Goal: Find specific fact: Find specific fact

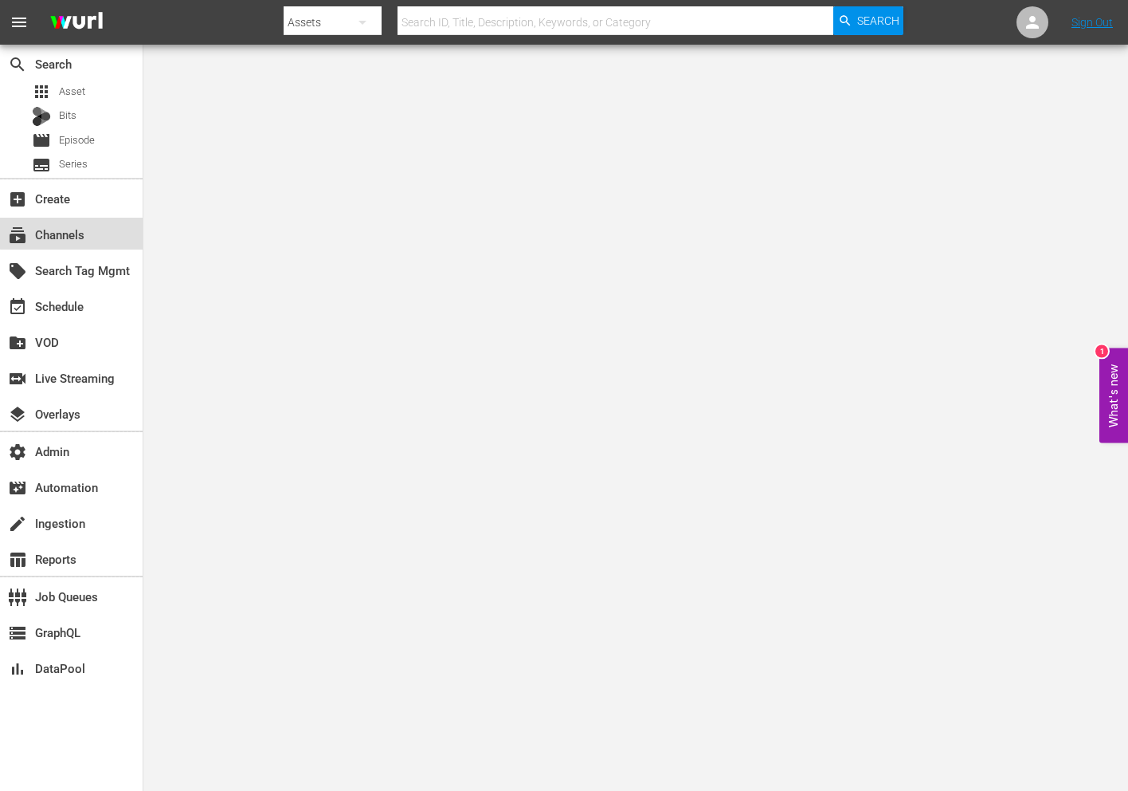
click at [92, 228] on div "subscriptions Channels" at bounding box center [71, 234] width 143 height 32
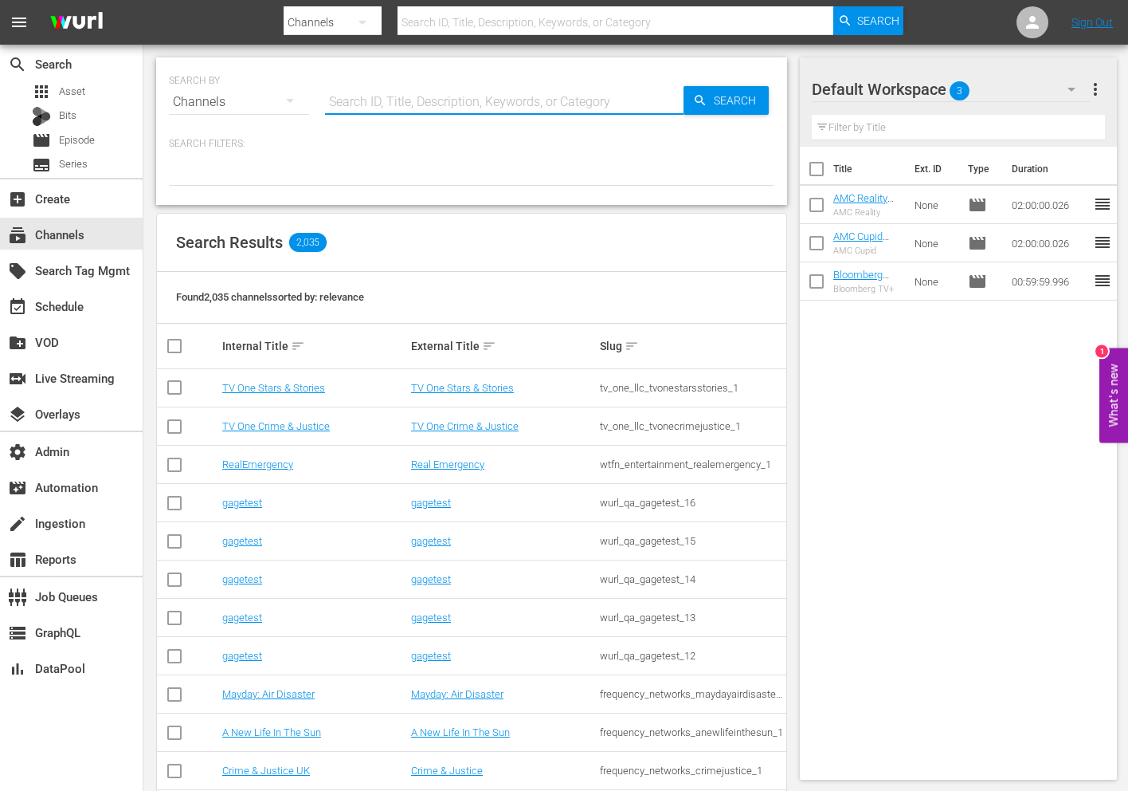
click at [416, 111] on input "text" at bounding box center [504, 102] width 359 height 38
paste input "free_tv_networks_the365_1"
type input "free_tv_networks_the365_1"
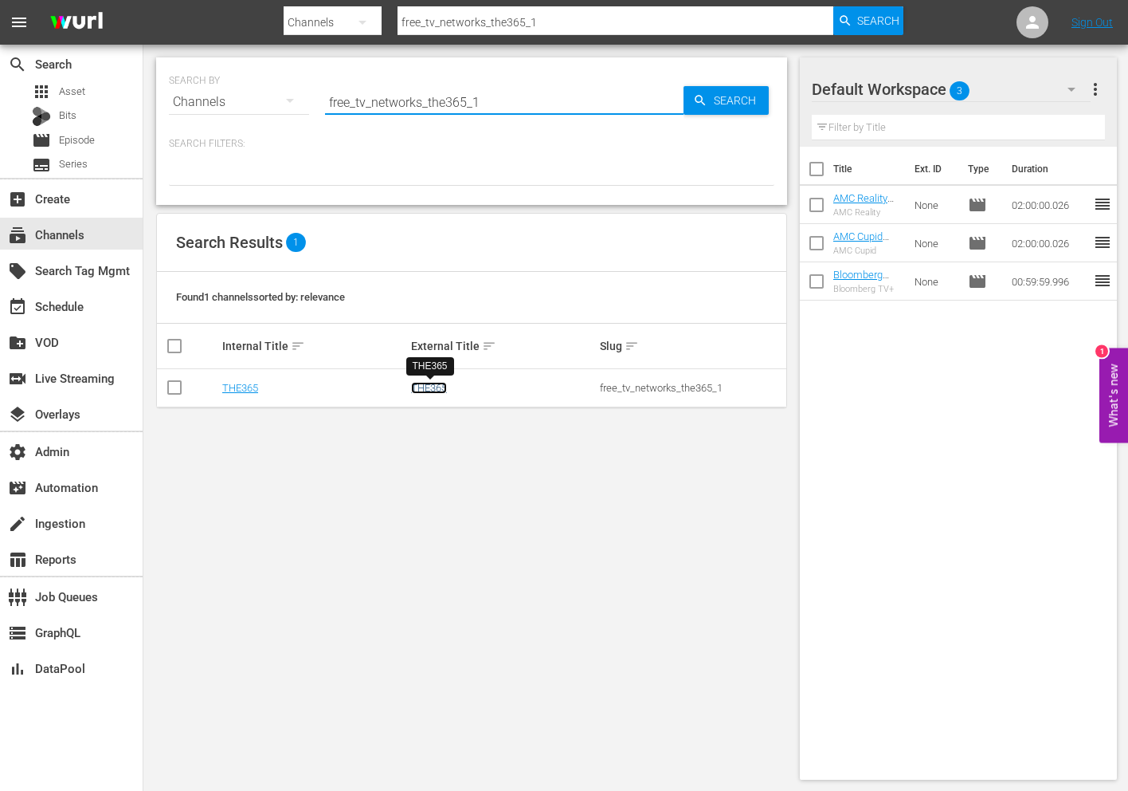
click at [437, 389] on link "THE365" at bounding box center [429, 388] width 36 height 12
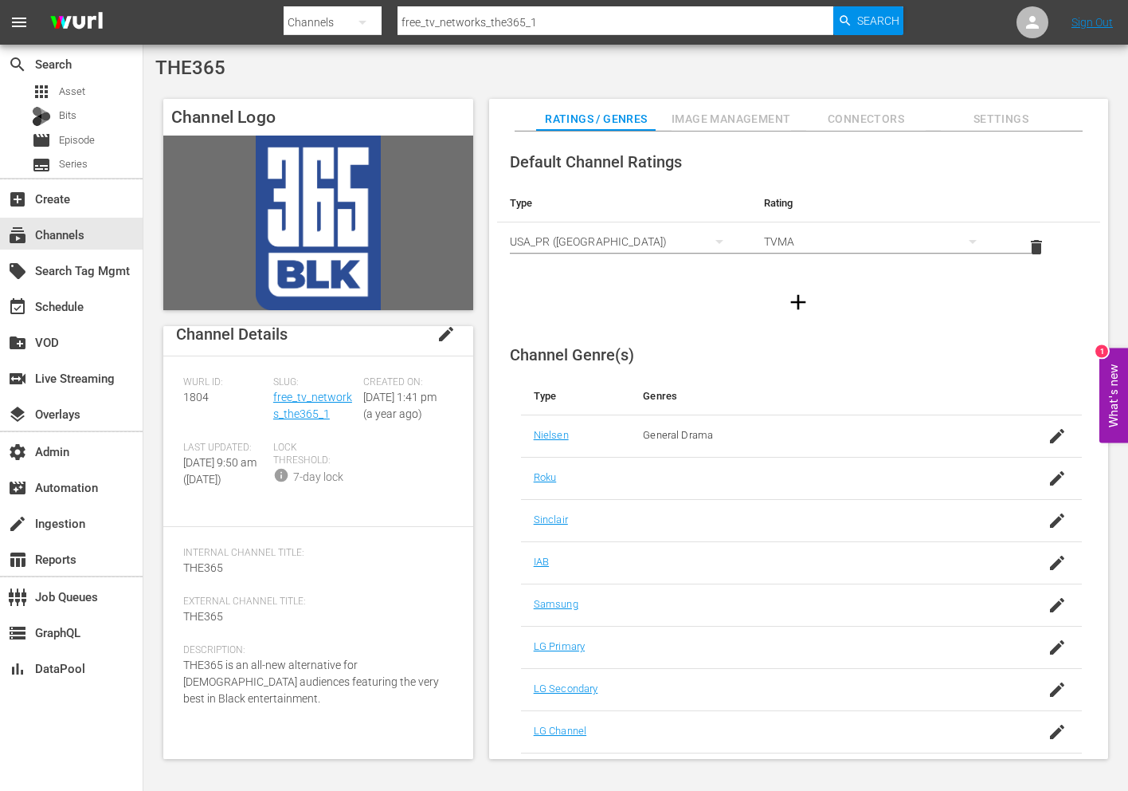
scroll to position [43, 0]
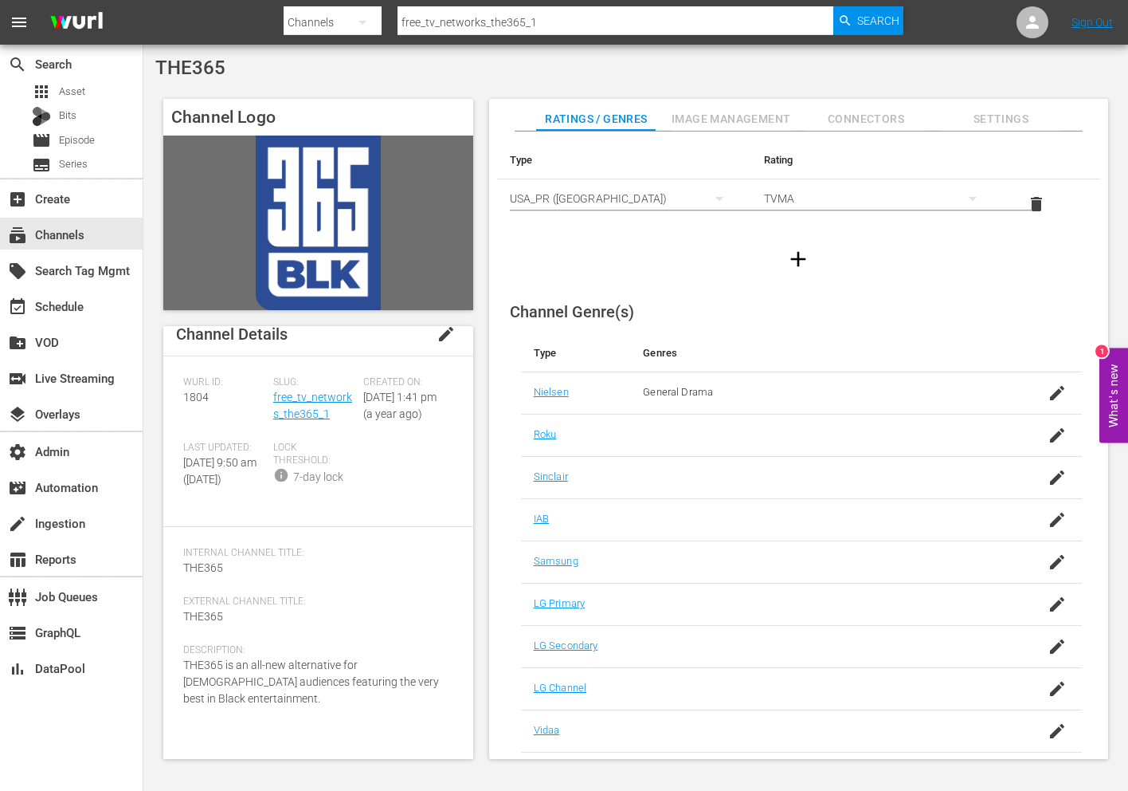
click at [765, 112] on span "Image Management" at bounding box center [732, 119] width 120 height 20
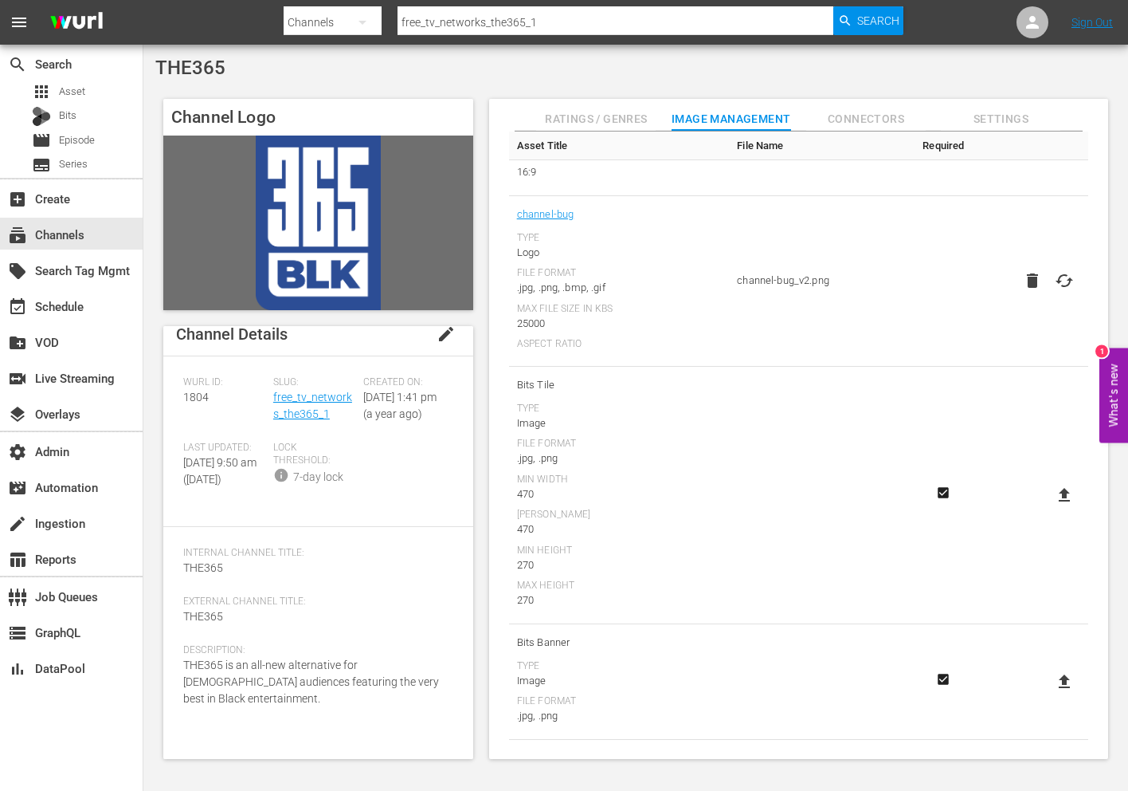
scroll to position [0, 0]
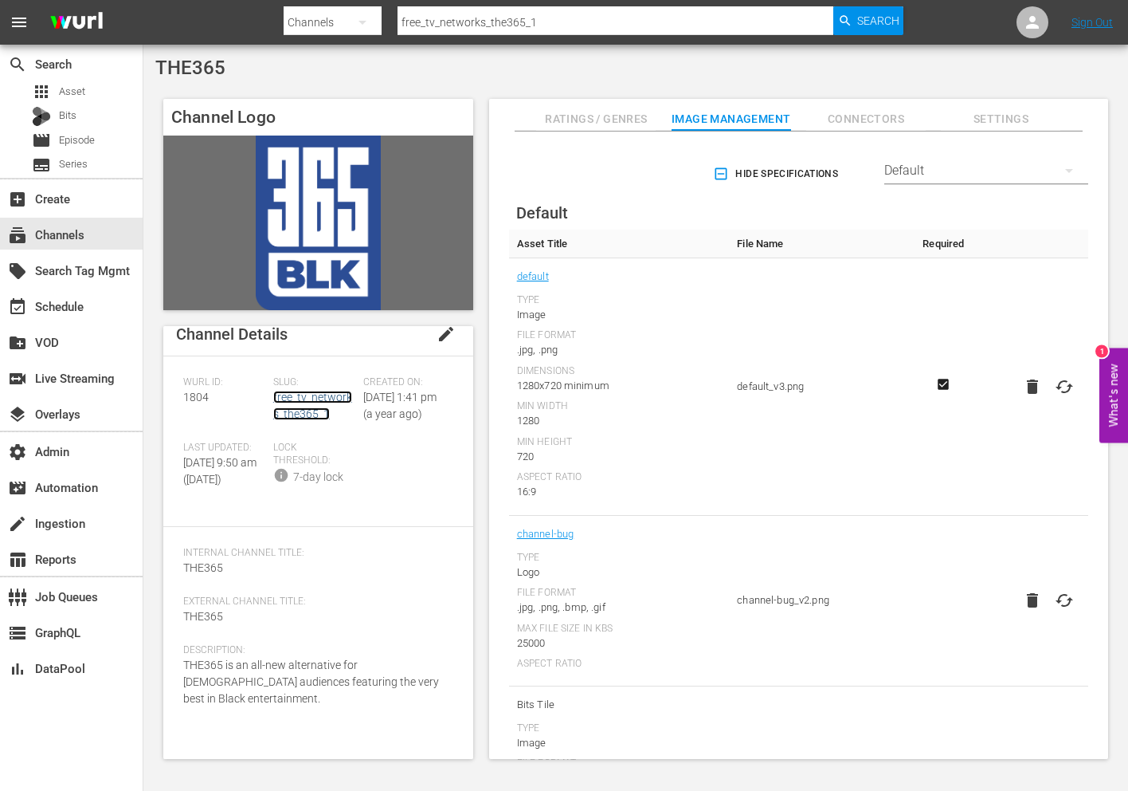
click at [281, 406] on link "free_tv_networks_the365_1" at bounding box center [312, 404] width 79 height 29
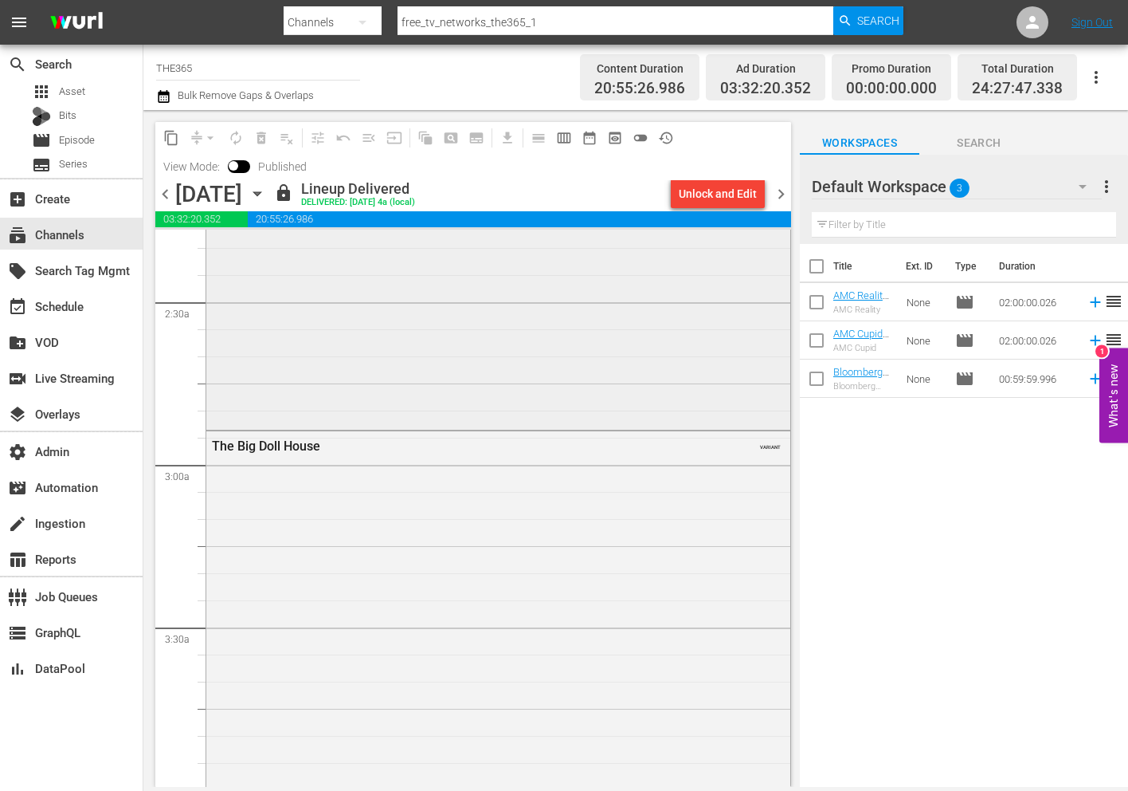
scroll to position [526, 0]
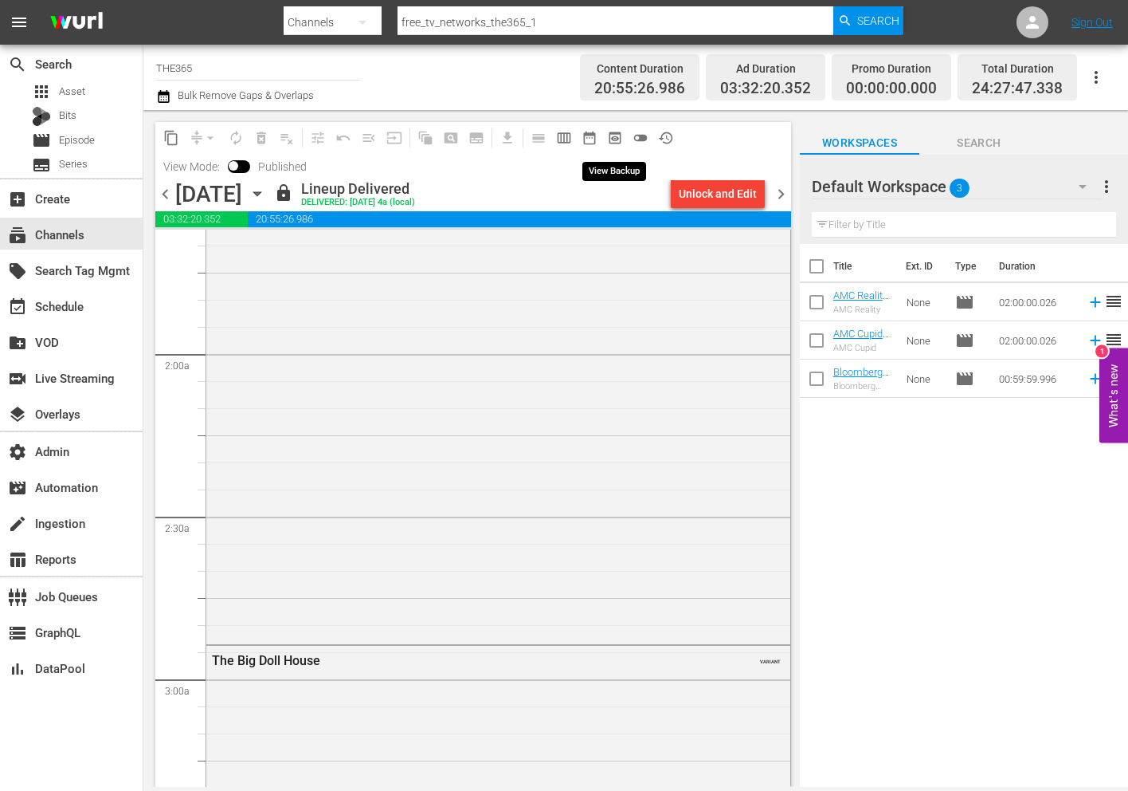
click at [618, 134] on span "preview_outlined" at bounding box center [615, 138] width 16 height 16
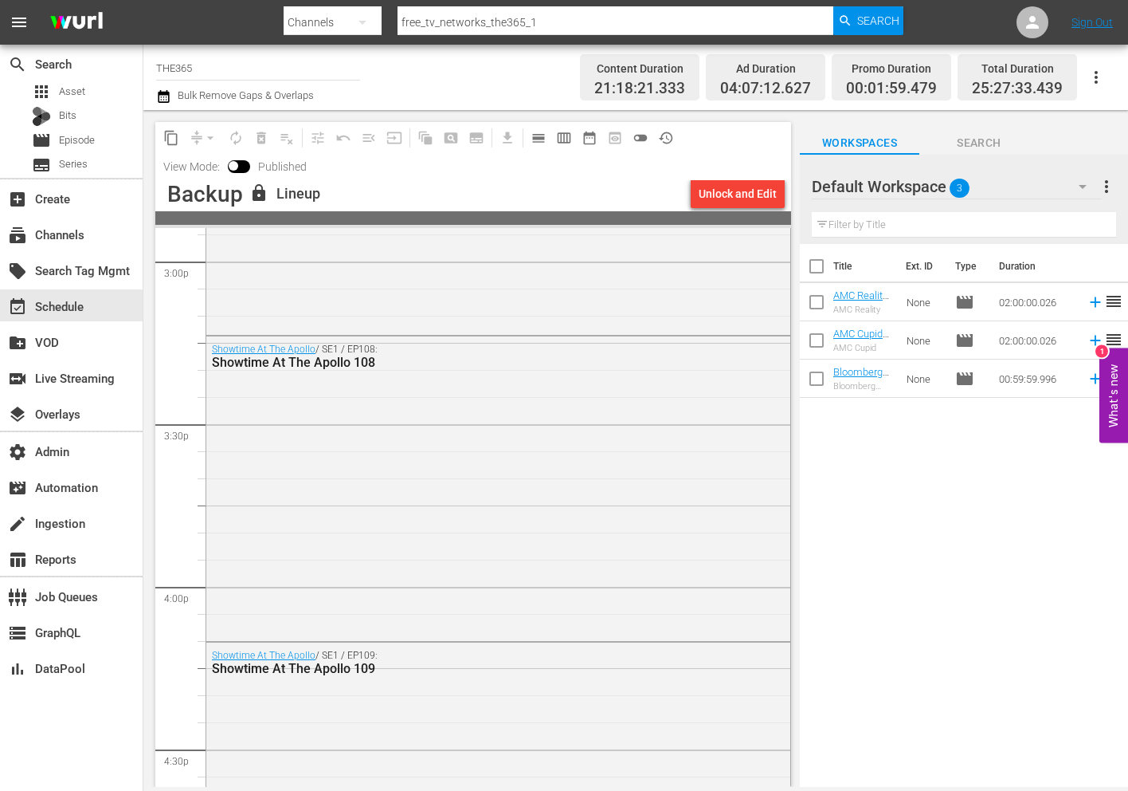
scroll to position [4890, 0]
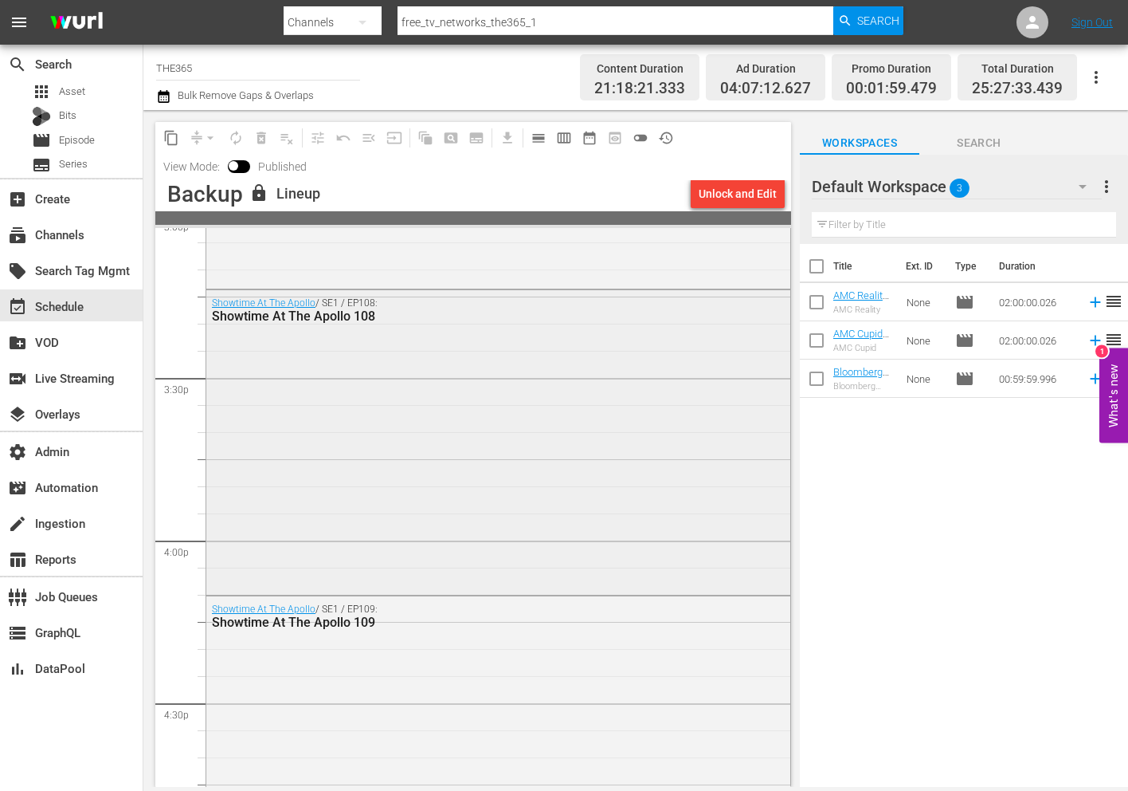
click at [553, 362] on div "Showtime At The Apollo / SE1 / EP108: Showtime At The Apollo 108" at bounding box center [498, 440] width 584 height 301
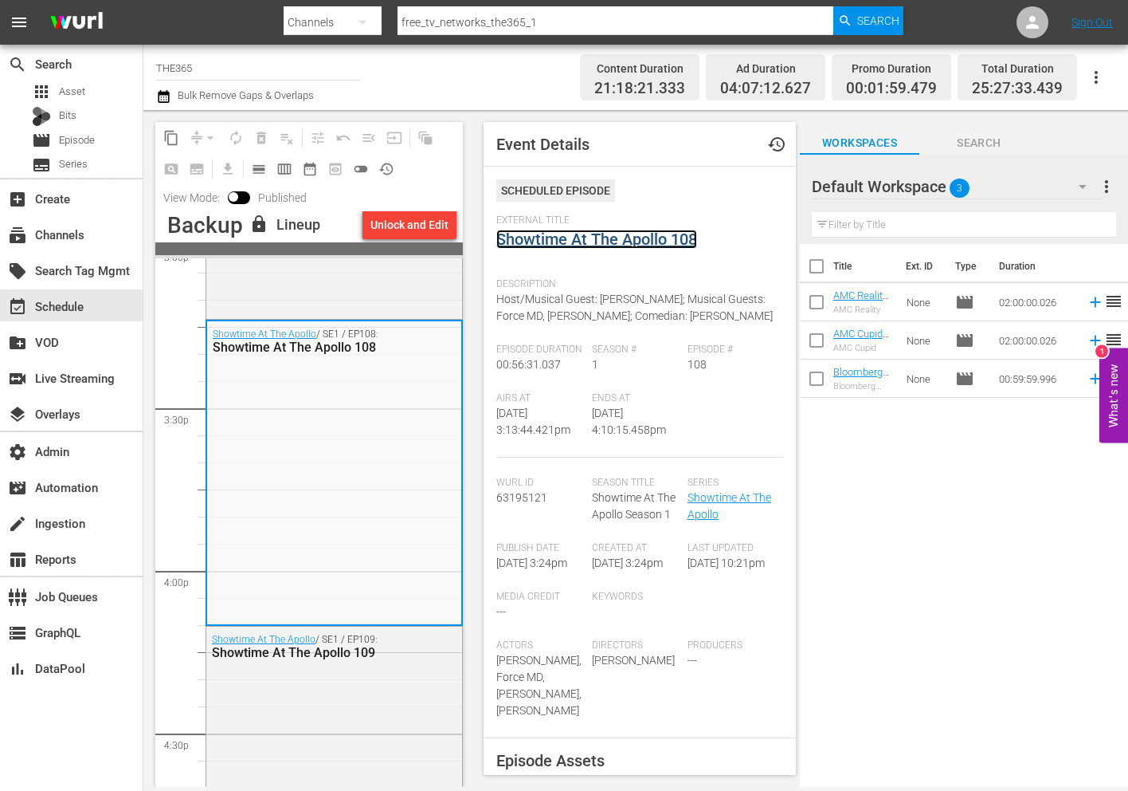
click at [585, 237] on link "Showtime At The Apollo 108" at bounding box center [596, 239] width 201 height 19
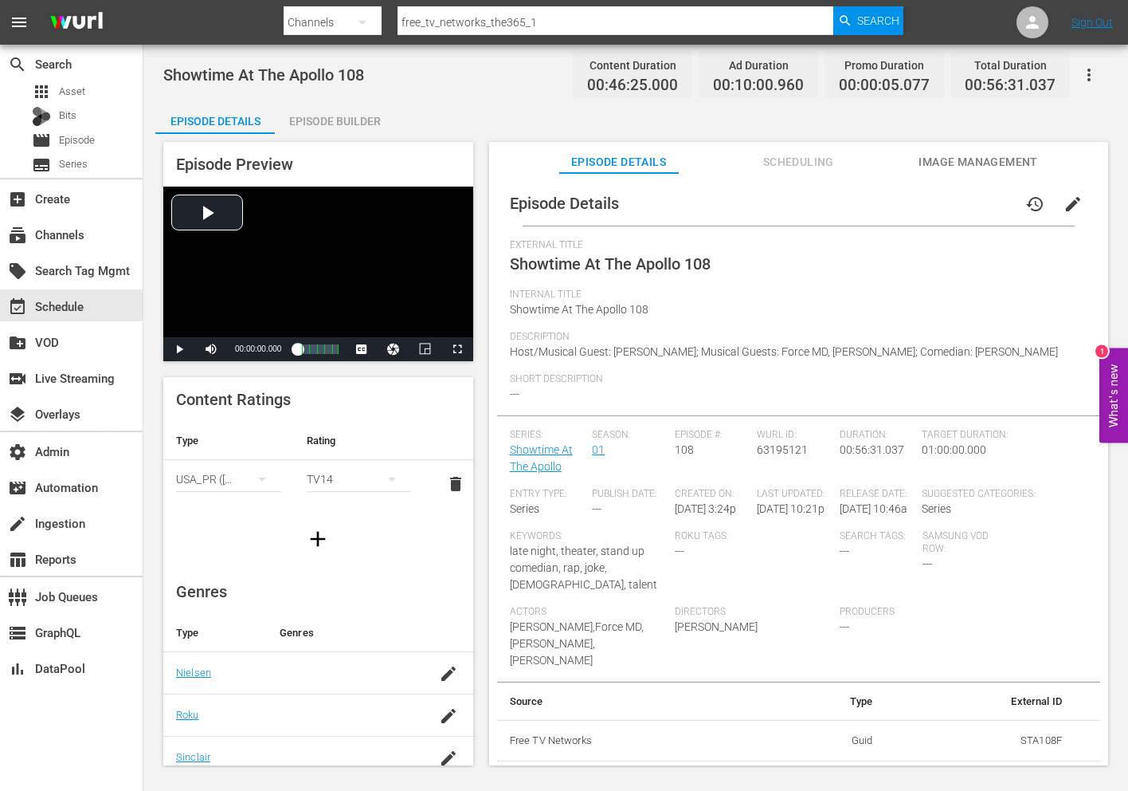
scroll to position [182, 0]
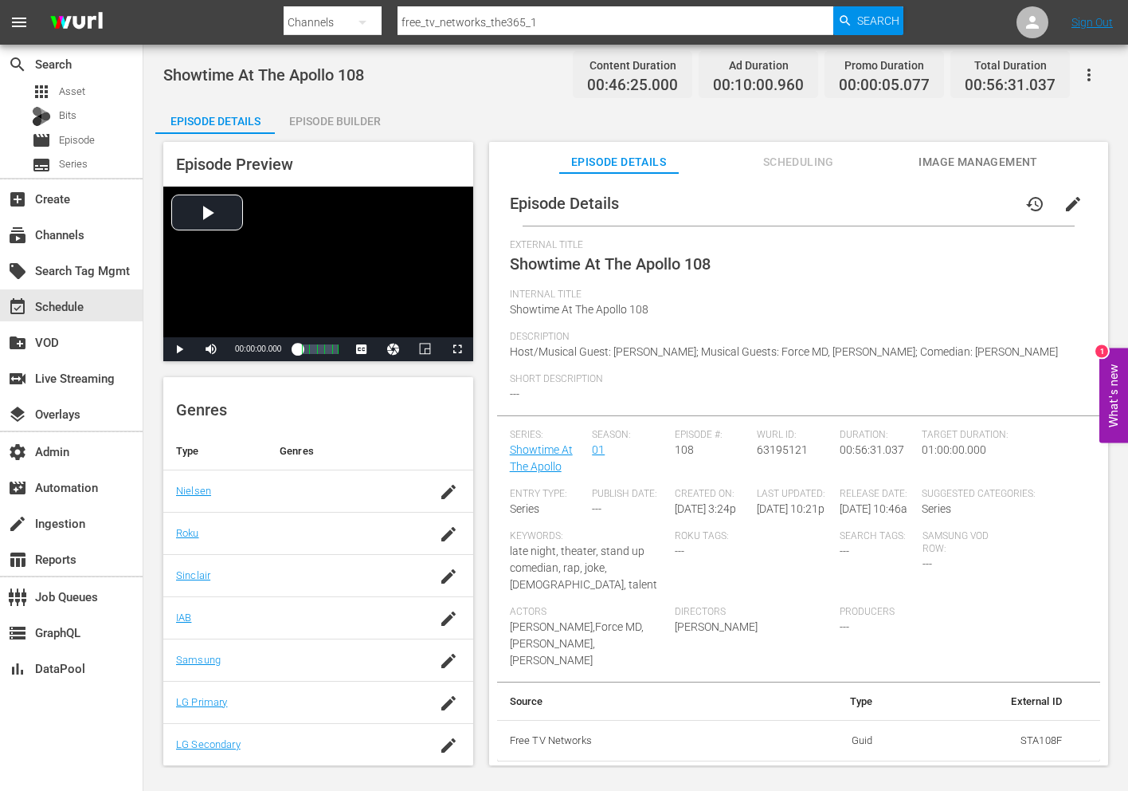
click at [924, 175] on div "Episode Details history edit External Title Showtime At The Apollo 108 Internal…" at bounding box center [798, 476] width 619 height 607
click at [924, 172] on button "Image Management" at bounding box center [979, 158] width 120 height 32
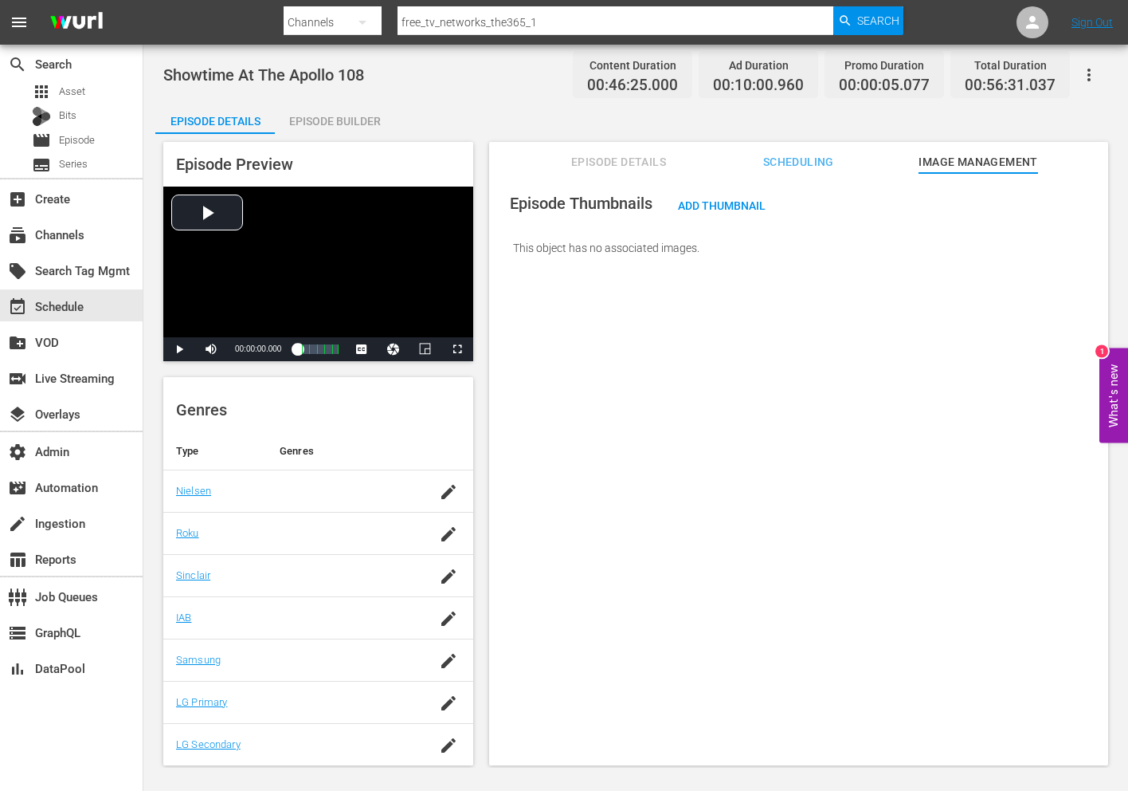
scroll to position [0, 0]
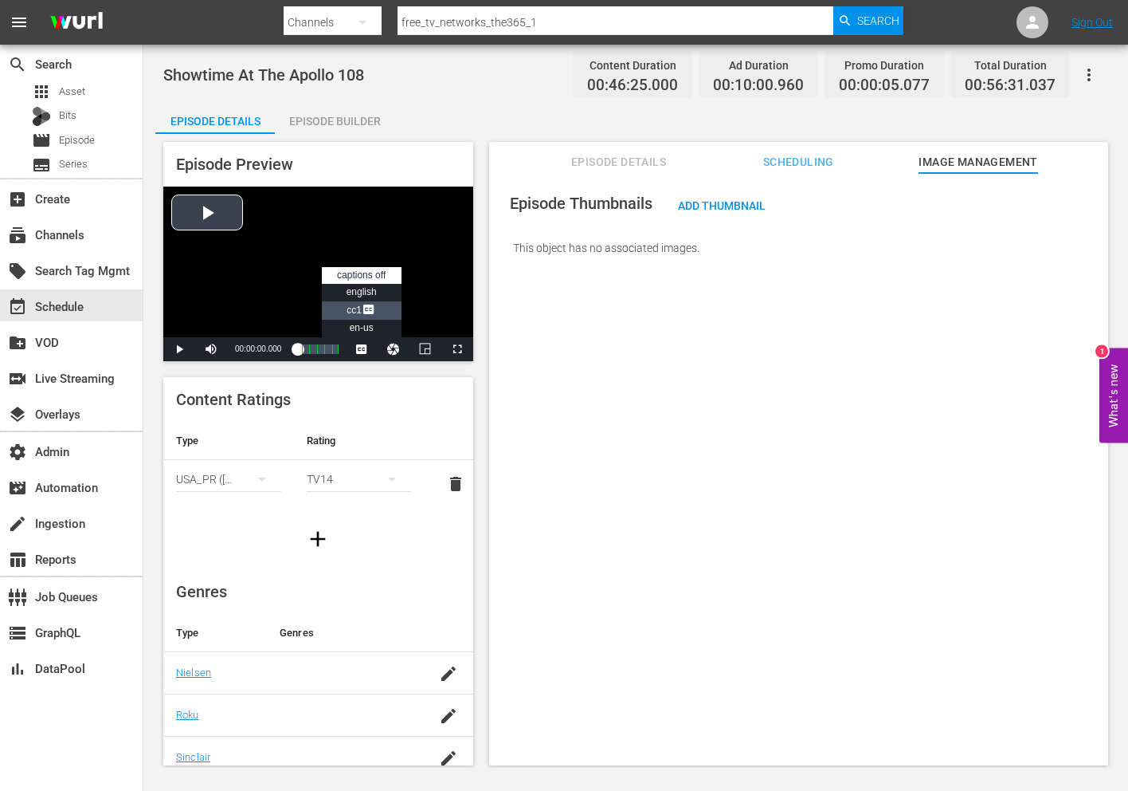
click at [355, 308] on span "CC1 Captions" at bounding box center [361, 309] width 29 height 11
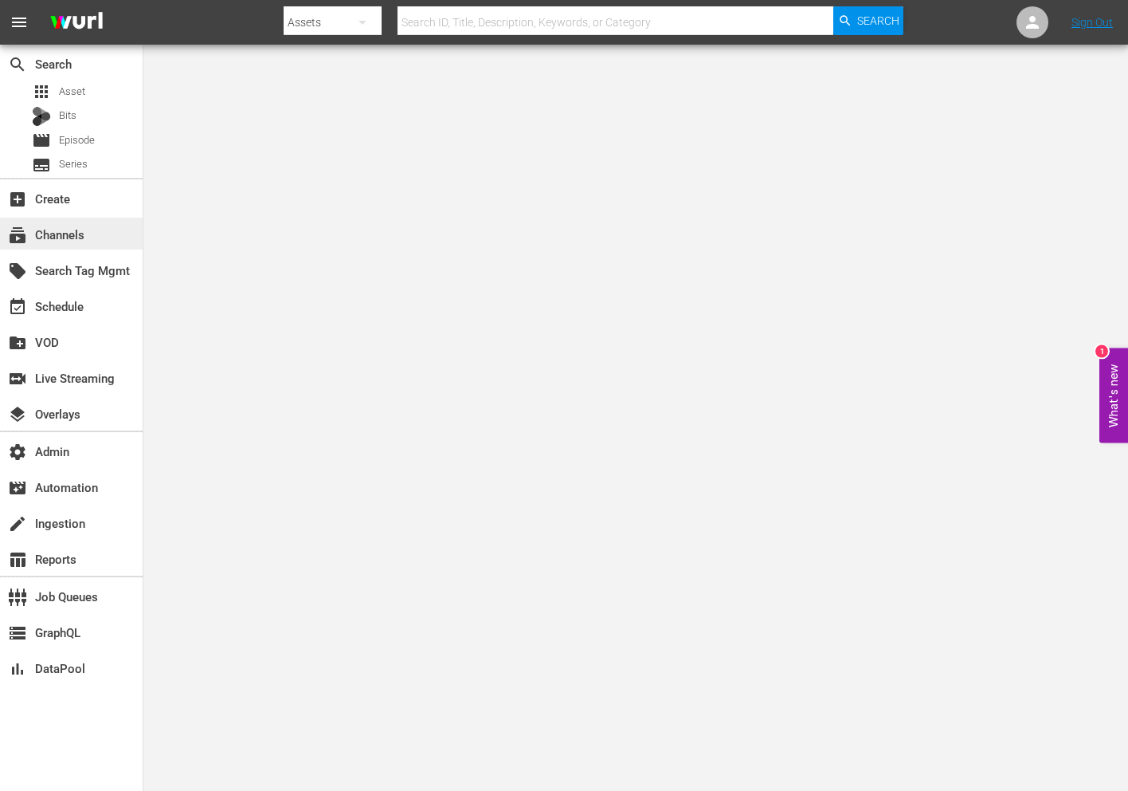
click at [99, 230] on div "subscriptions Channels" at bounding box center [71, 234] width 143 height 32
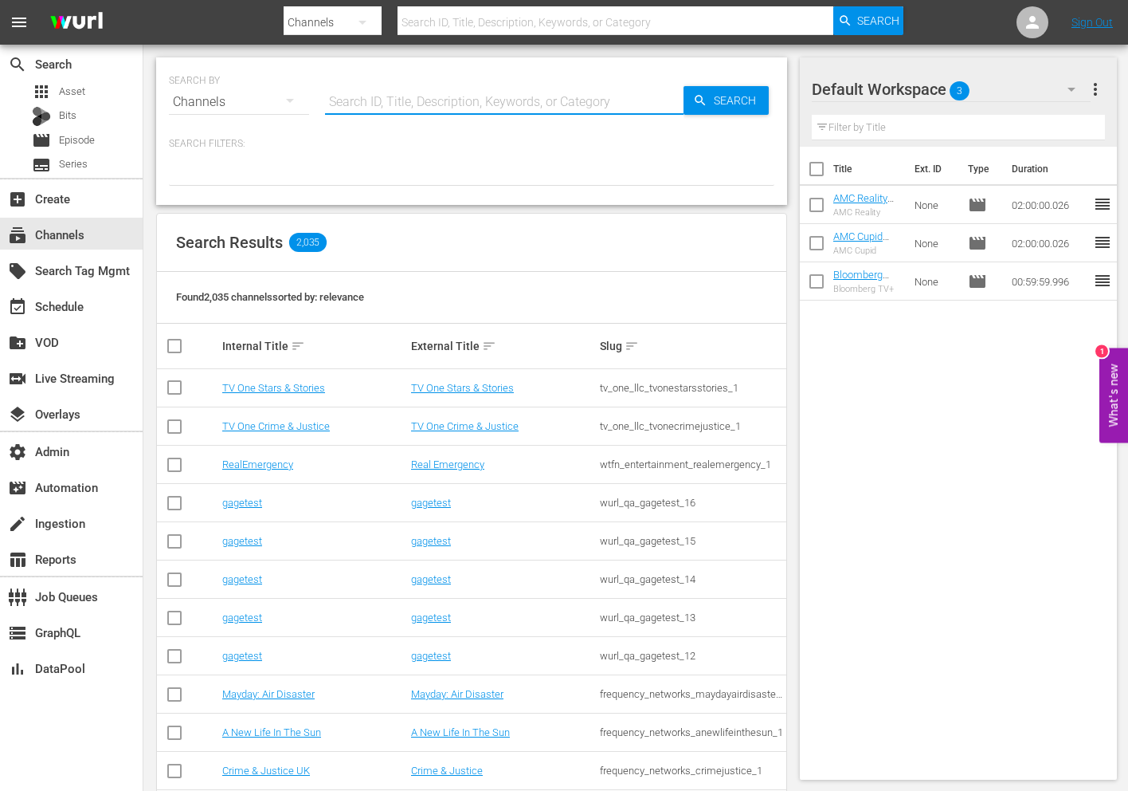
click at [430, 92] on input "text" at bounding box center [504, 102] width 359 height 38
paste input "free_tv_networks_pamgrierssoulflix_1"
type input "free_tv_networks_pamgrierssoulflix_1"
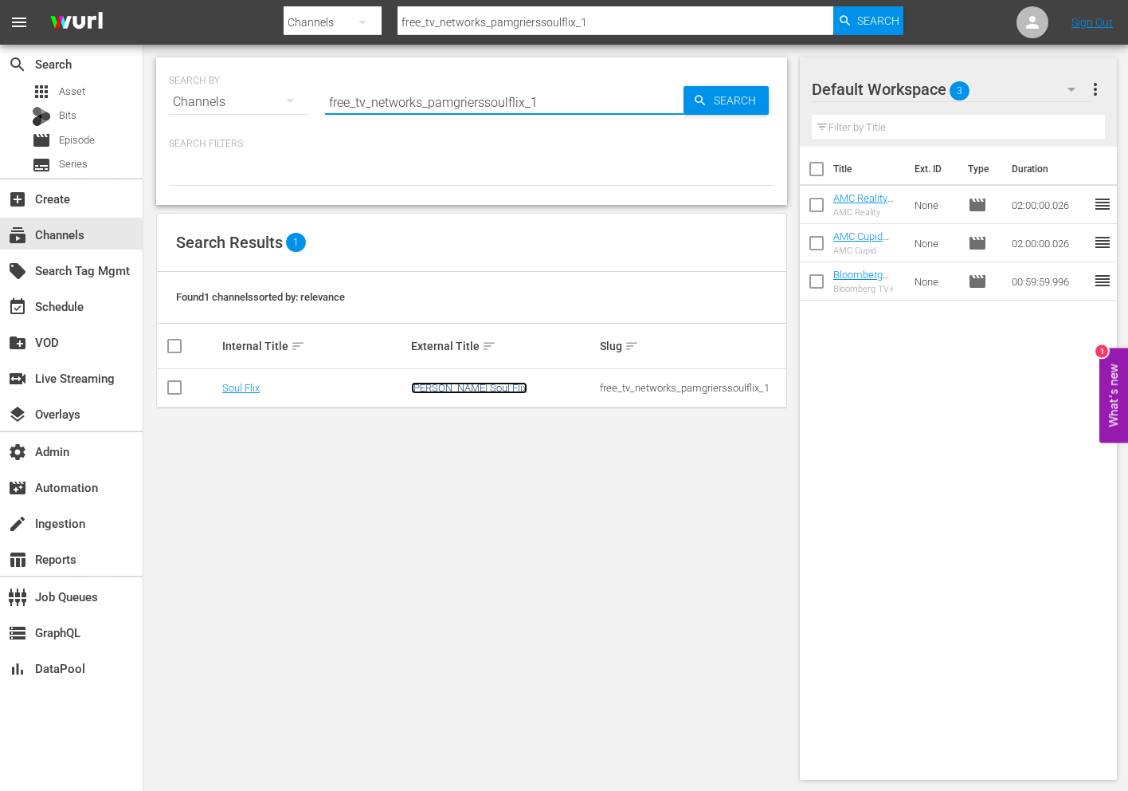
click at [457, 386] on link "Pam Grier's Soul Flix" at bounding box center [469, 388] width 116 height 12
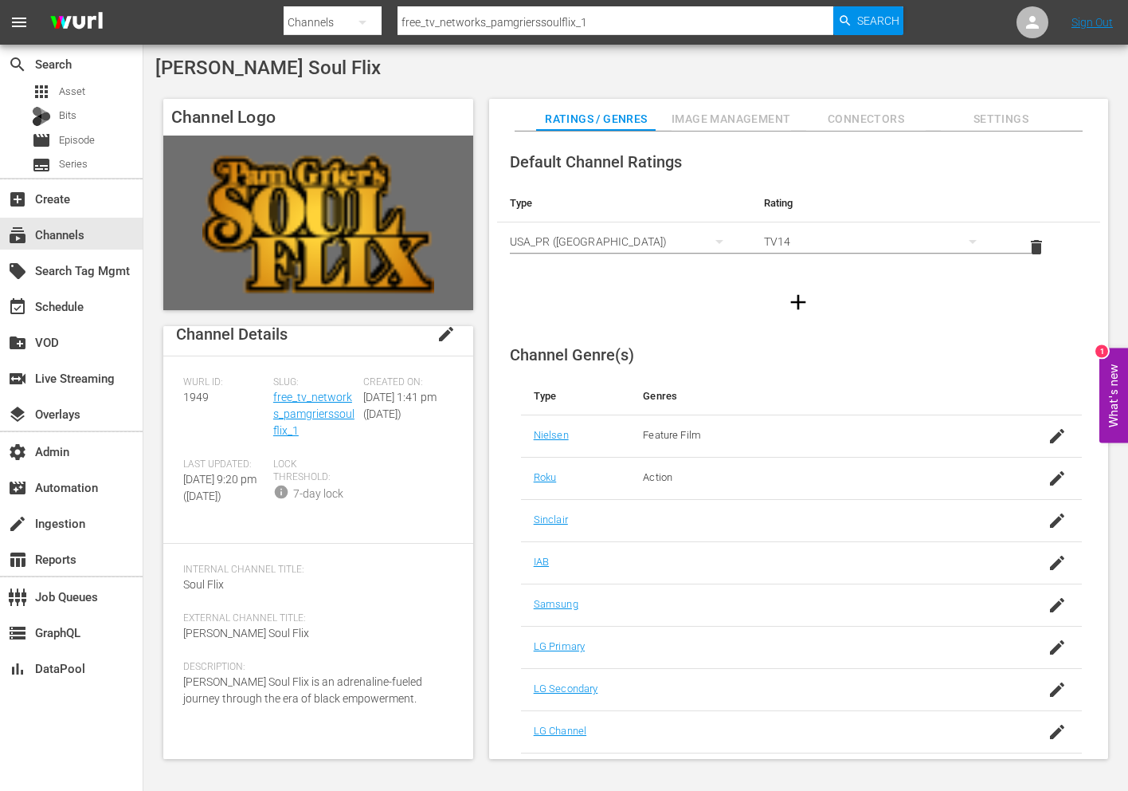
scroll to position [43, 0]
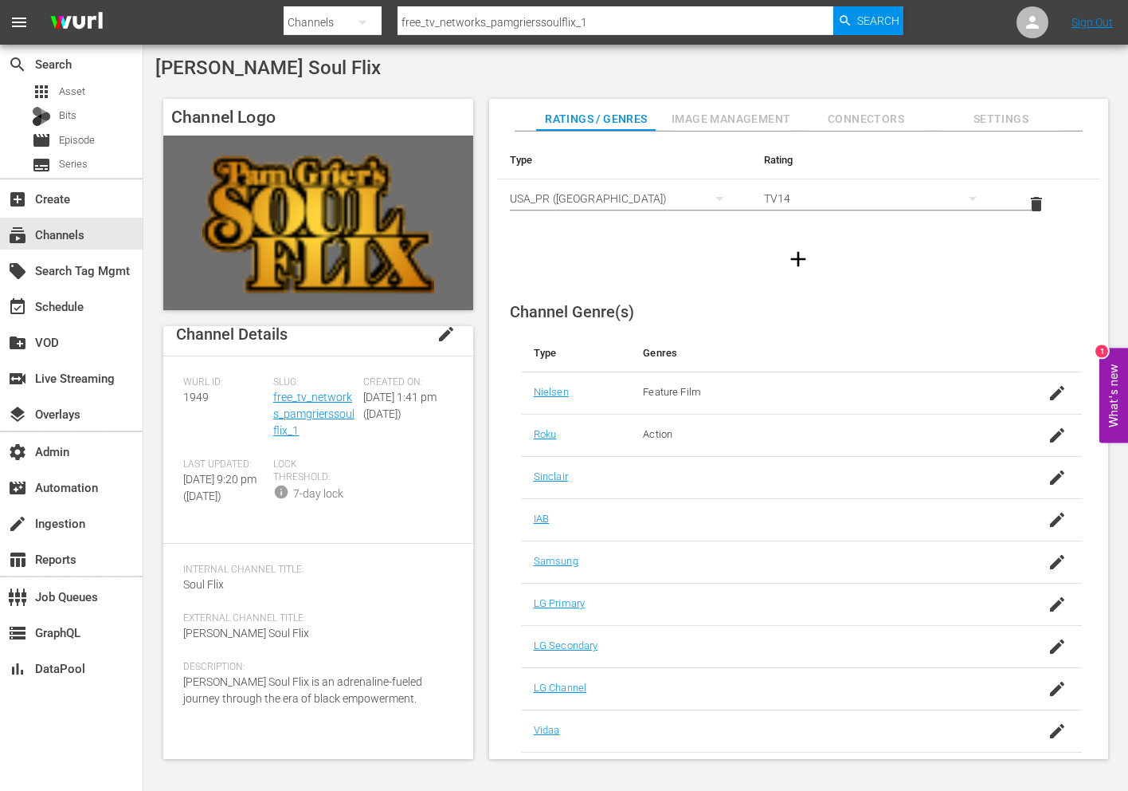
click at [706, 116] on span "Image Management" at bounding box center [732, 119] width 120 height 20
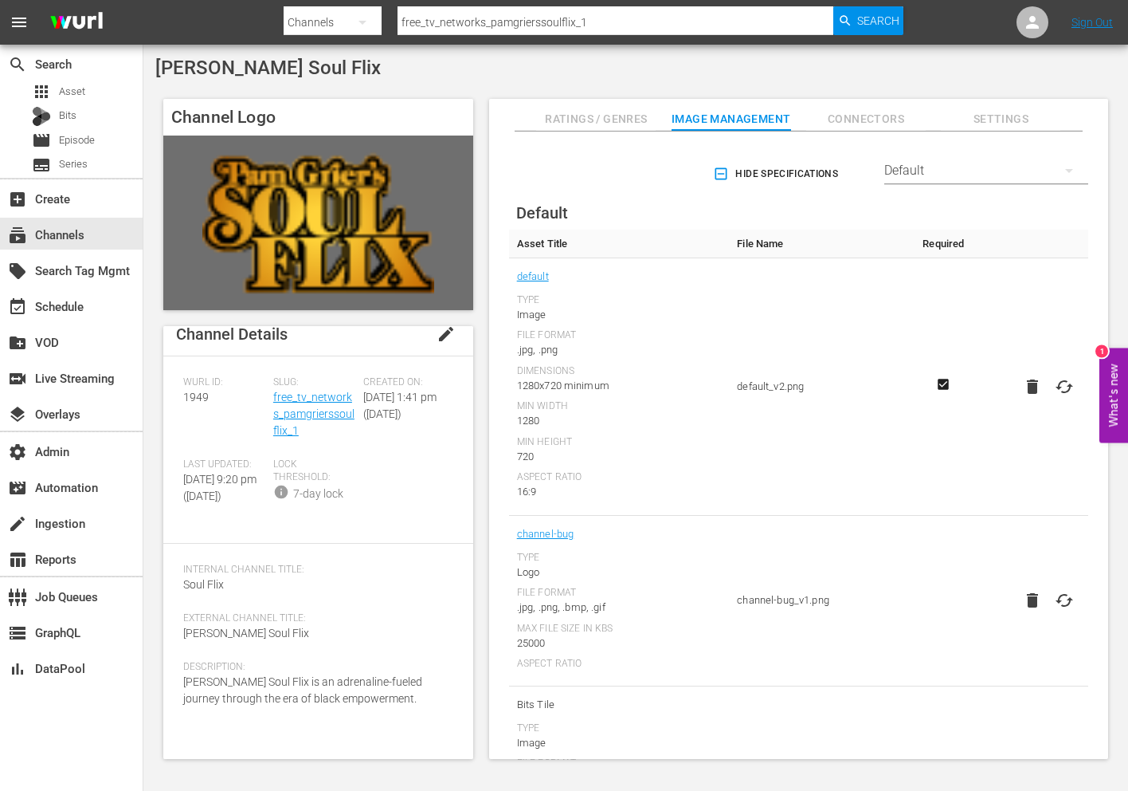
scroll to position [320, 0]
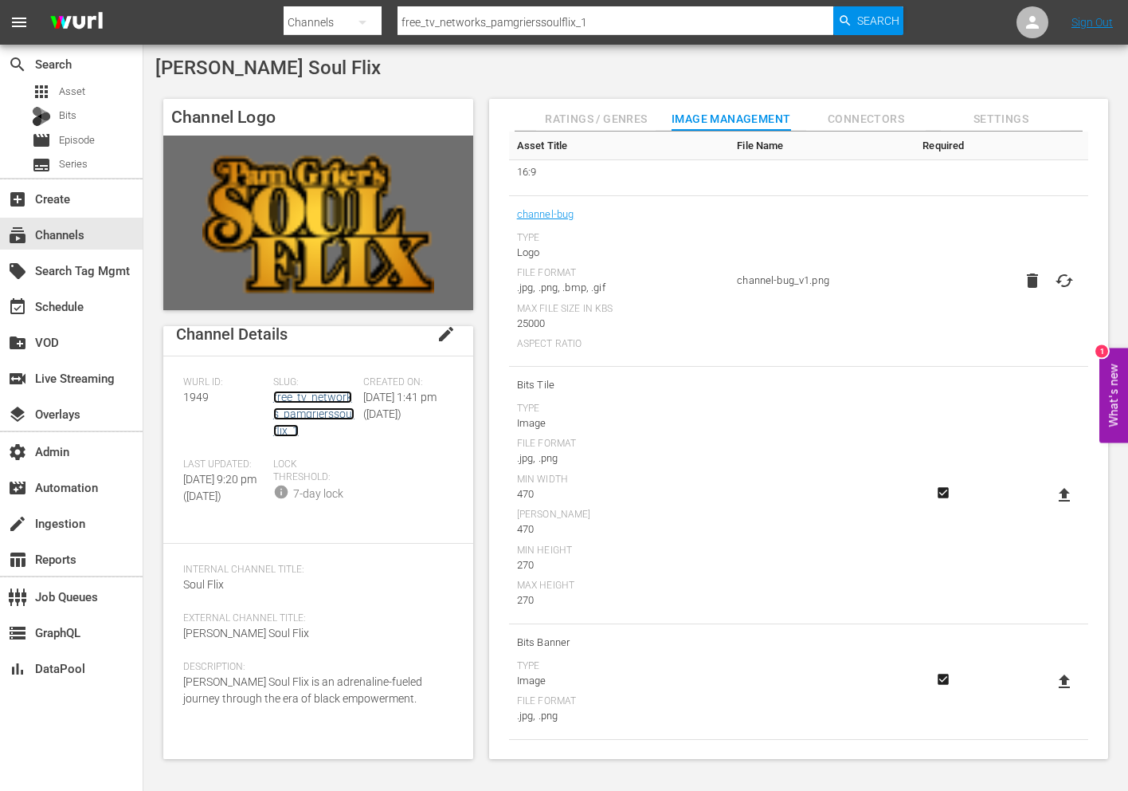
click at [322, 396] on link "free_tv_networks_pamgrierssoulflix_1" at bounding box center [313, 413] width 81 height 46
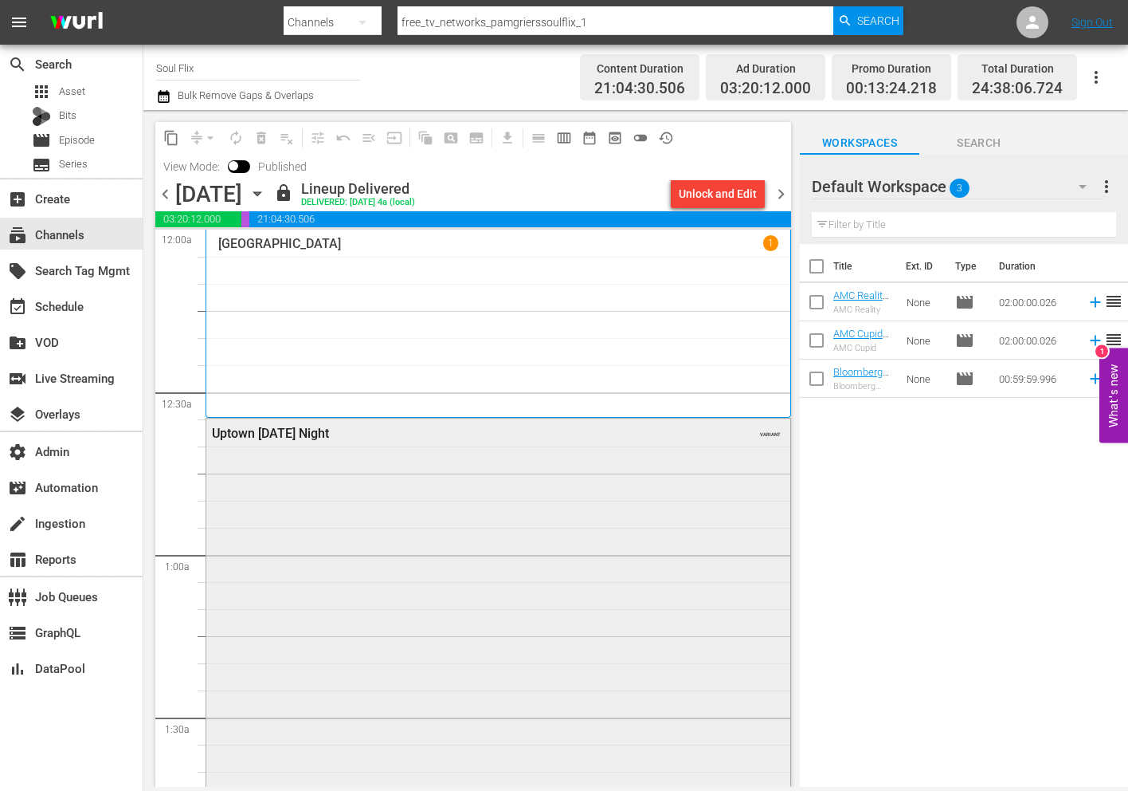
click at [354, 551] on div "Uptown Saturday Night VARIANT" at bounding box center [498, 741] width 584 height 647
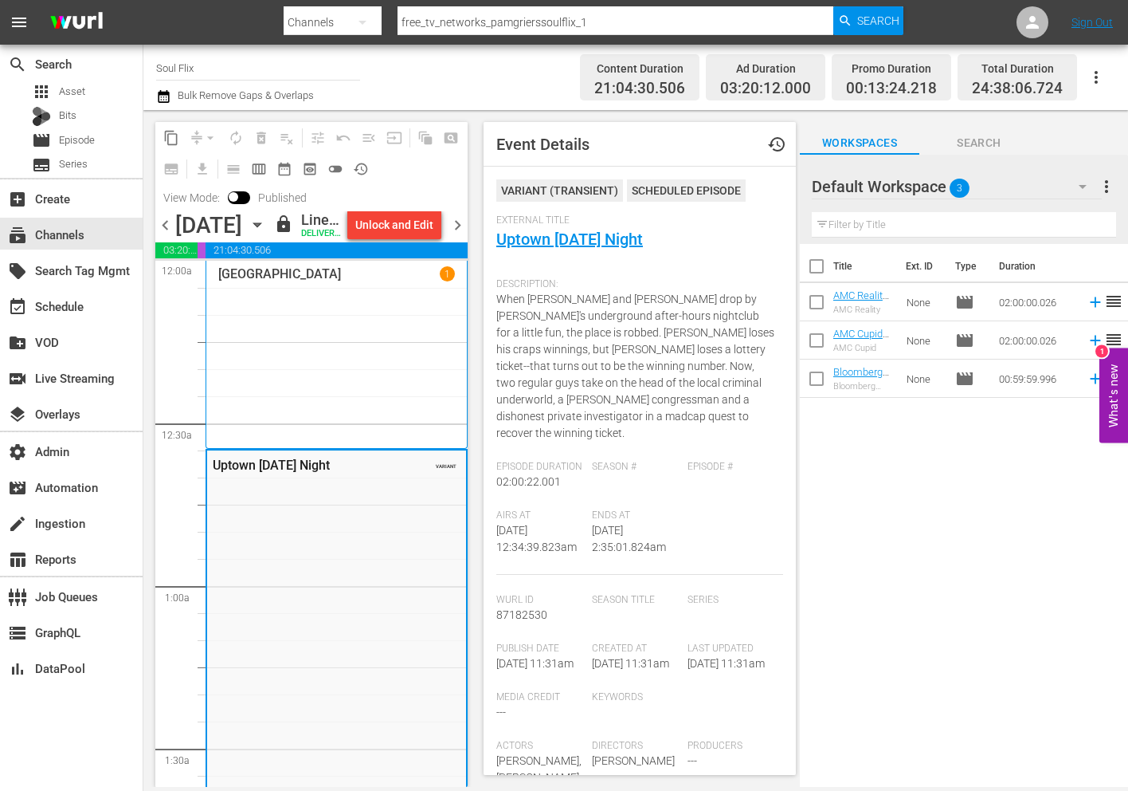
drag, startPoint x: 555, startPoint y: 253, endPoint x: 573, endPoint y: 250, distance: 17.7
click at [573, 250] on div "External Title Uptown Saturday Night" at bounding box center [639, 242] width 287 height 56
click at [573, 249] on div "External Title Uptown Saturday Night" at bounding box center [639, 242] width 287 height 56
click at [573, 237] on link "Uptown Saturday Night" at bounding box center [569, 239] width 147 height 19
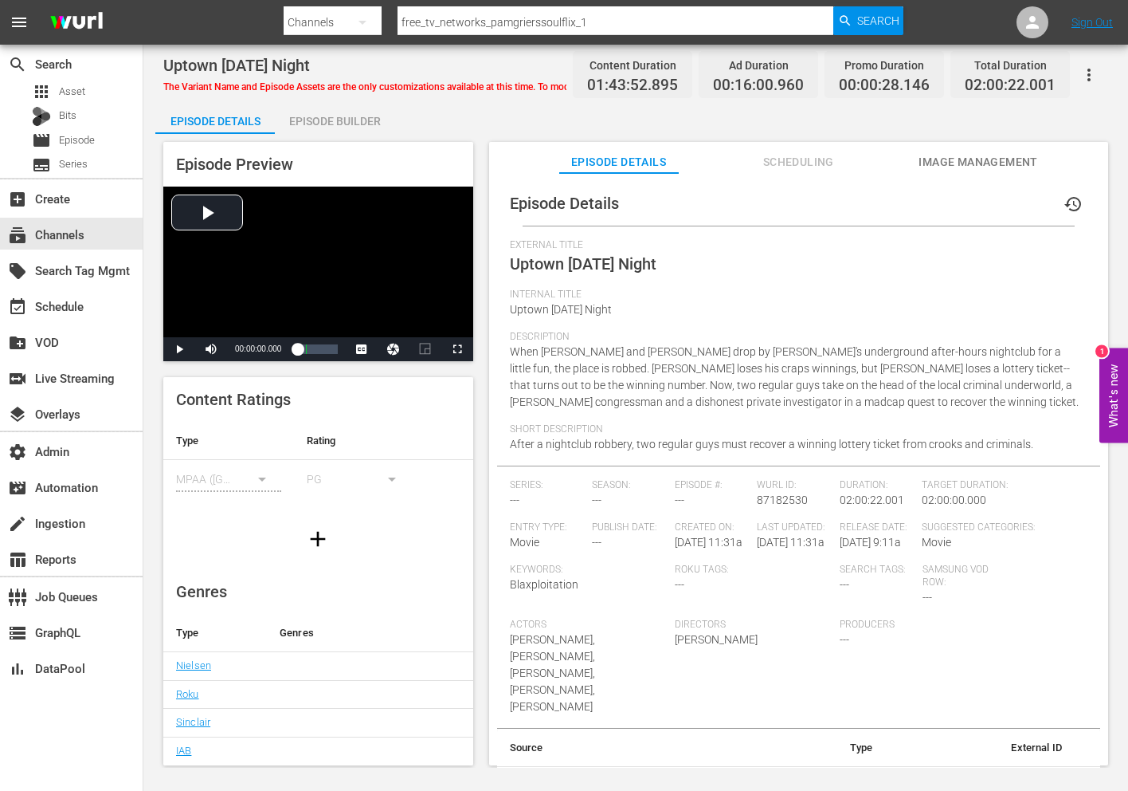
scroll to position [84, 0]
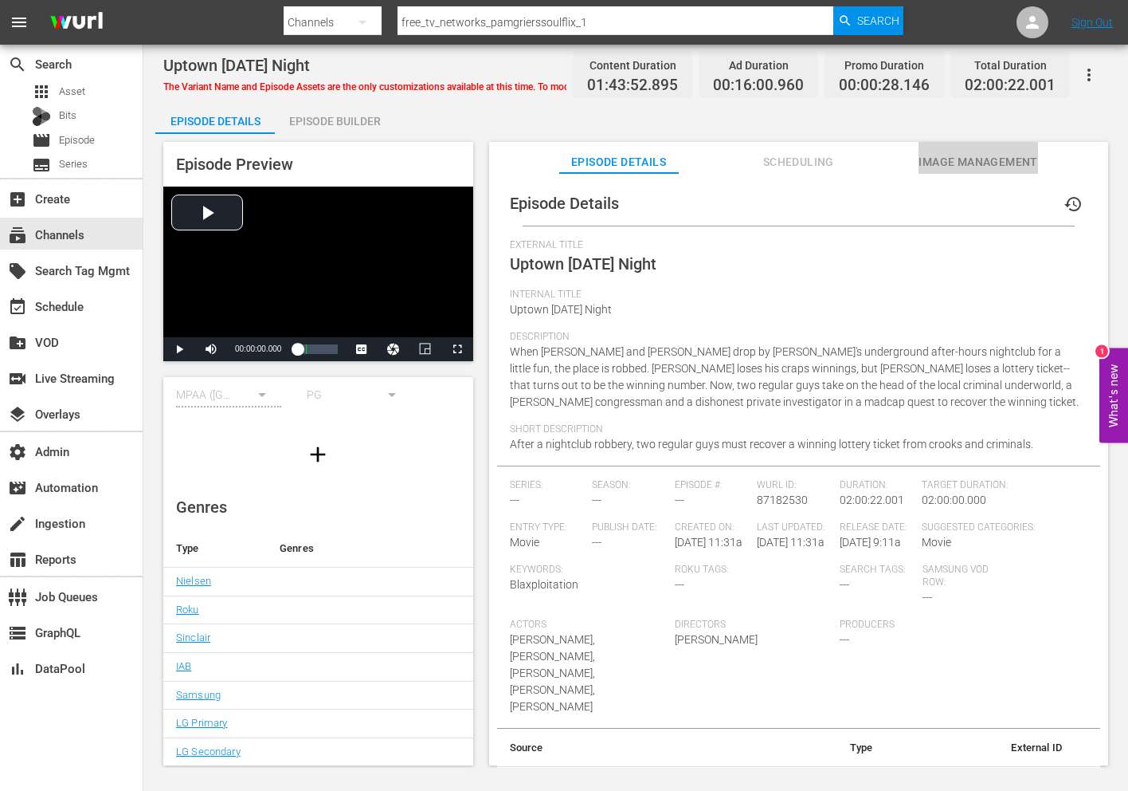
click at [936, 153] on span "Image Management" at bounding box center [979, 162] width 120 height 20
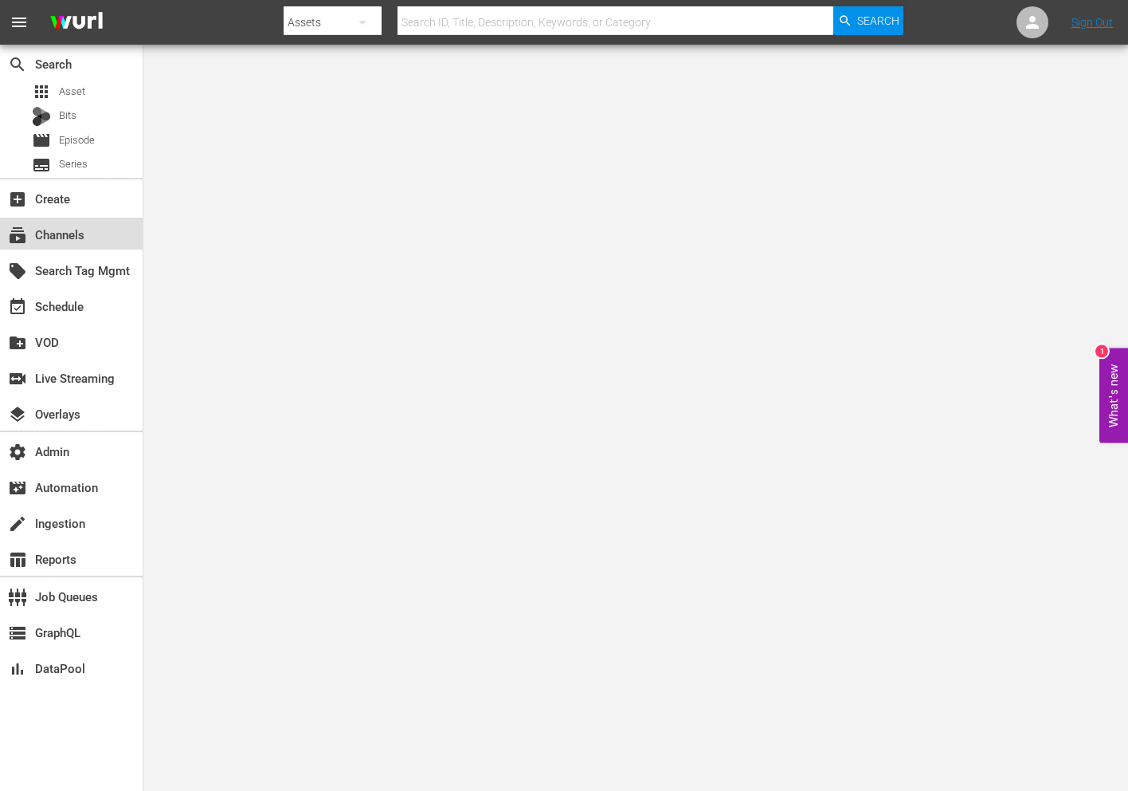
click at [120, 226] on div "subscriptions Channels" at bounding box center [71, 234] width 143 height 32
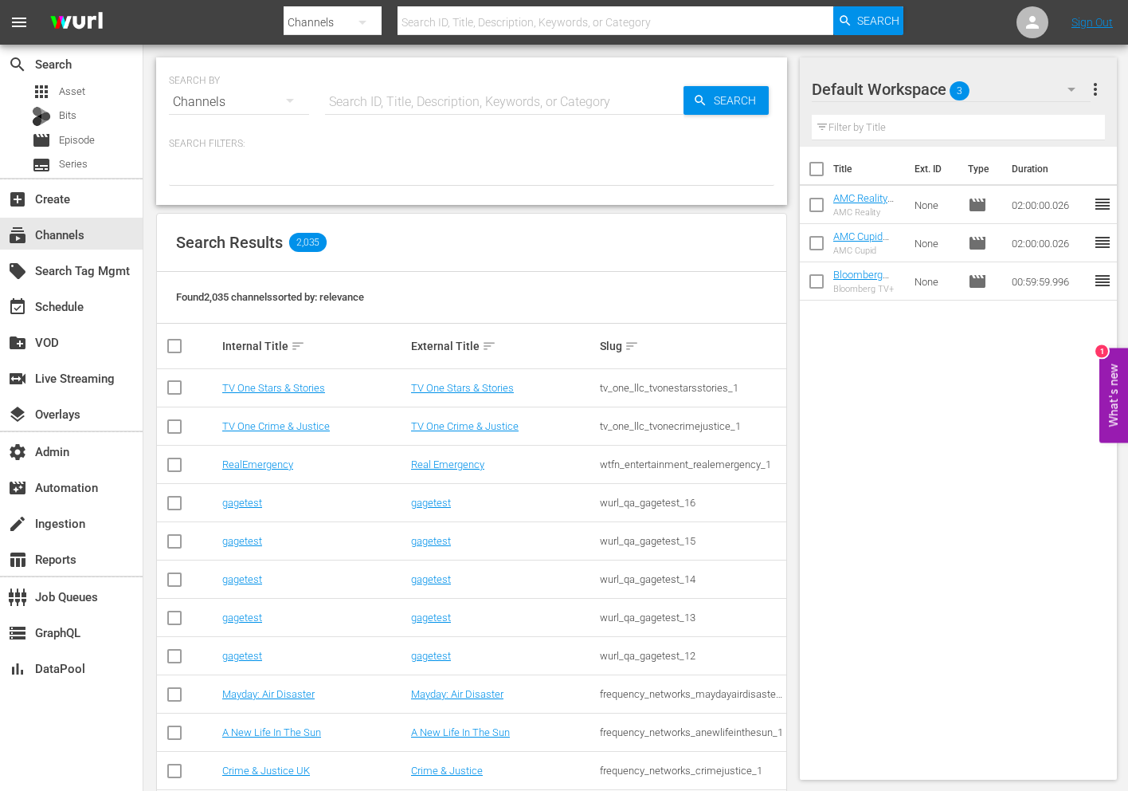
click at [407, 104] on input "text" at bounding box center [504, 102] width 359 height 38
paste input "free_tv_networks_outlaw_1"
type input "free_tv_networks_outlaw_1"
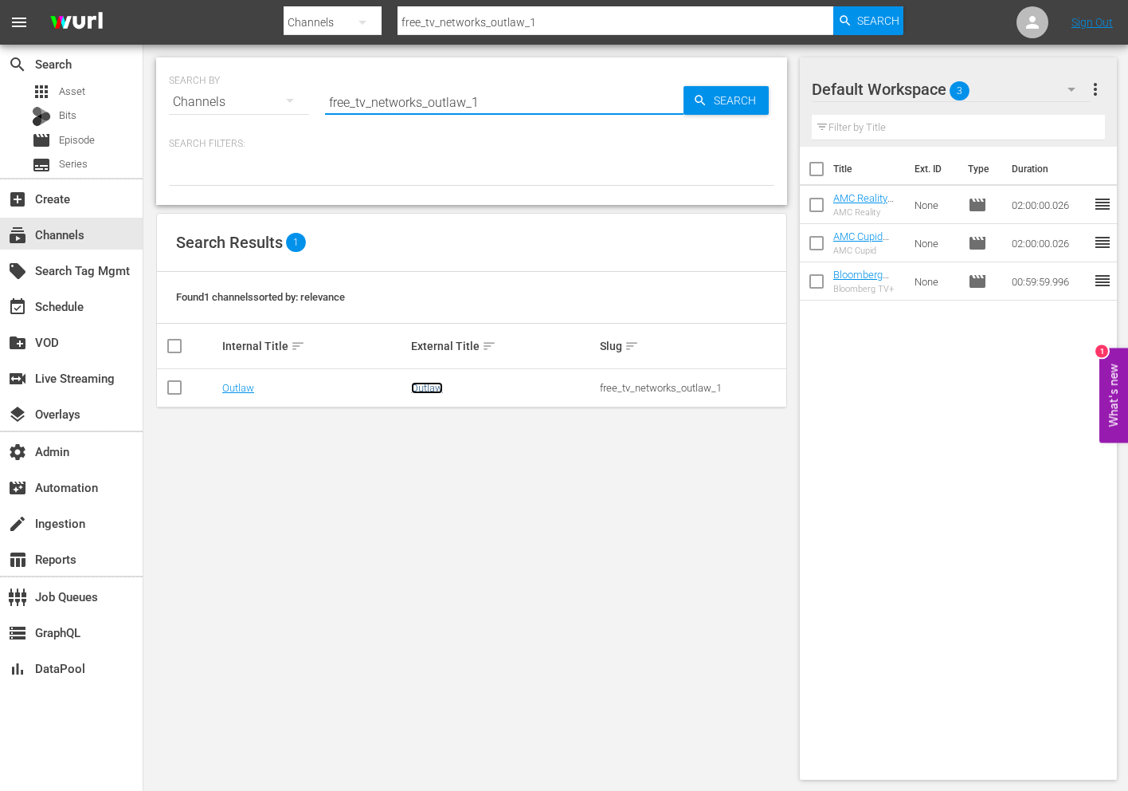
click at [425, 390] on link "Outlaw" at bounding box center [427, 388] width 32 height 12
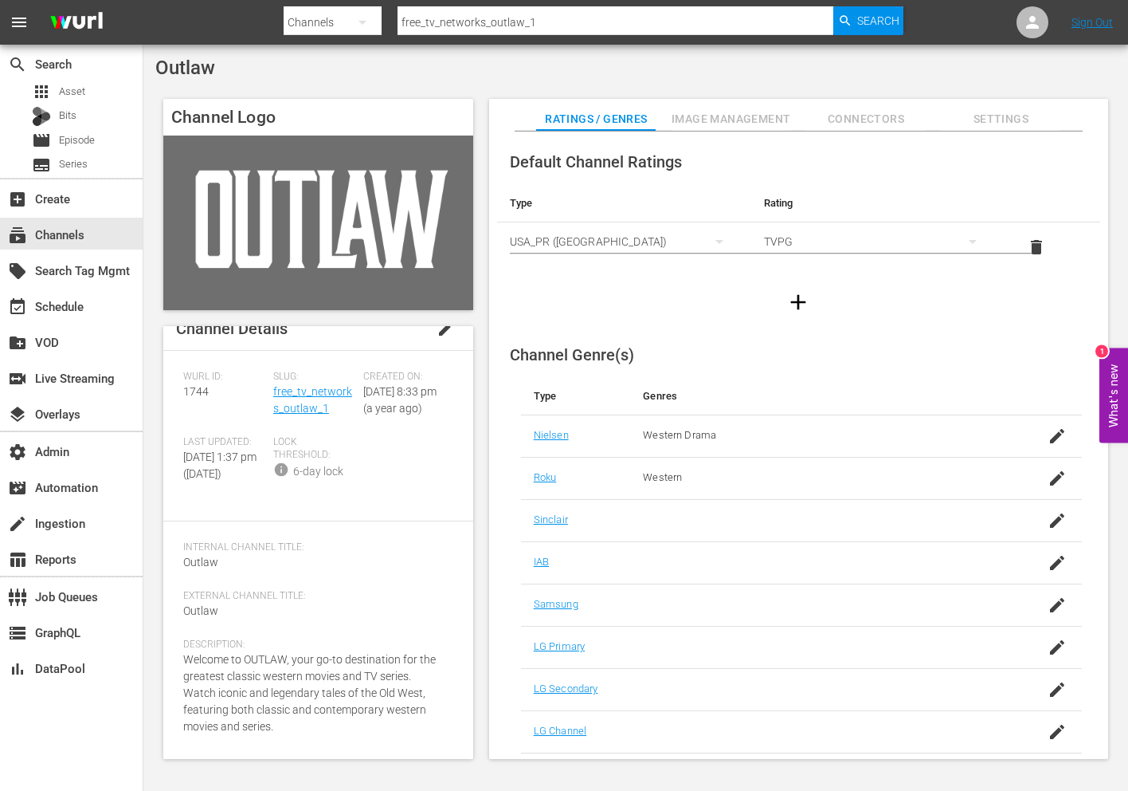
scroll to position [43, 0]
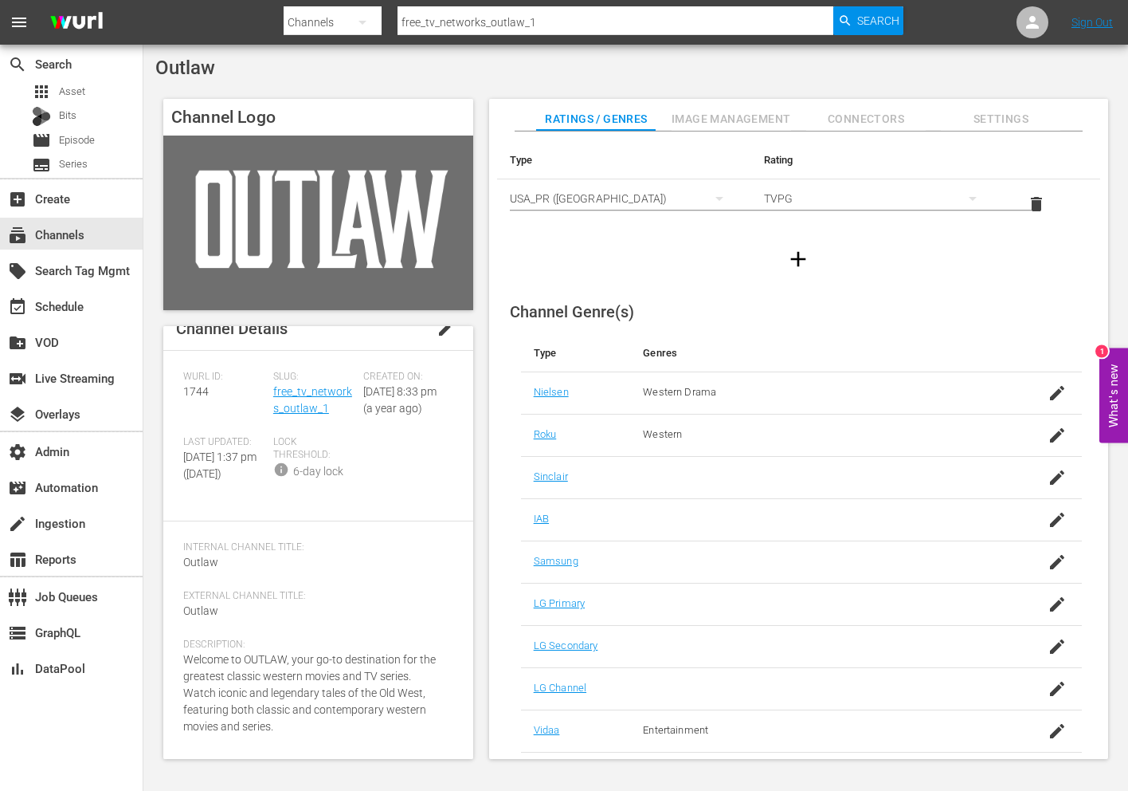
click at [743, 112] on span "Image Management" at bounding box center [732, 119] width 120 height 20
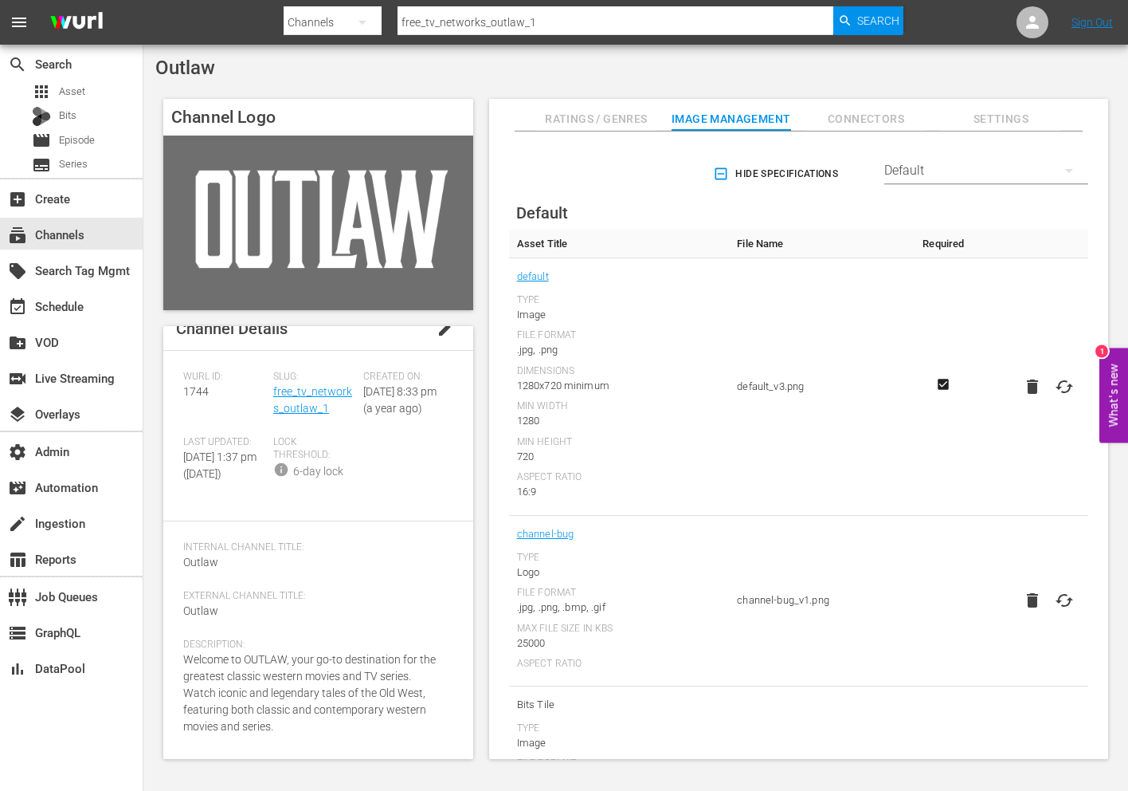
scroll to position [320, 0]
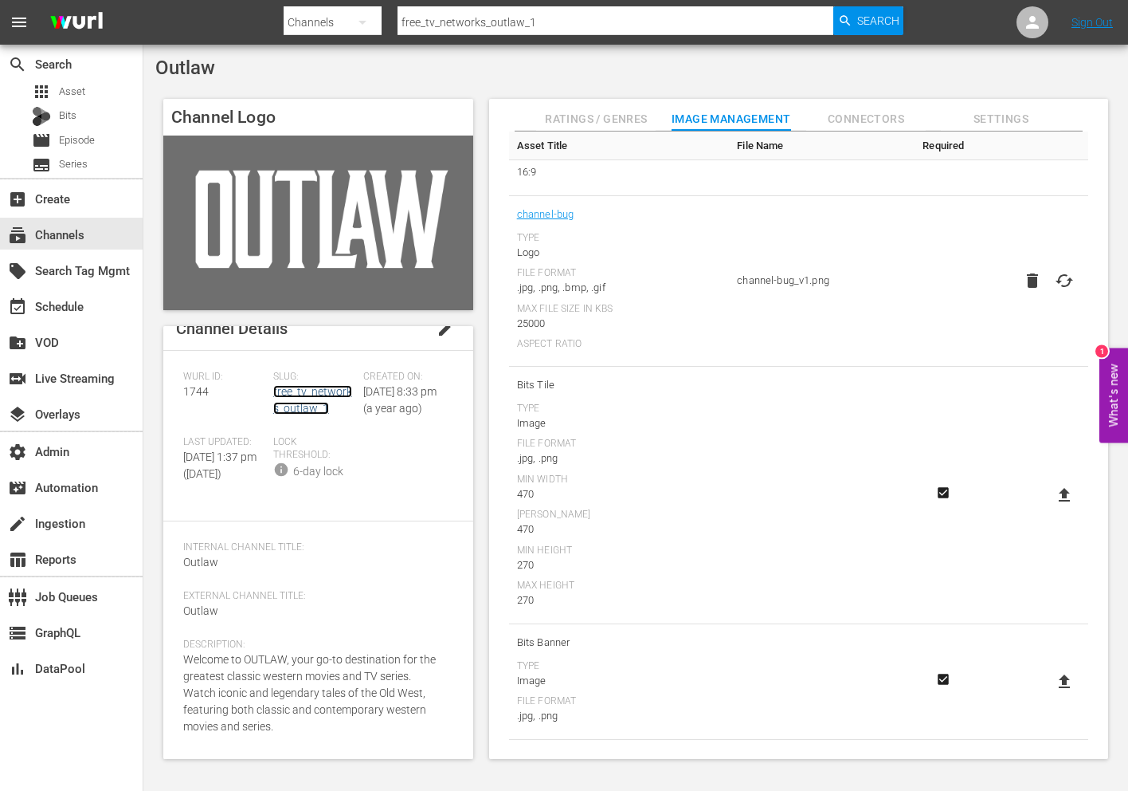
click at [308, 385] on link "free_tv_networks_outlaw_1" at bounding box center [312, 399] width 79 height 29
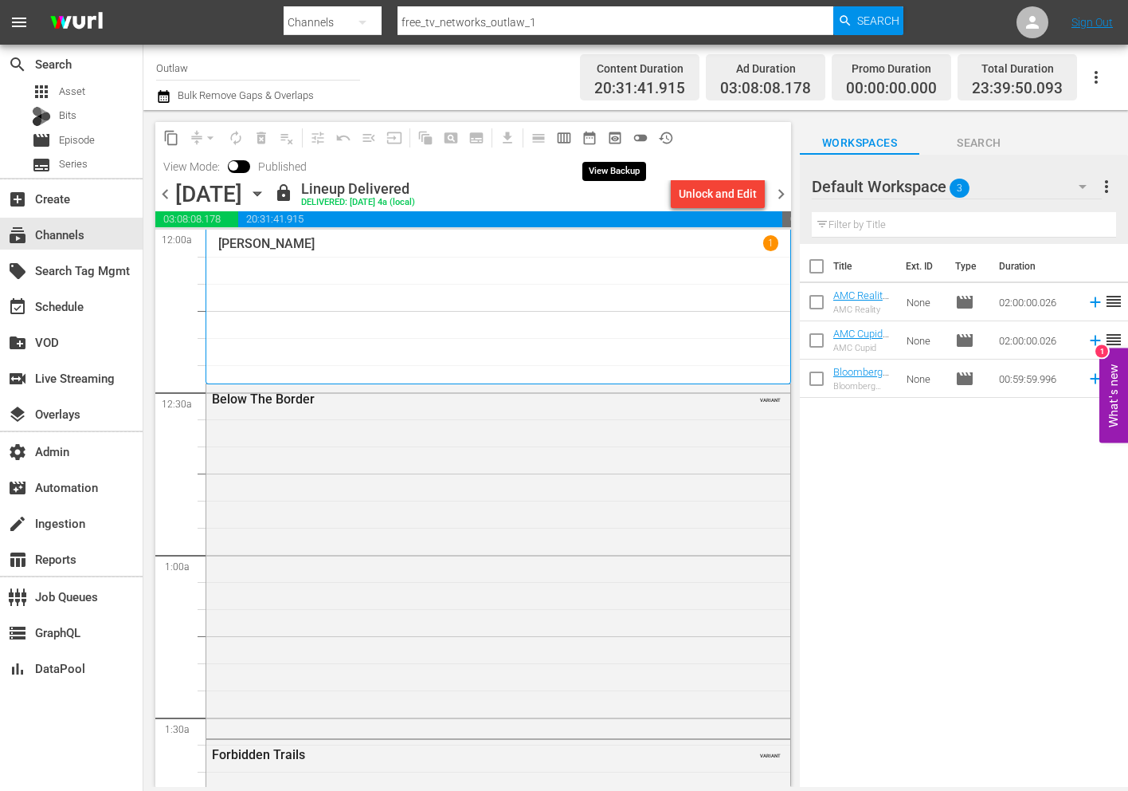
click at [626, 138] on button "preview_outlined" at bounding box center [615, 138] width 26 height 26
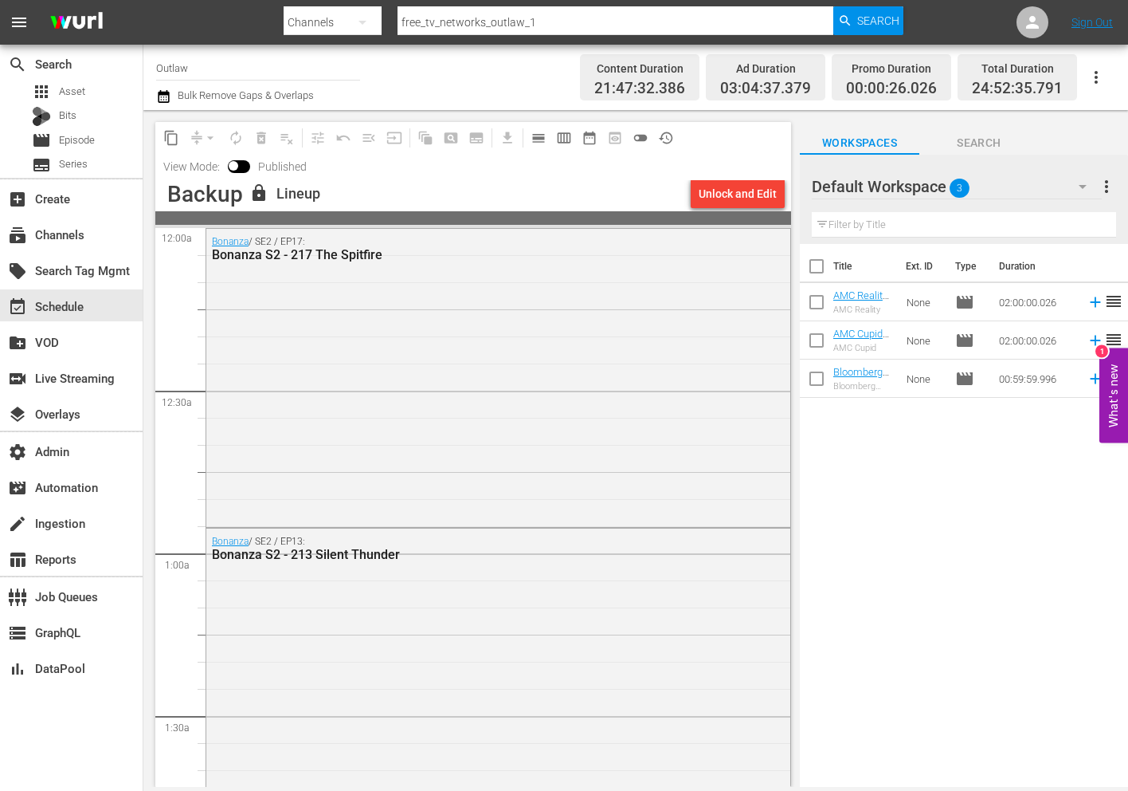
scroll to position [801, 0]
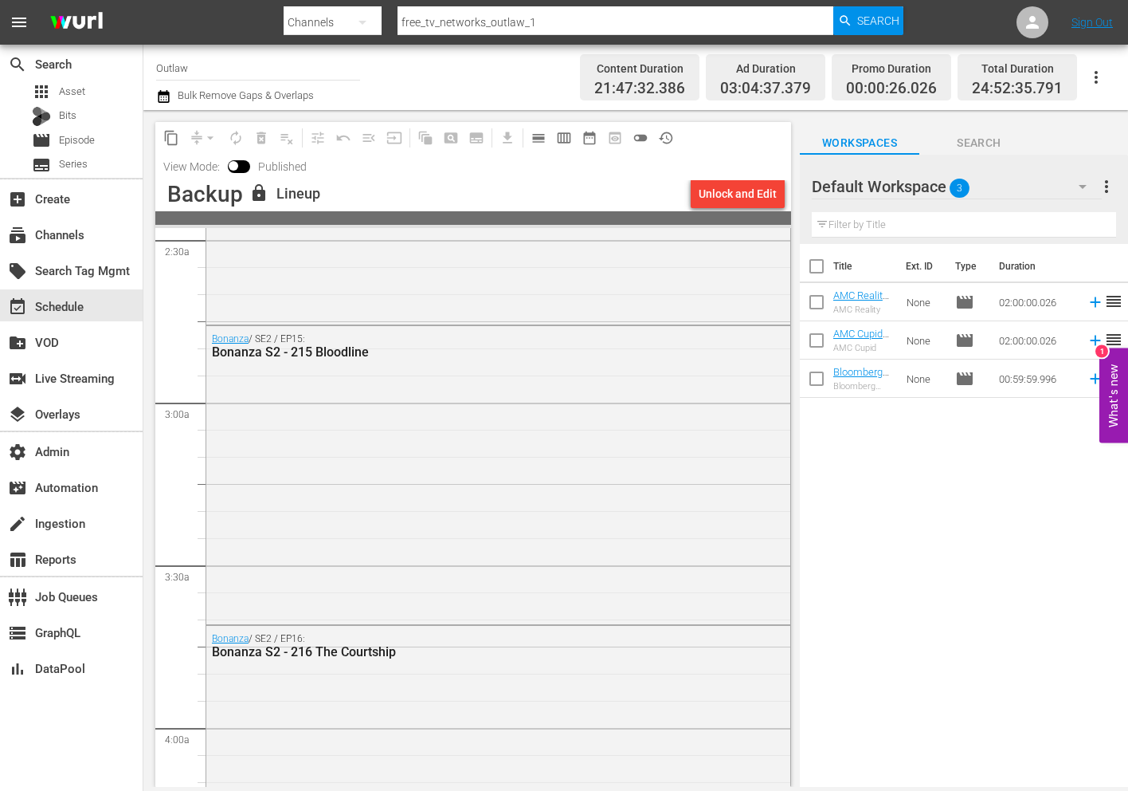
click at [375, 564] on div "Bonanza / SE2 / EP15: Bonanza S2 - 215 Bloodline" at bounding box center [498, 473] width 584 height 295
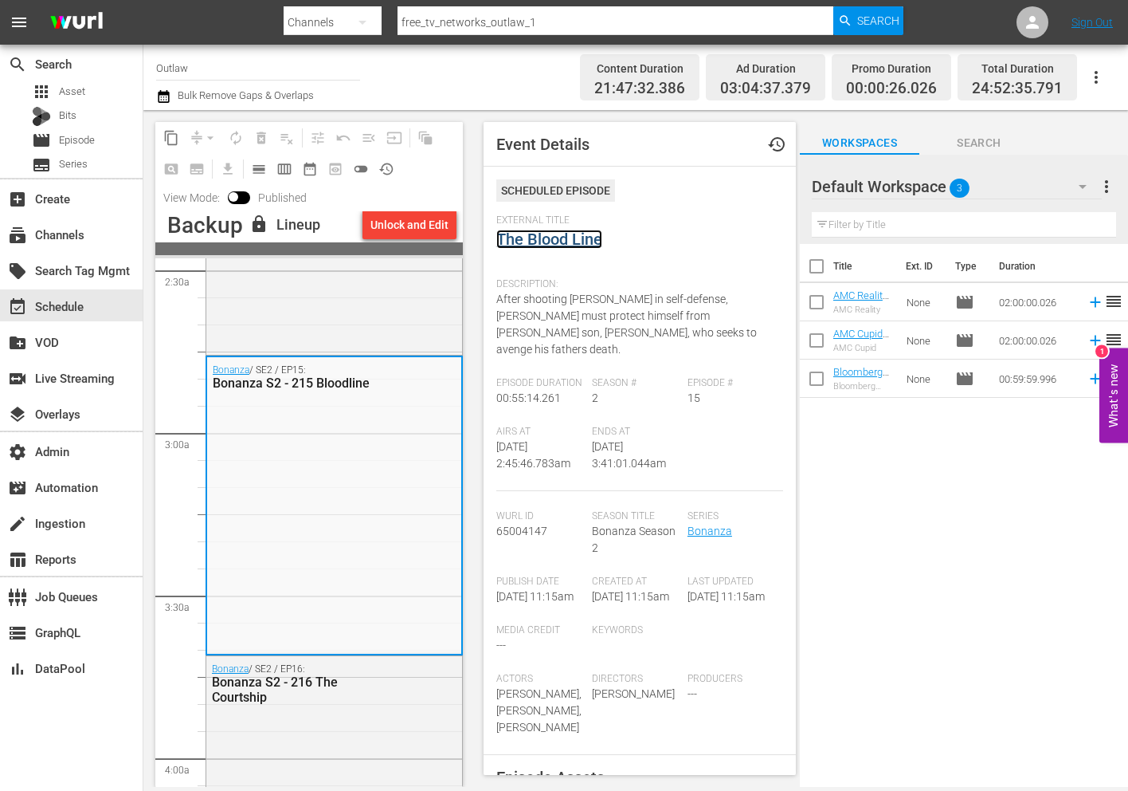
click at [564, 241] on link "The Blood Line" at bounding box center [549, 239] width 106 height 19
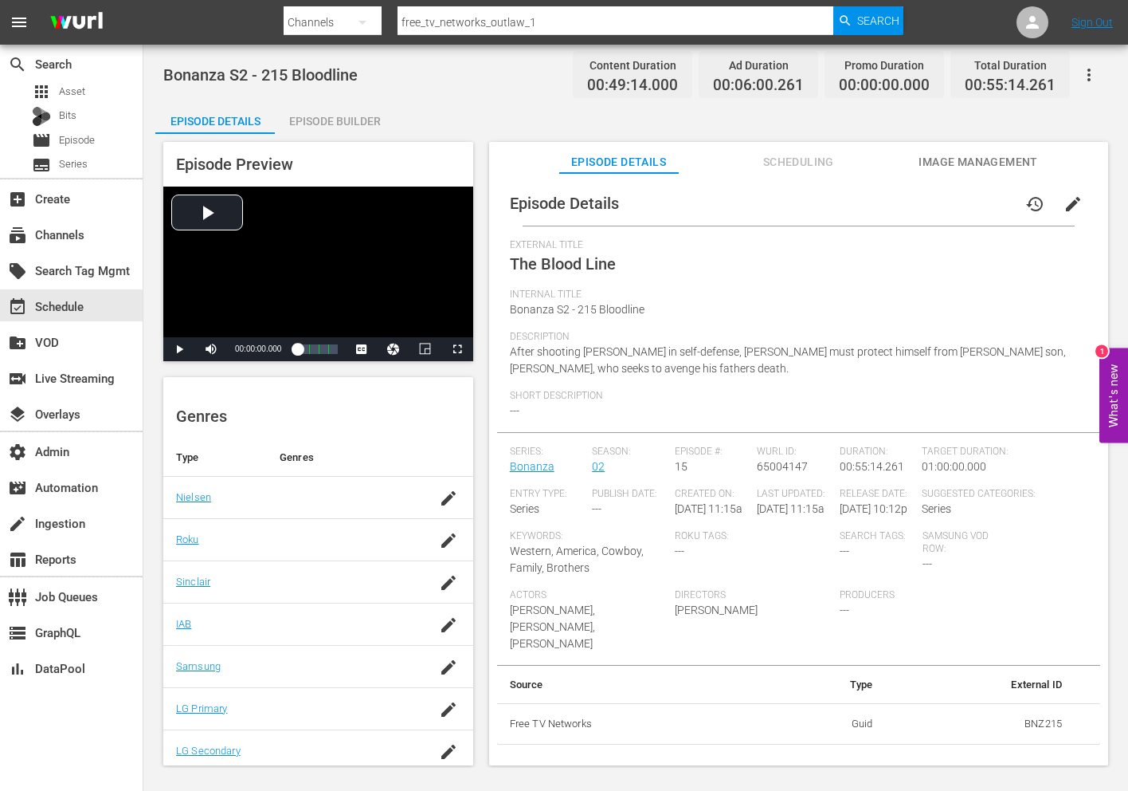
scroll to position [182, 0]
click at [928, 159] on span "Image Management" at bounding box center [979, 162] width 120 height 20
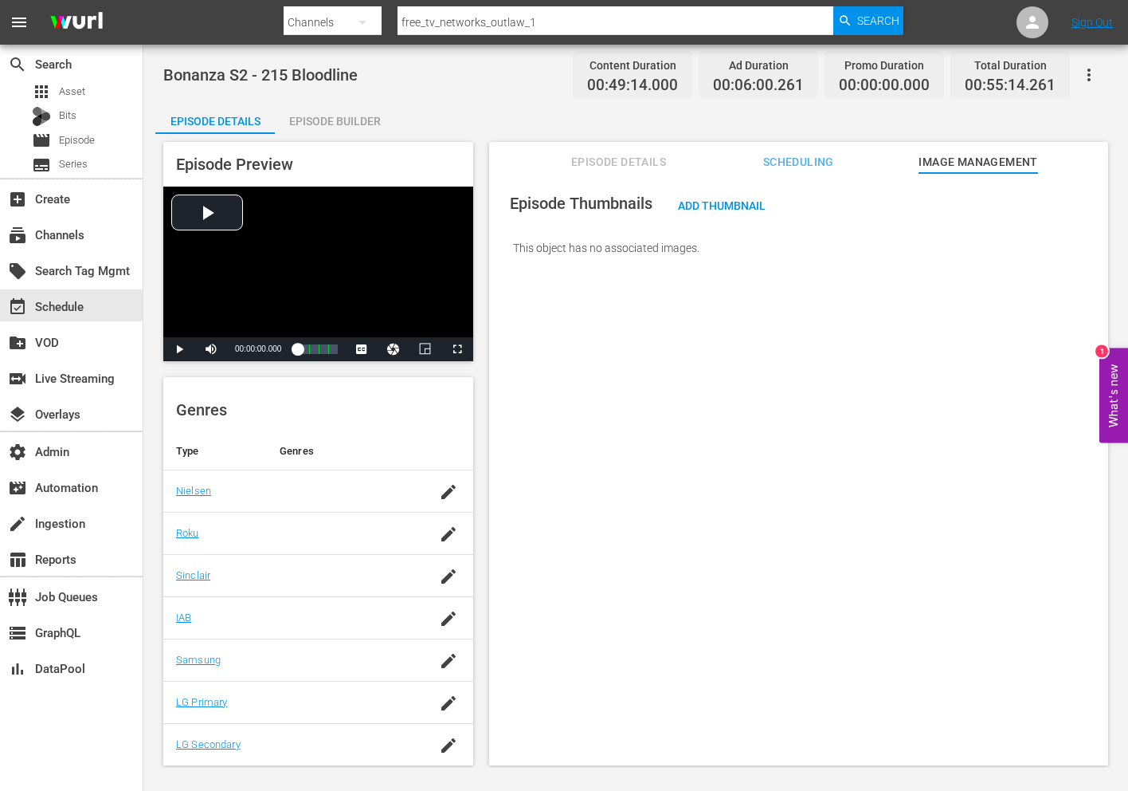
click at [638, 172] on button "Episode Details" at bounding box center [619, 158] width 120 height 32
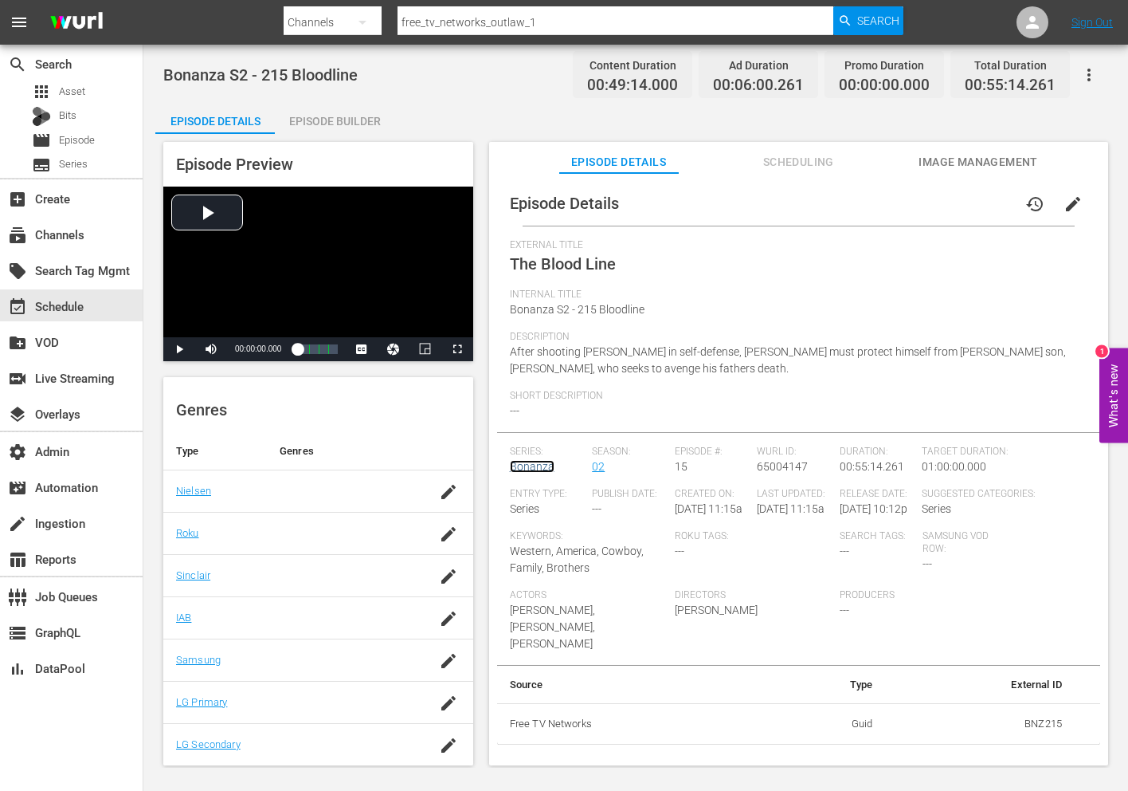
click at [527, 467] on link "Bonanza" at bounding box center [532, 466] width 45 height 13
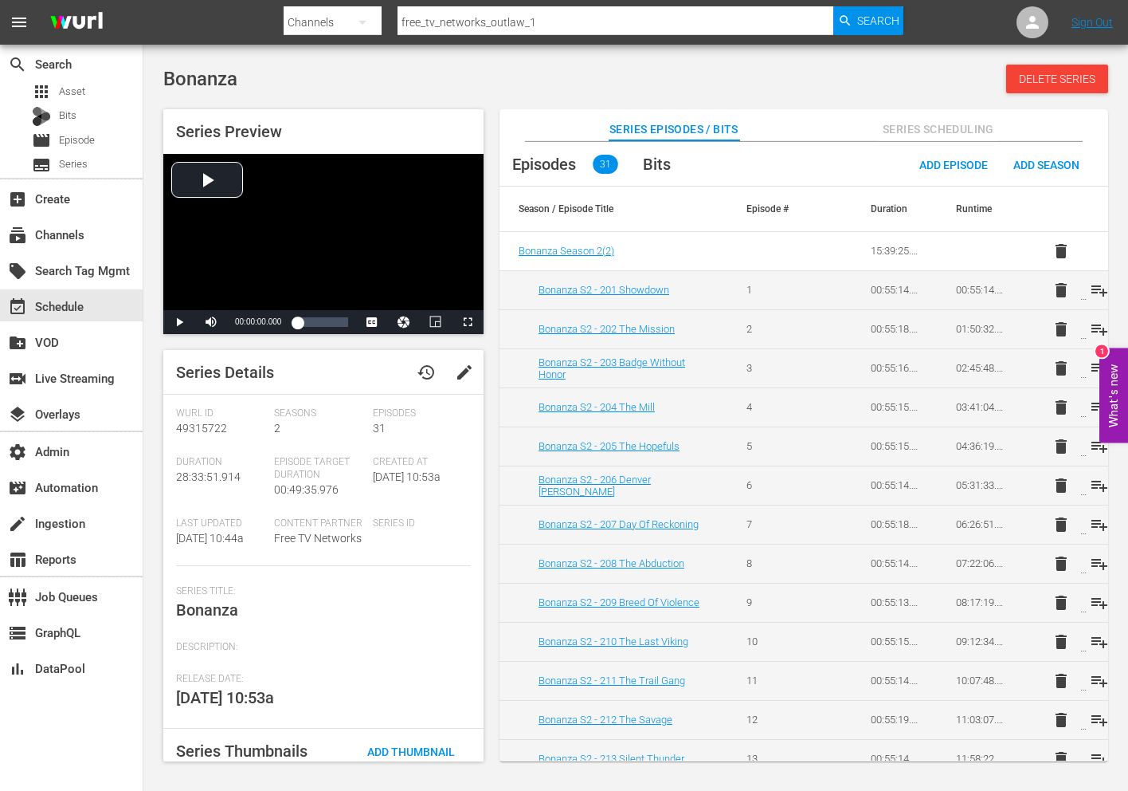
scroll to position [139, 0]
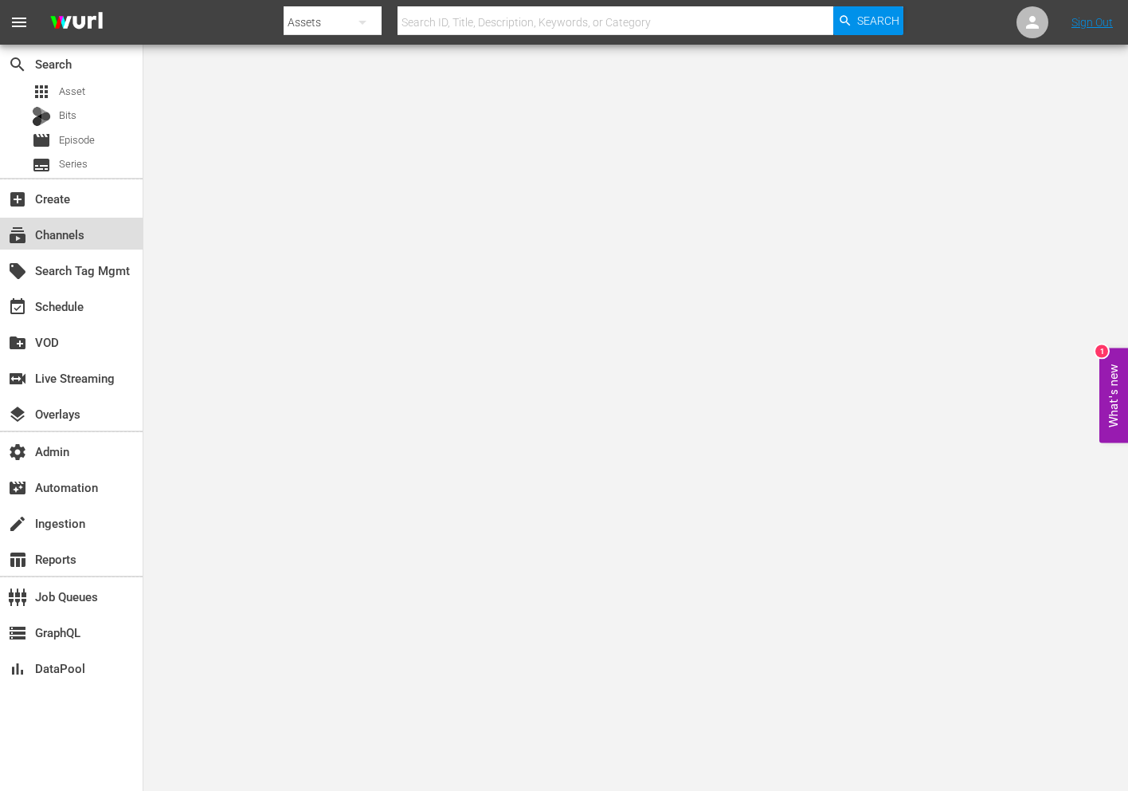
click at [119, 219] on div "subscriptions Channels" at bounding box center [71, 234] width 143 height 32
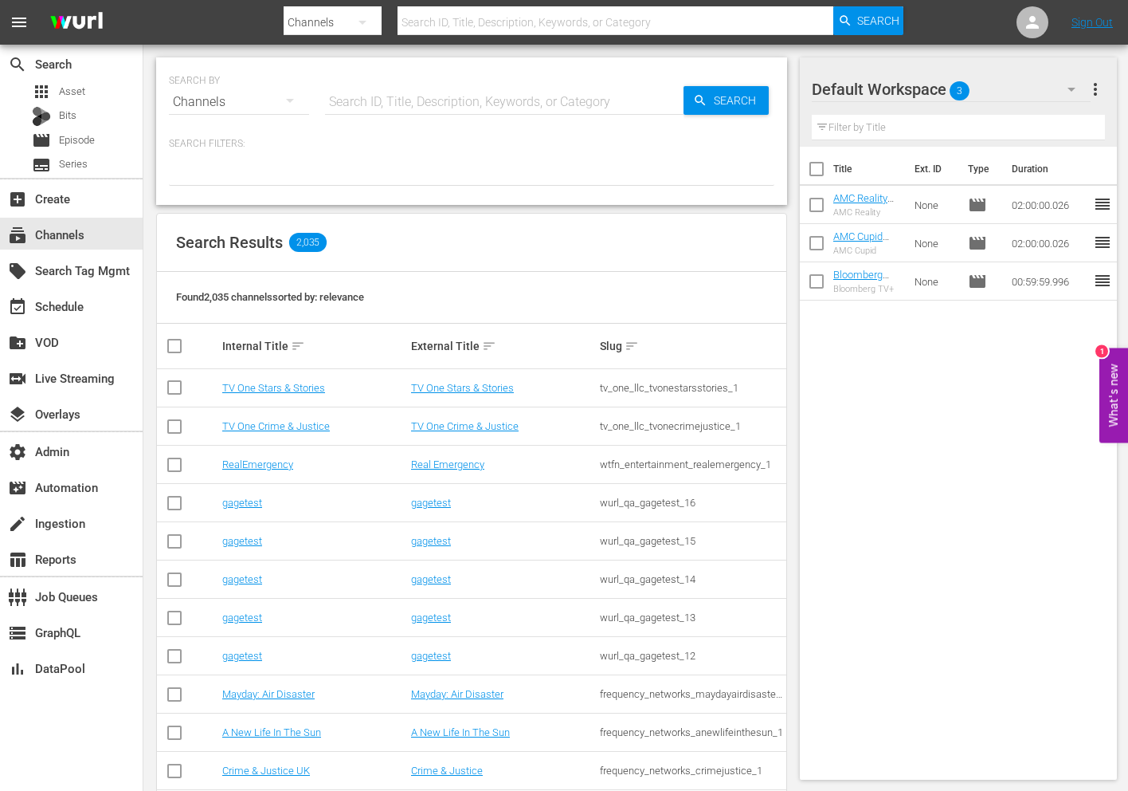
click at [381, 97] on input "text" at bounding box center [504, 102] width 359 height 38
paste input "plaion_pictures_gmbh_weihnachtskino_1"
type input "plaion_pictures_gmbh_weihnachtskino_1"
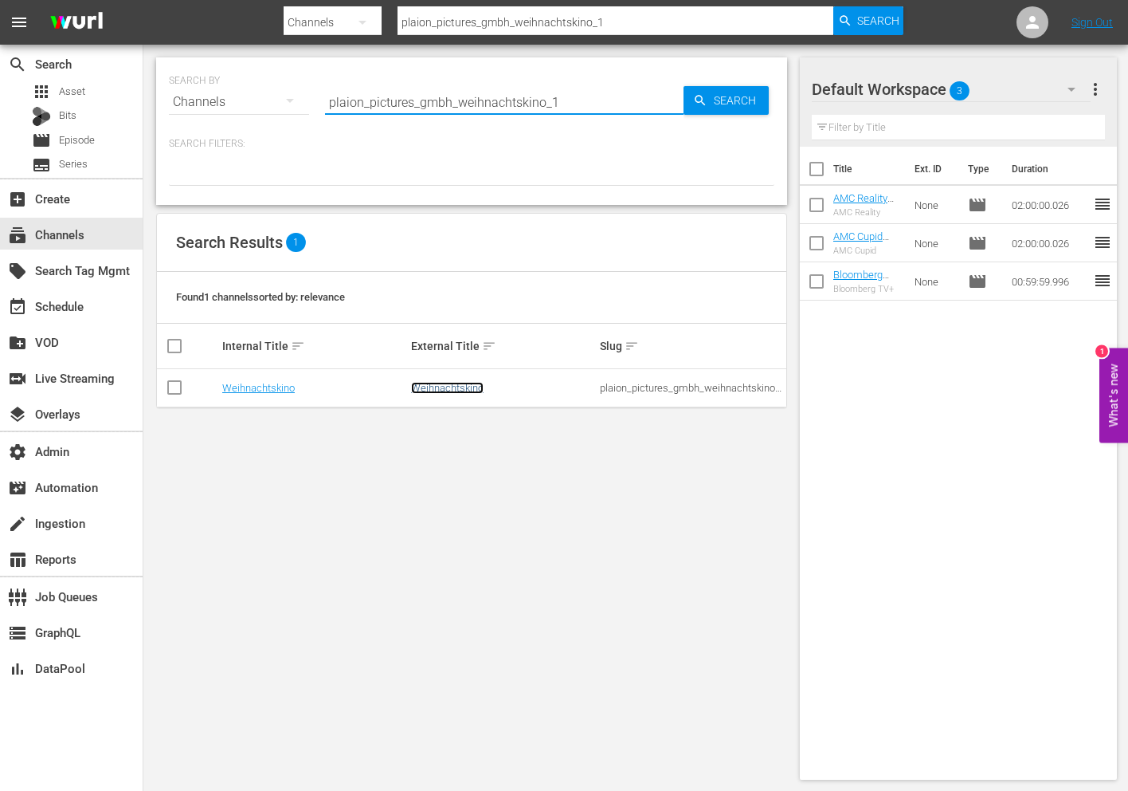
click at [437, 392] on link "Weihnachtskino" at bounding box center [447, 388] width 73 height 12
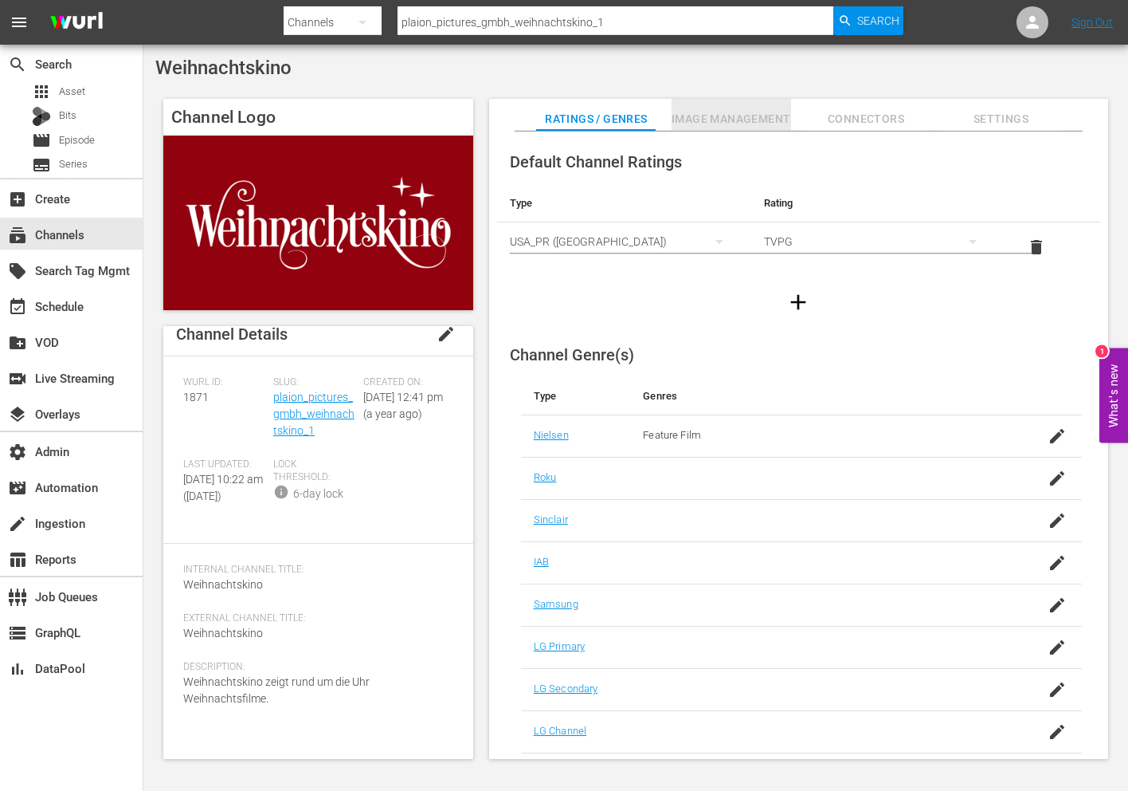
click at [753, 104] on button "Image Management" at bounding box center [732, 115] width 120 height 32
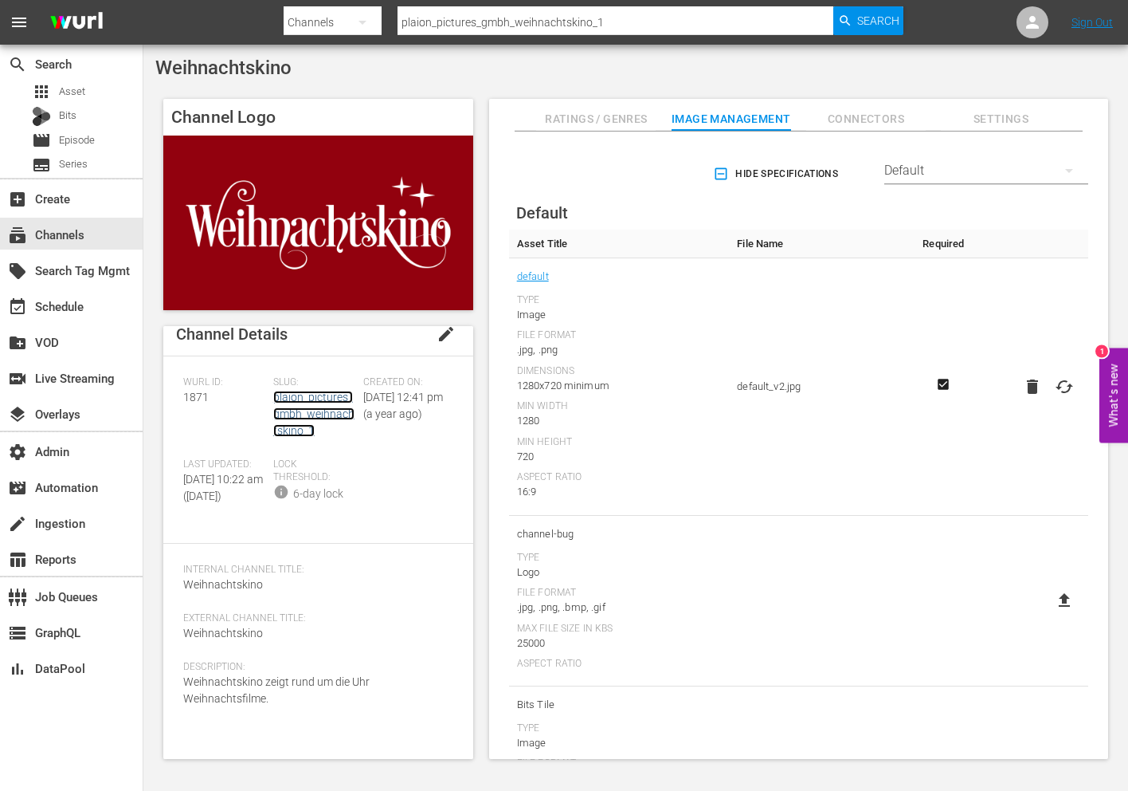
click at [306, 399] on link "plaion_pictures_gmbh_weihnachtskino_1" at bounding box center [313, 413] width 81 height 46
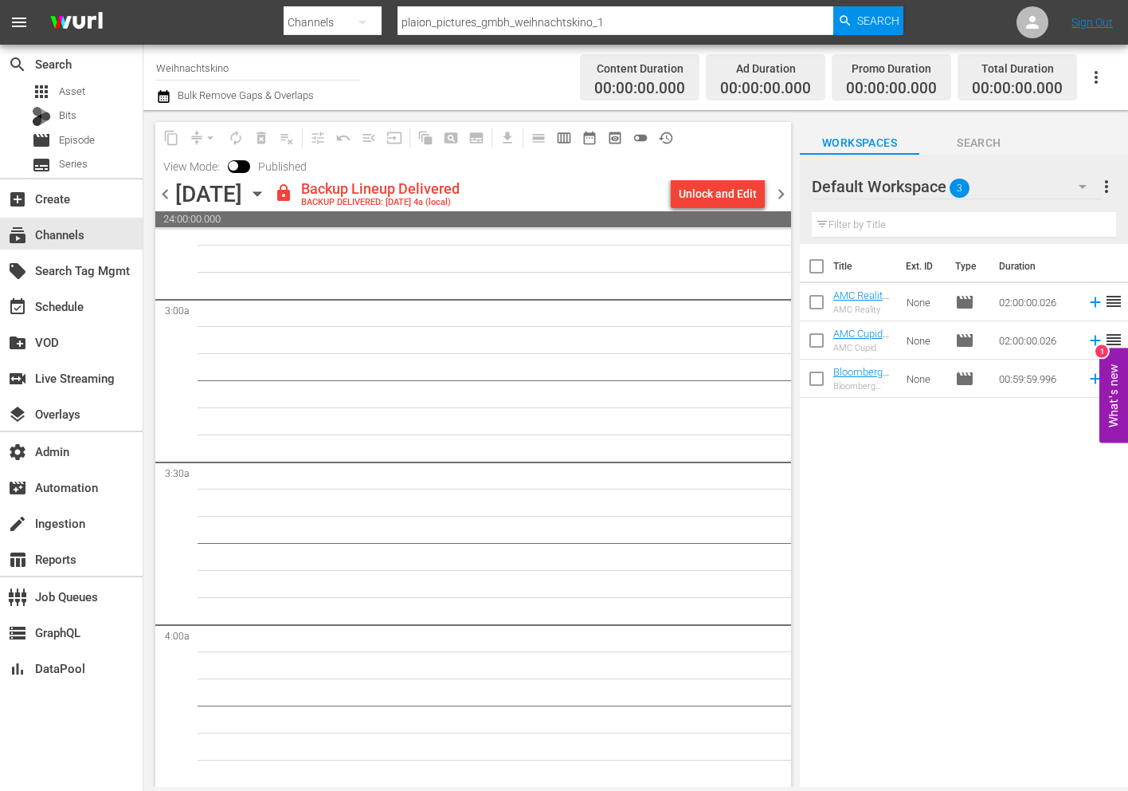
scroll to position [1493, 0]
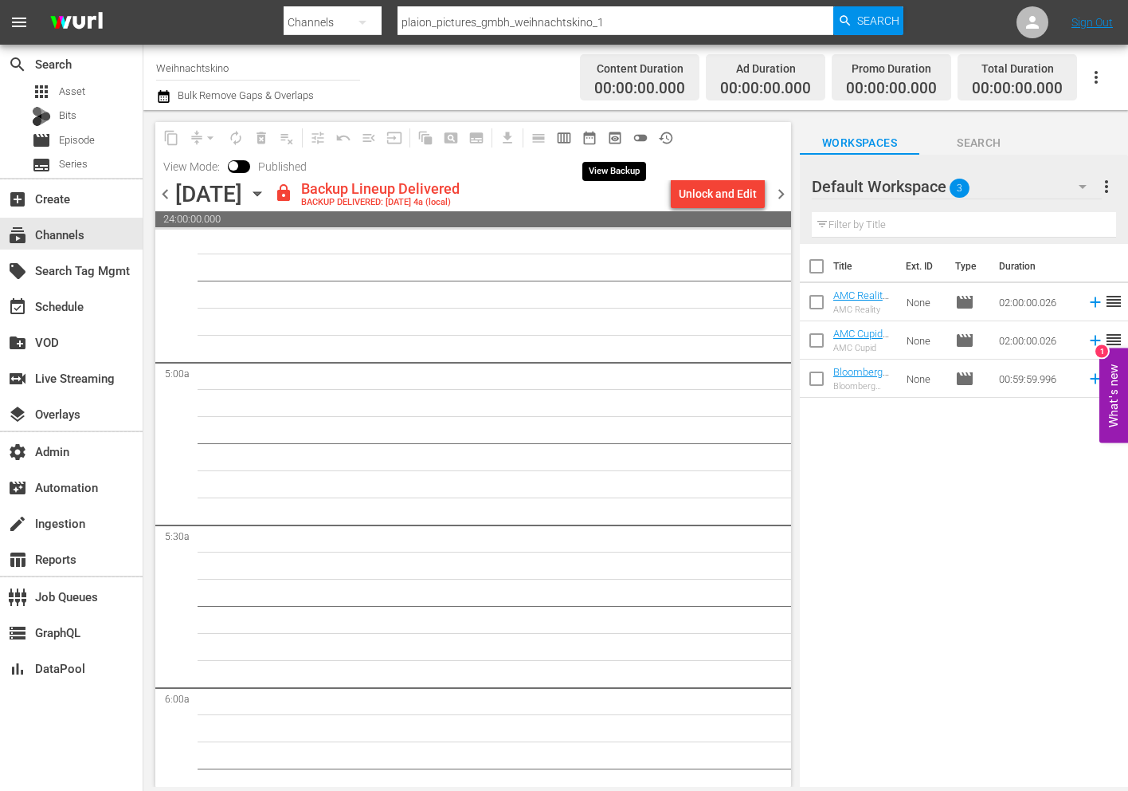
click at [610, 147] on button "preview_outlined" at bounding box center [615, 138] width 26 height 26
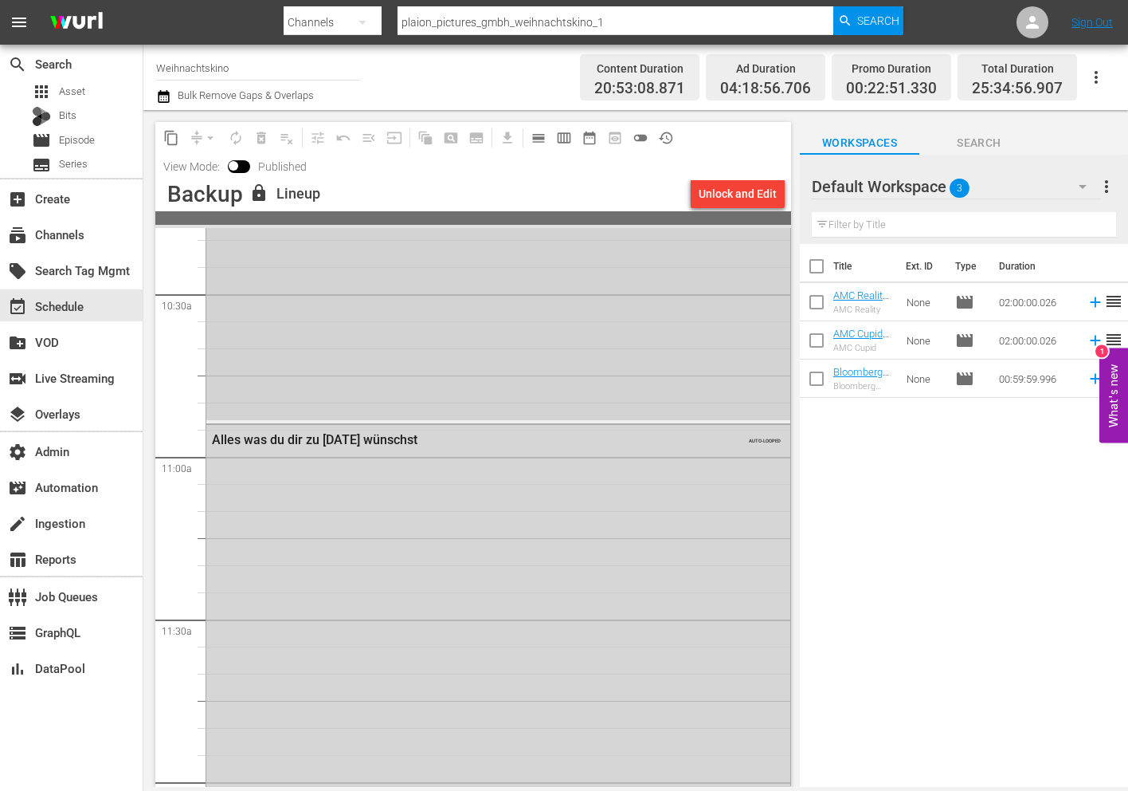
scroll to position [3111, 0]
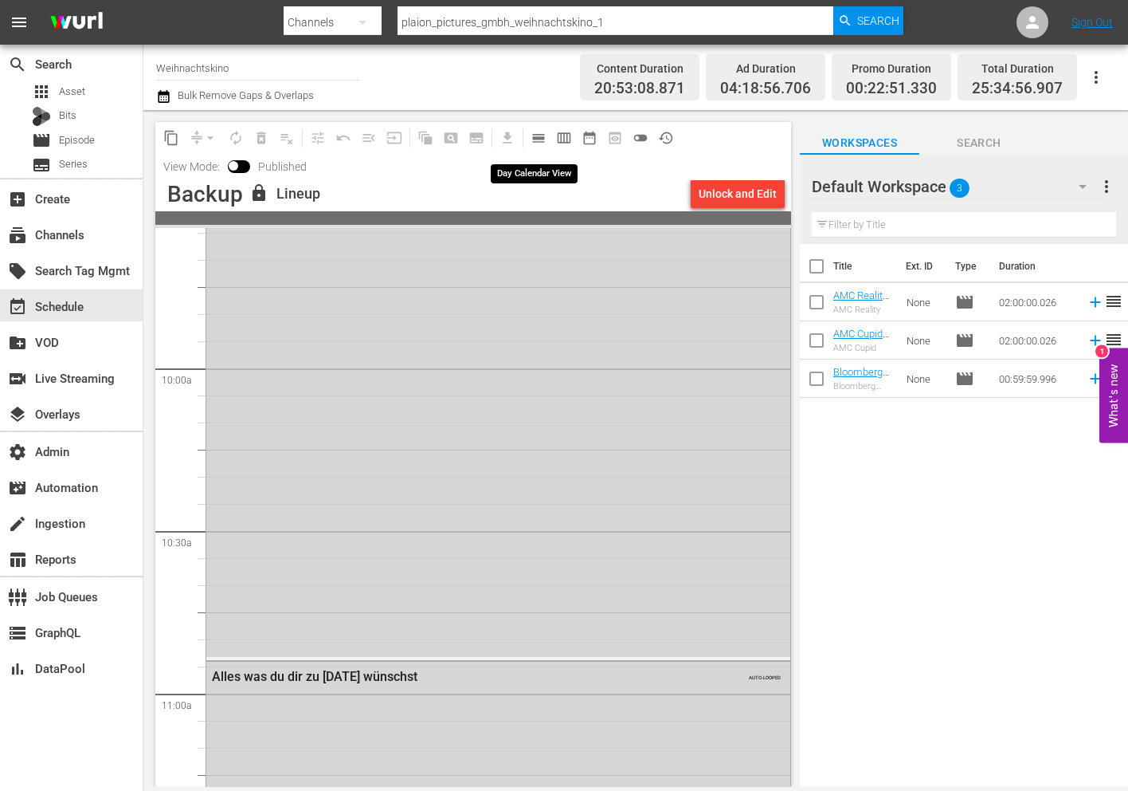
click at [536, 141] on span "calendar_view_day_outlined" at bounding box center [539, 138] width 16 height 16
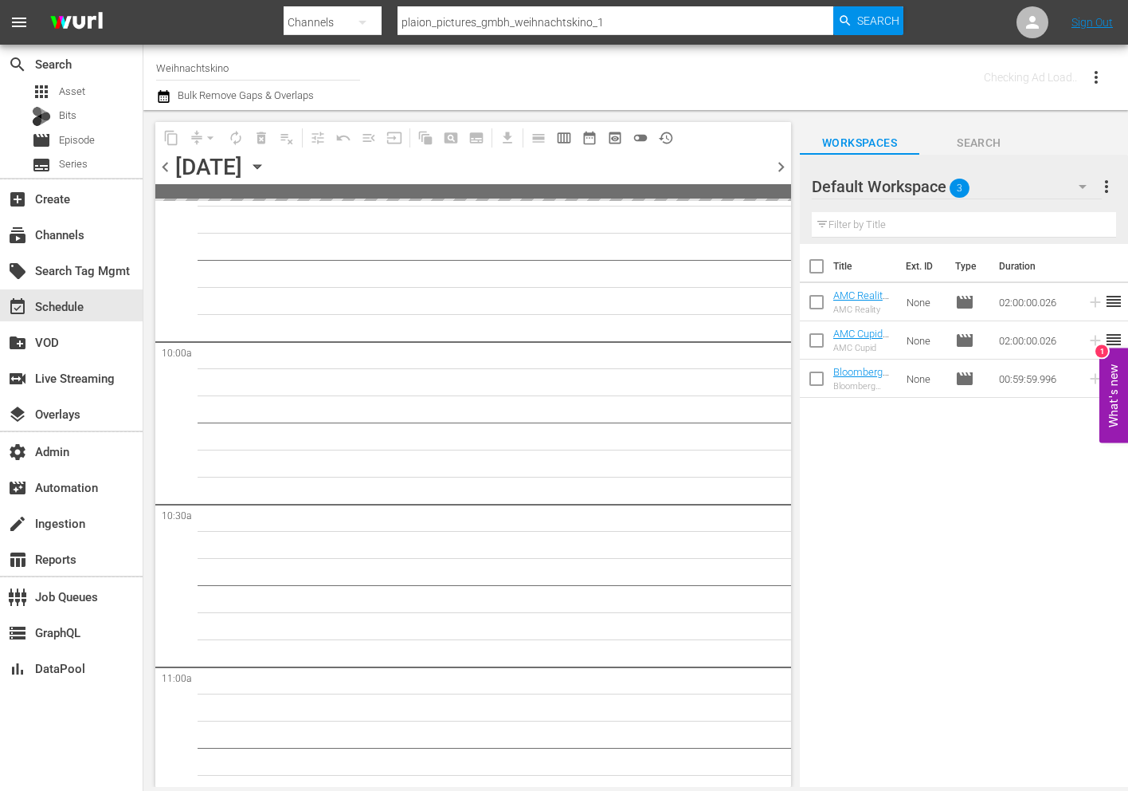
scroll to position [3165, 0]
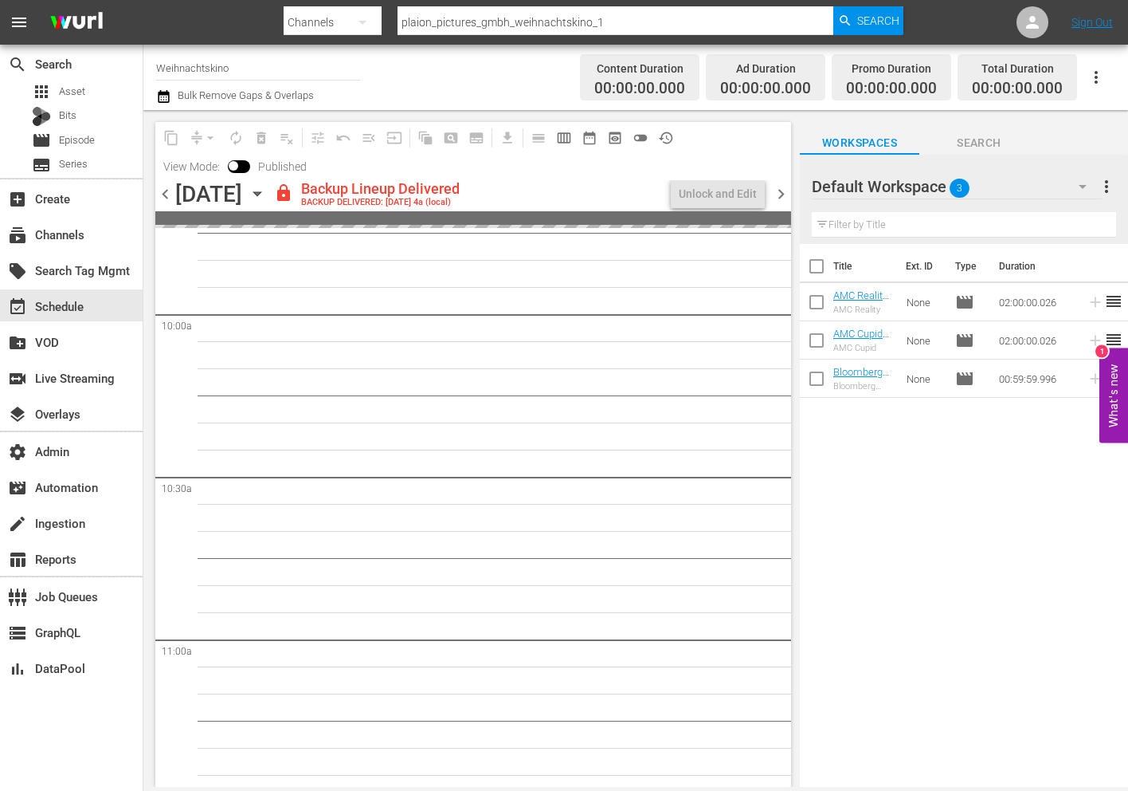
click at [786, 186] on span "chevron_right" at bounding box center [781, 194] width 20 height 20
click at [786, 187] on span "chevron_right" at bounding box center [781, 194] width 20 height 20
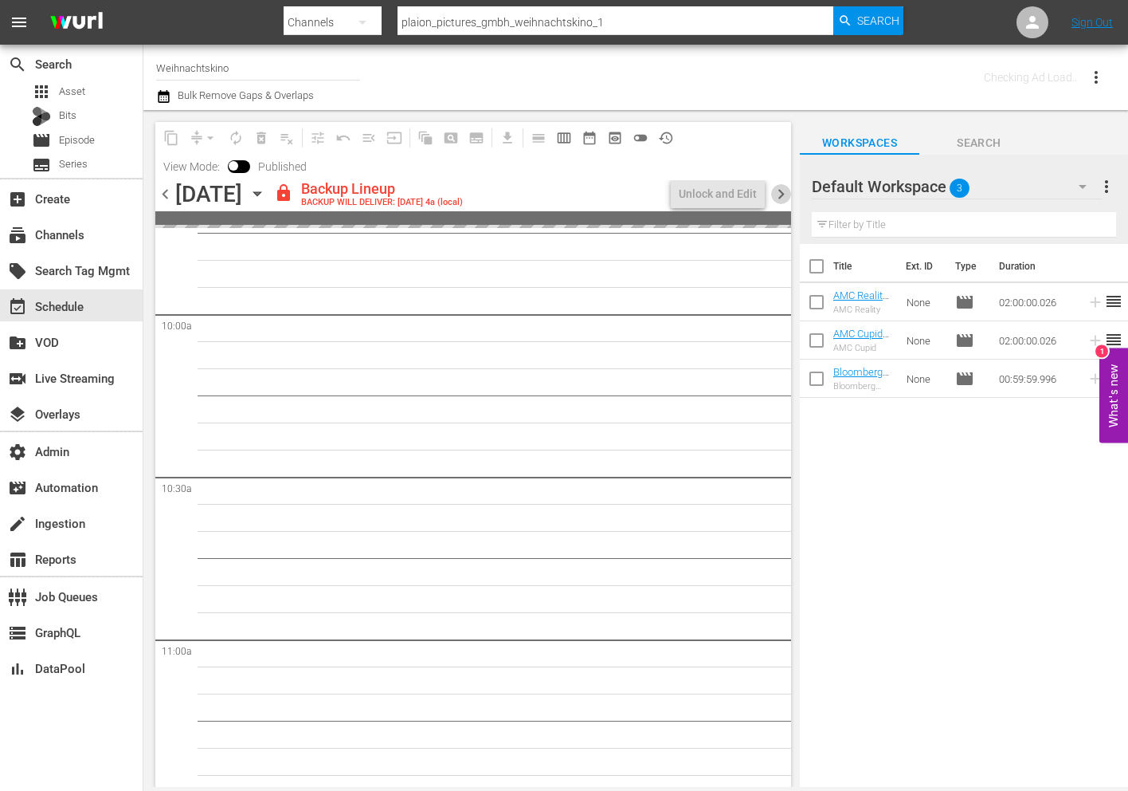
click at [786, 188] on span "chevron_right" at bounding box center [781, 194] width 20 height 20
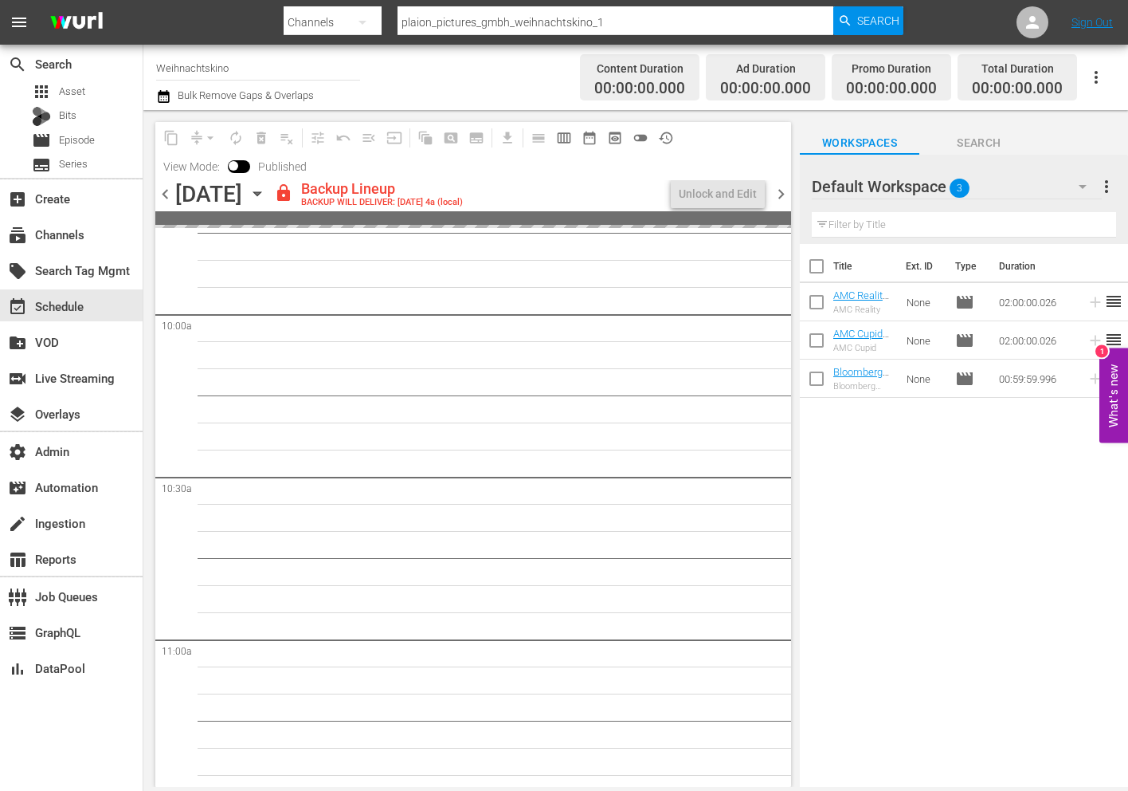
click at [786, 188] on span "chevron_right" at bounding box center [781, 194] width 20 height 20
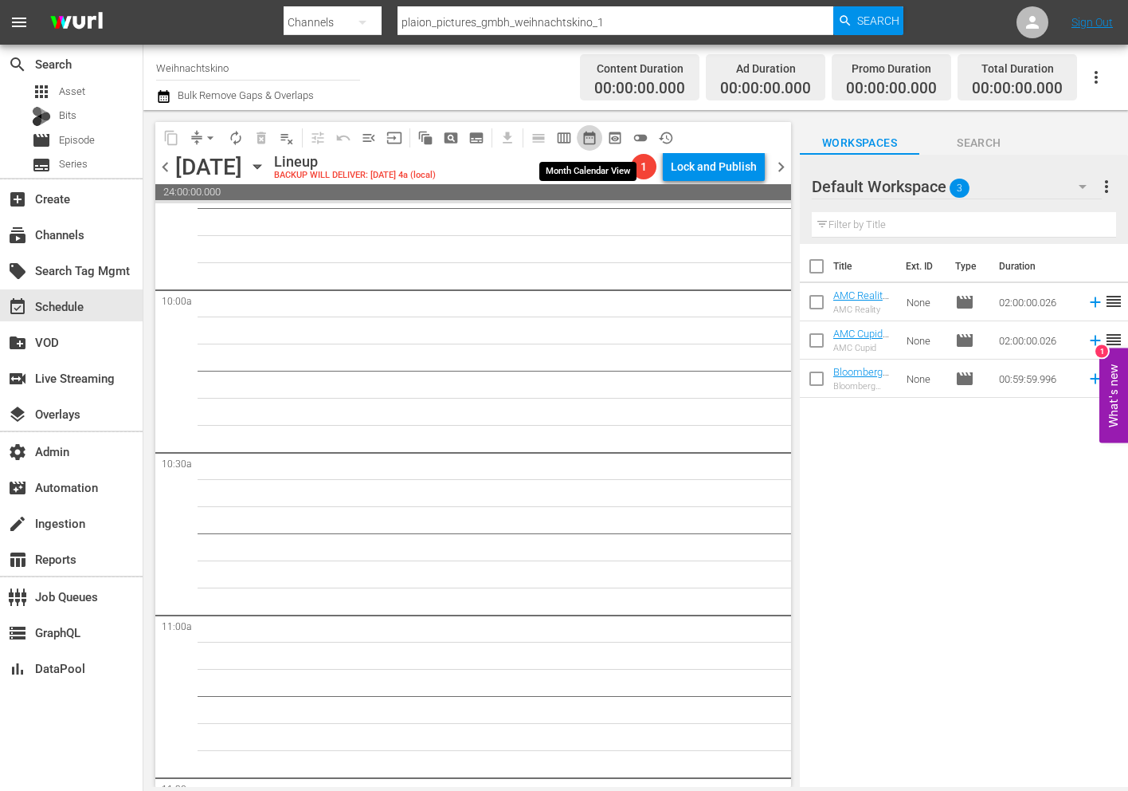
click at [594, 135] on span "date_range_outlined" at bounding box center [590, 138] width 16 height 16
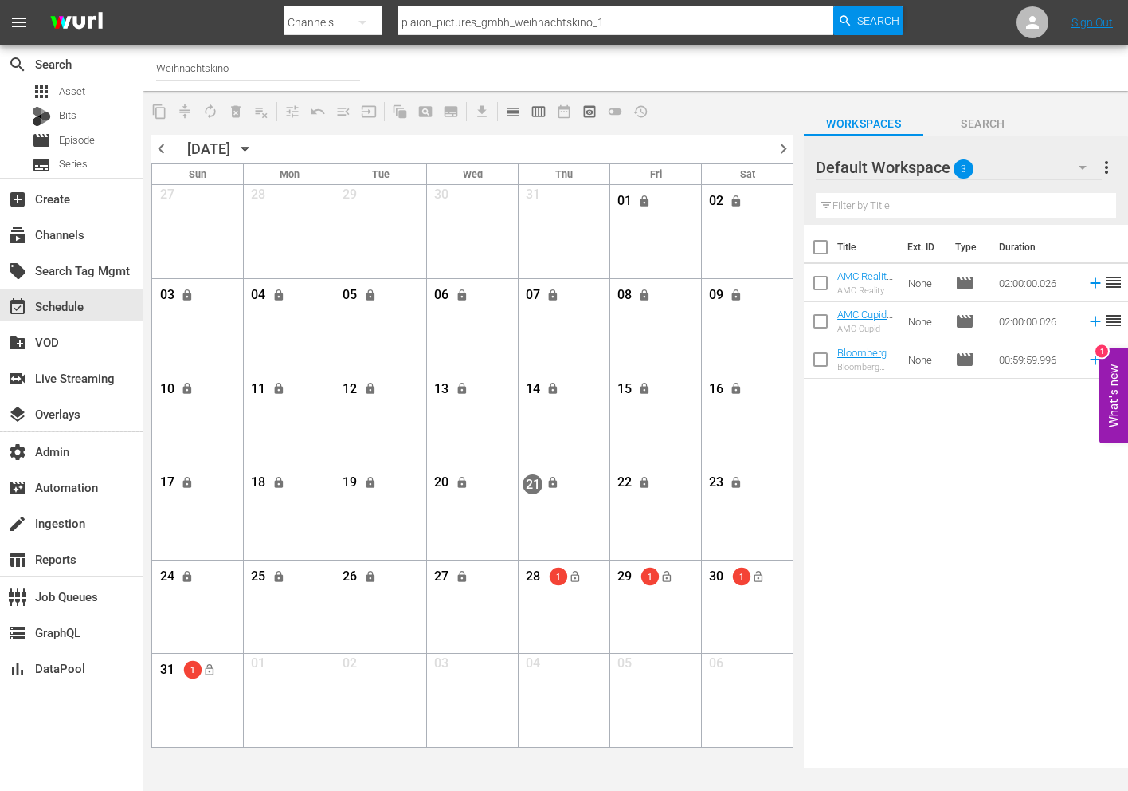
click at [439, 579] on span "27" at bounding box center [442, 578] width 20 height 20
click at [441, 573] on span "27" at bounding box center [442, 578] width 20 height 20
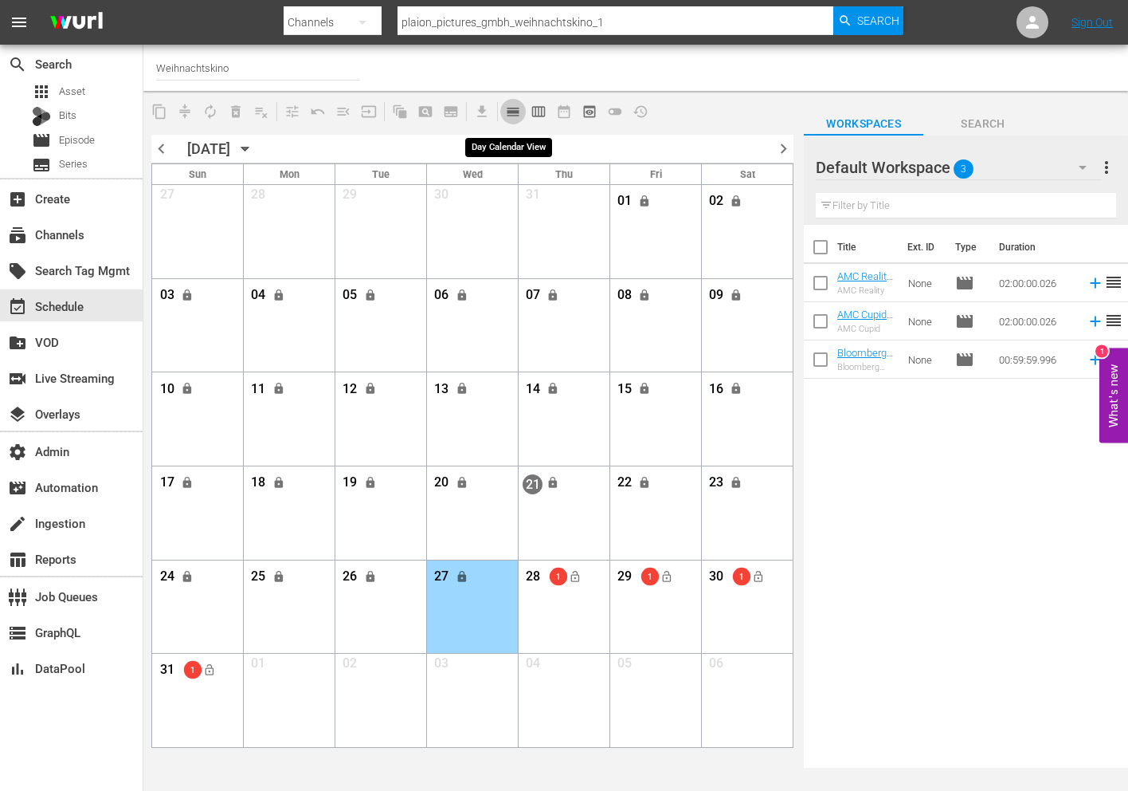
click at [509, 104] on span "calendar_view_day_outlined" at bounding box center [513, 112] width 16 height 16
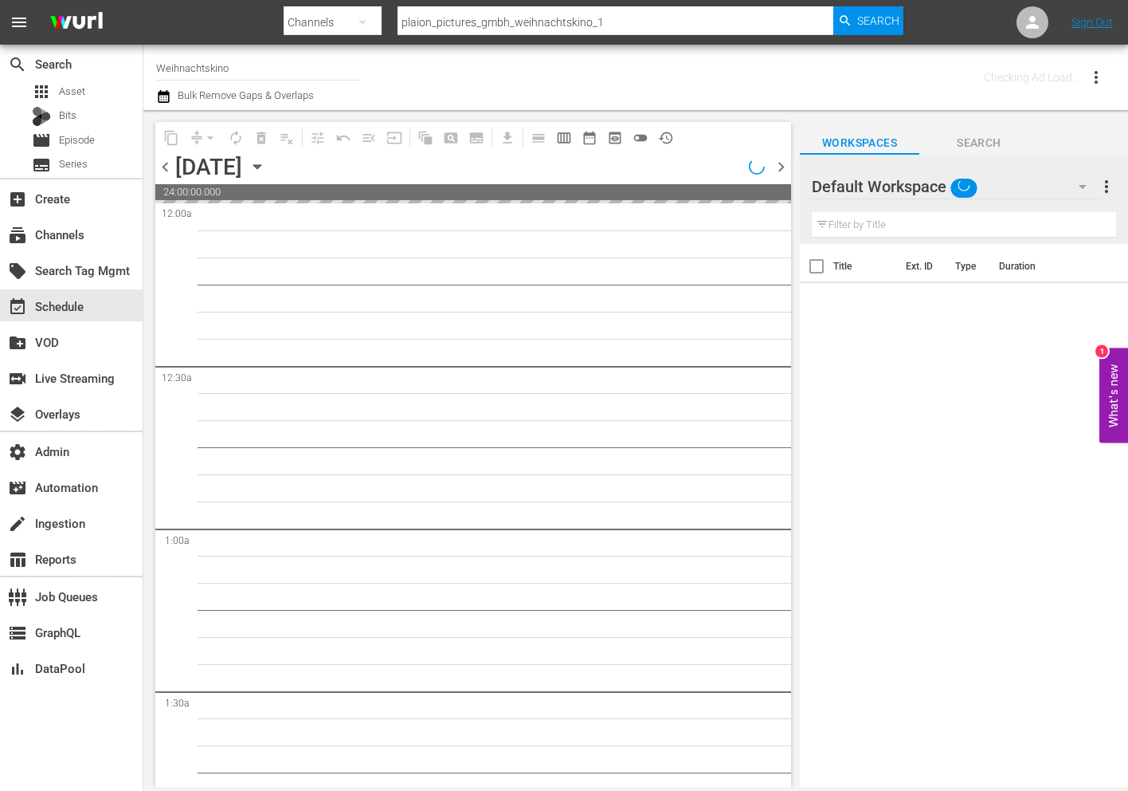
click at [540, 110] on div "content_copy compress arrow_drop_down autorenew_outlined delete_forever_outline…" at bounding box center [469, 448] width 652 height 677
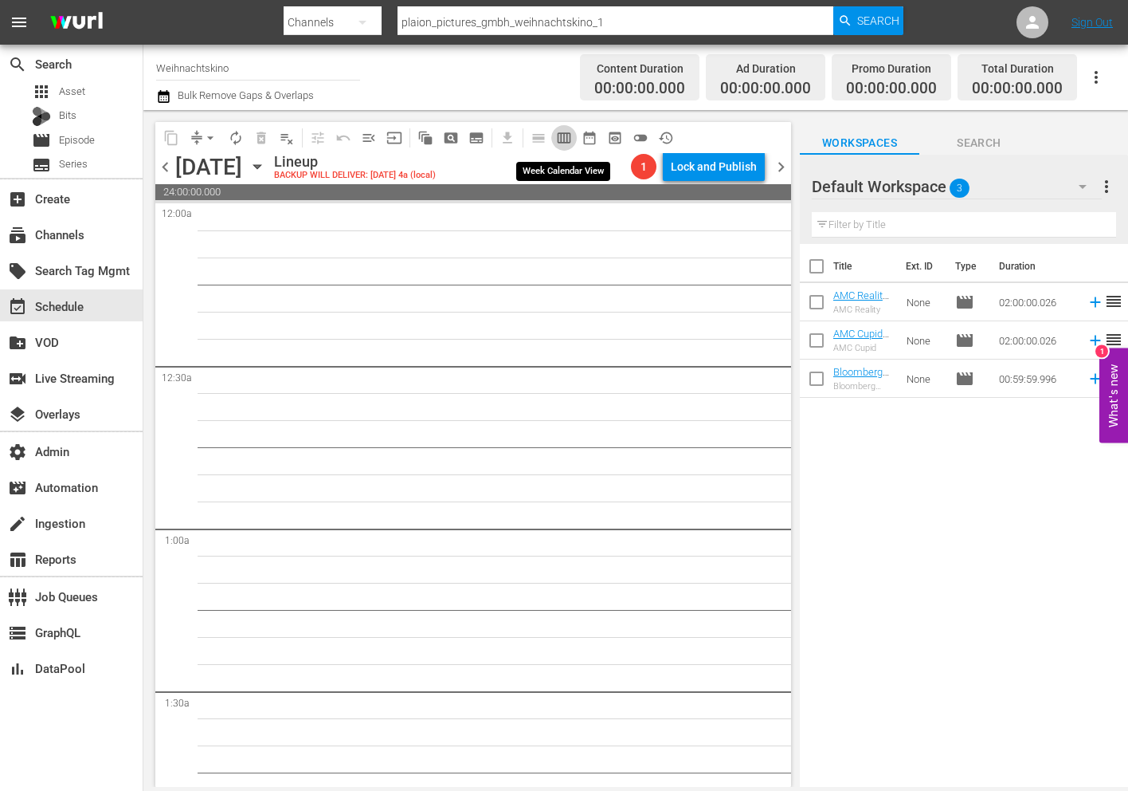
click at [561, 135] on span "calendar_view_week_outlined" at bounding box center [564, 138] width 16 height 16
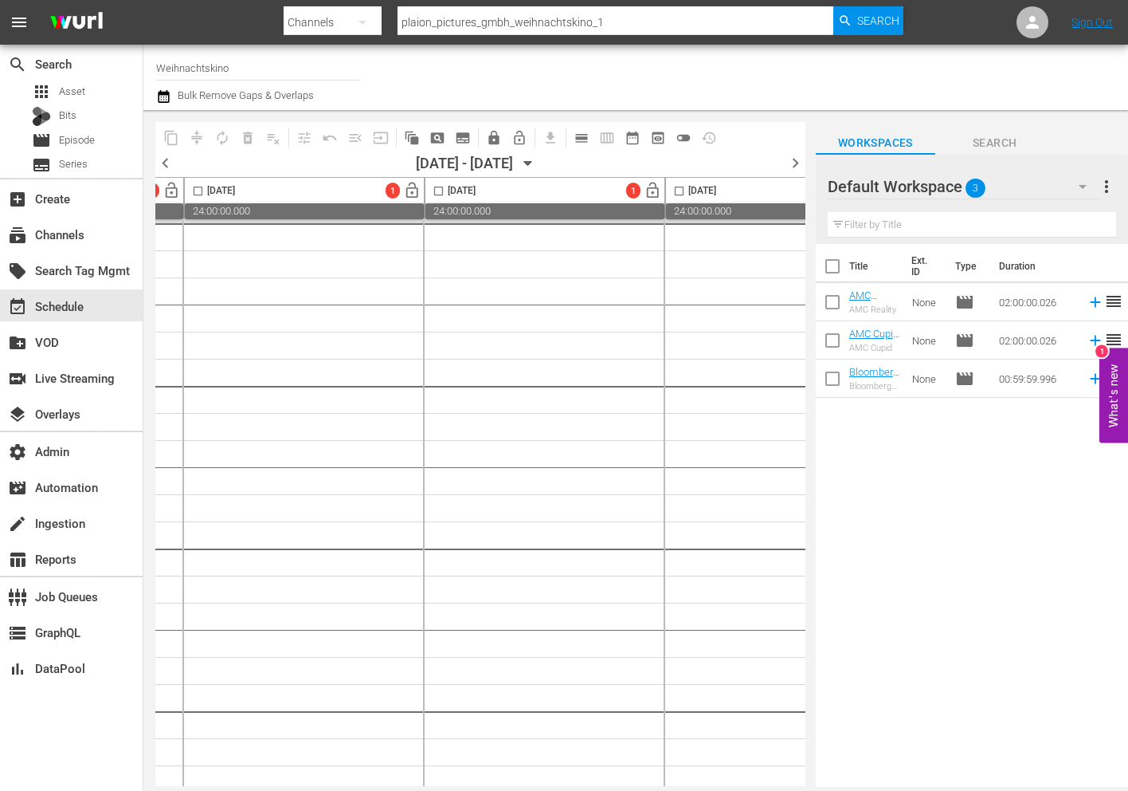
scroll to position [0, 1085]
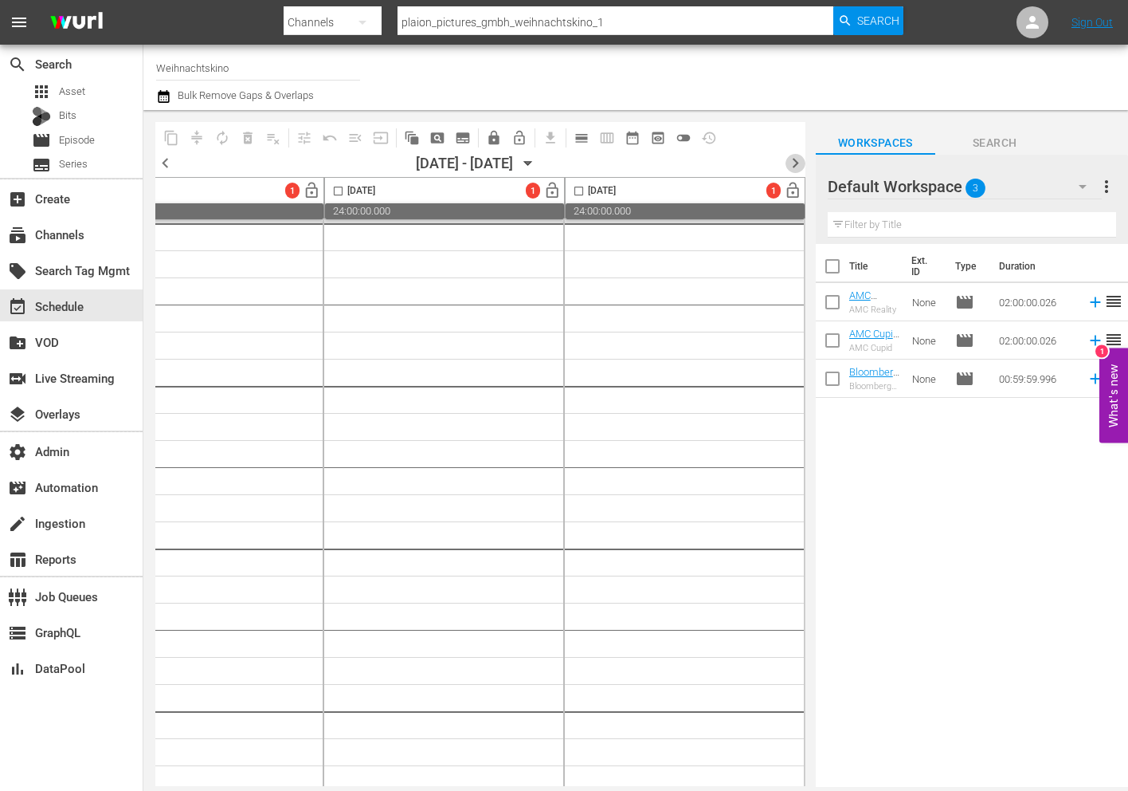
click at [788, 167] on span "chevron_right" at bounding box center [796, 163] width 20 height 20
click at [810, 158] on div "content_copy compress autorenew_outlined delete_forever_outlined playlist_remov…" at bounding box center [635, 448] width 985 height 677
click at [795, 159] on span "chevron_right" at bounding box center [796, 163] width 20 height 20
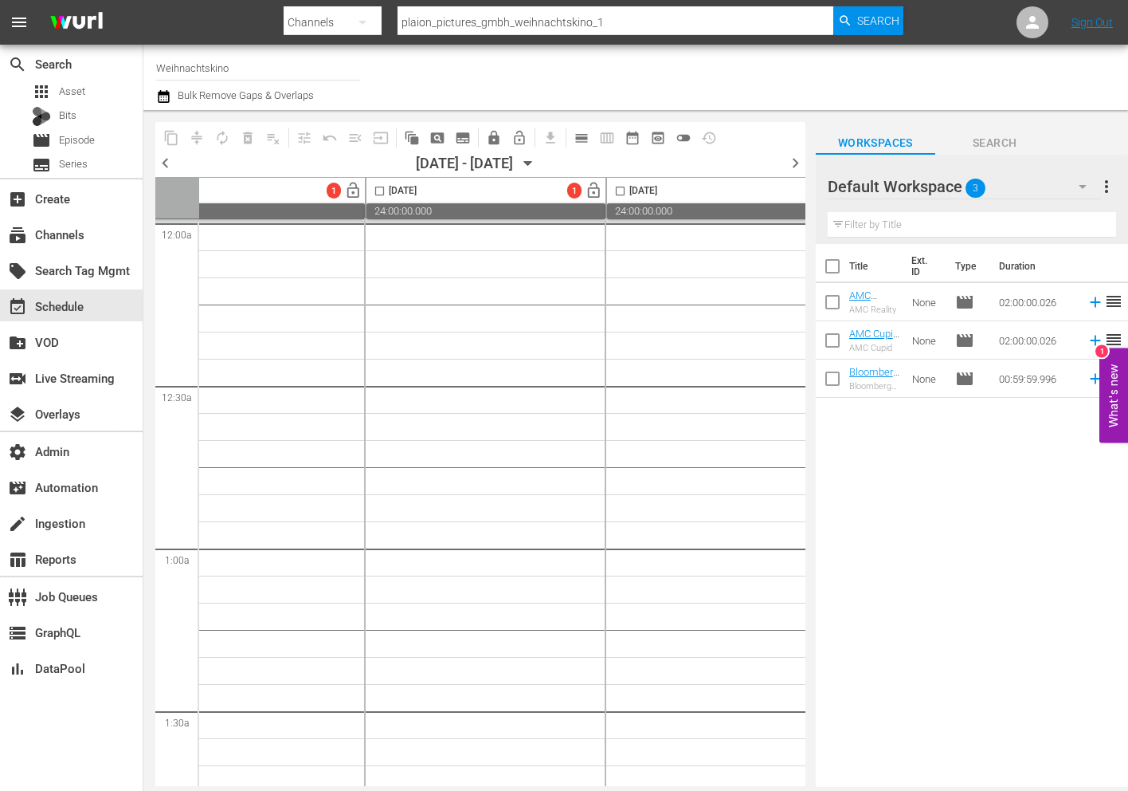
scroll to position [0, 1085]
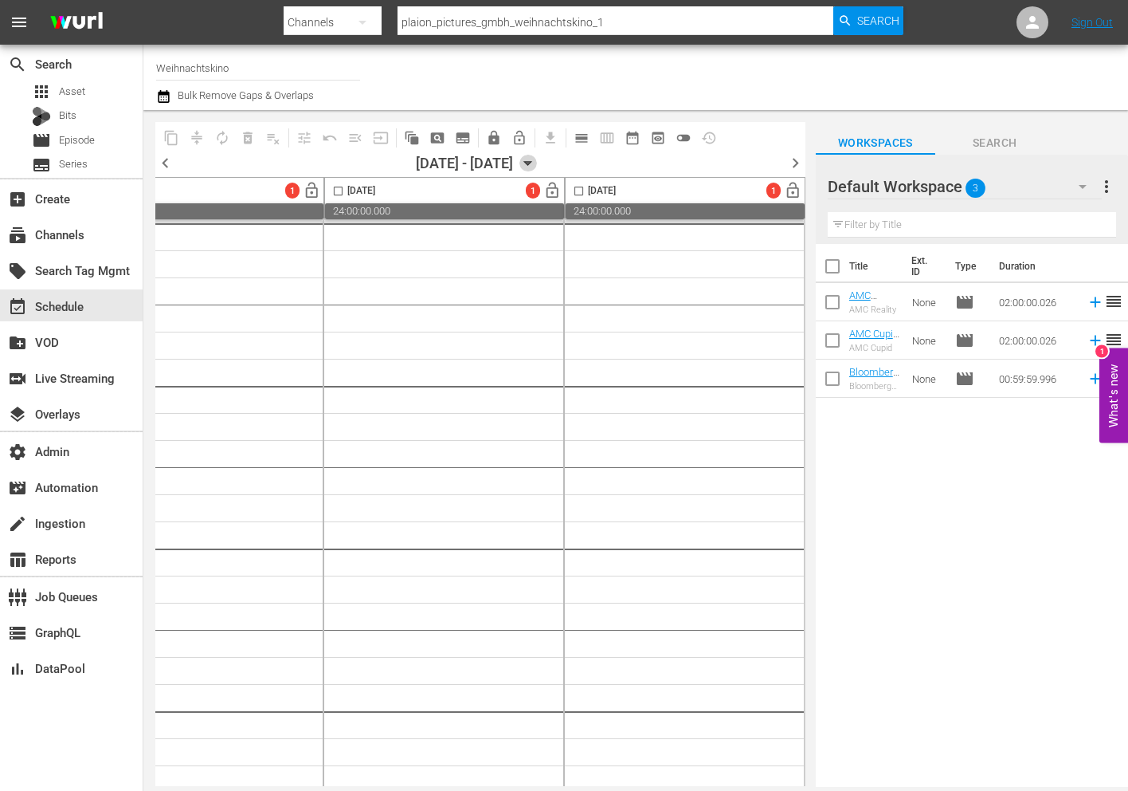
click at [532, 164] on icon "button" at bounding box center [527, 164] width 7 height 4
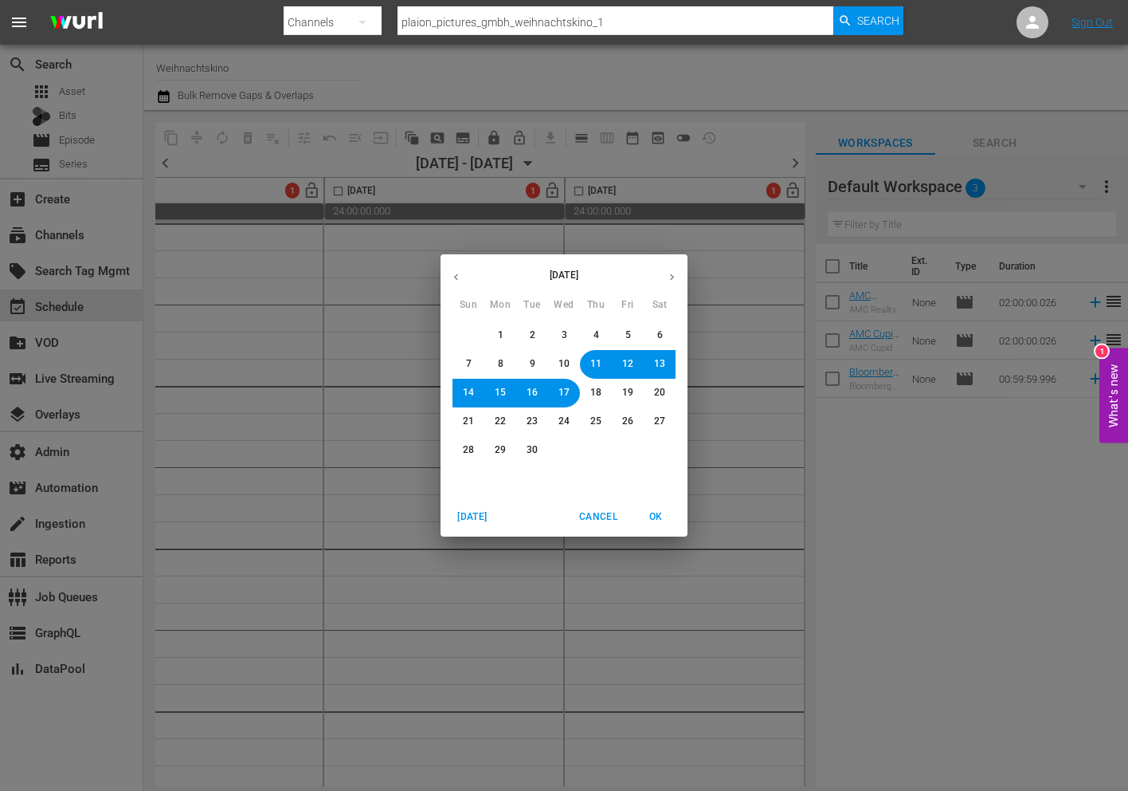
click at [563, 164] on div "September 2025 Sun Mon Tue Wed Thu Fri Sat 31 1 2 3 4 5 6 7 8 9 10 11 12 13 14 …" at bounding box center [564, 395] width 1128 height 791
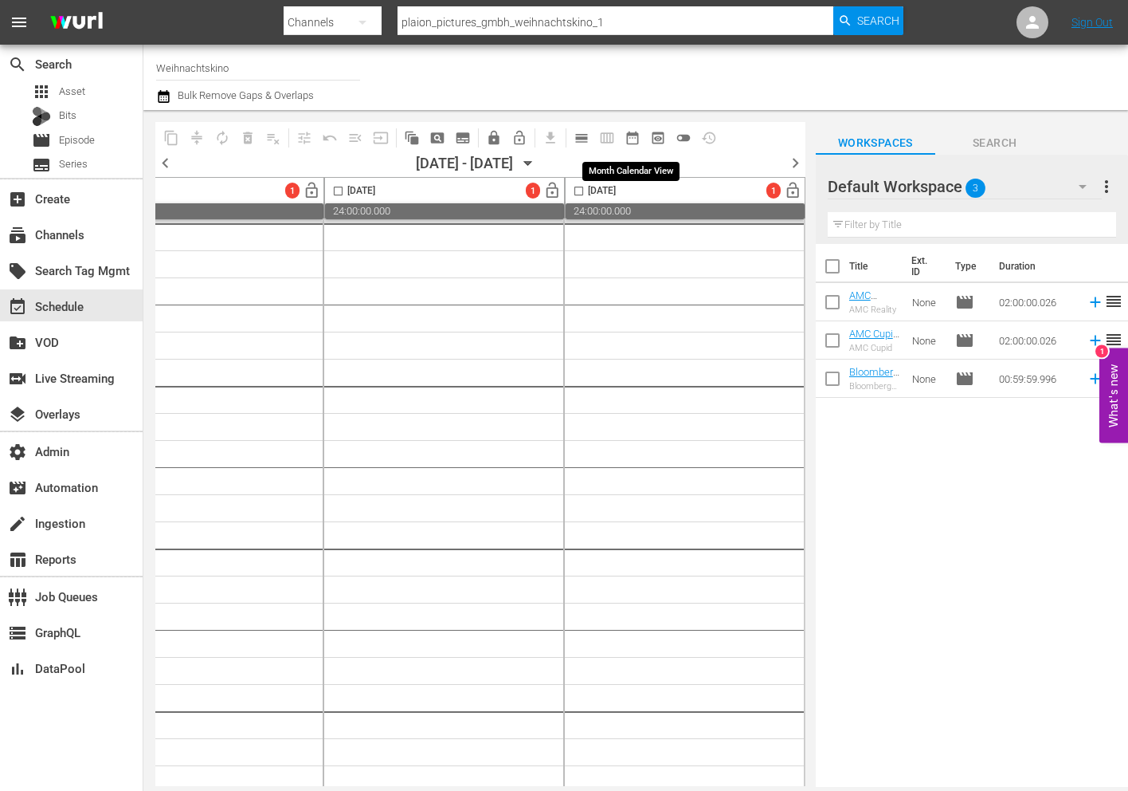
click at [638, 140] on span "date_range_outlined" at bounding box center [633, 138] width 16 height 16
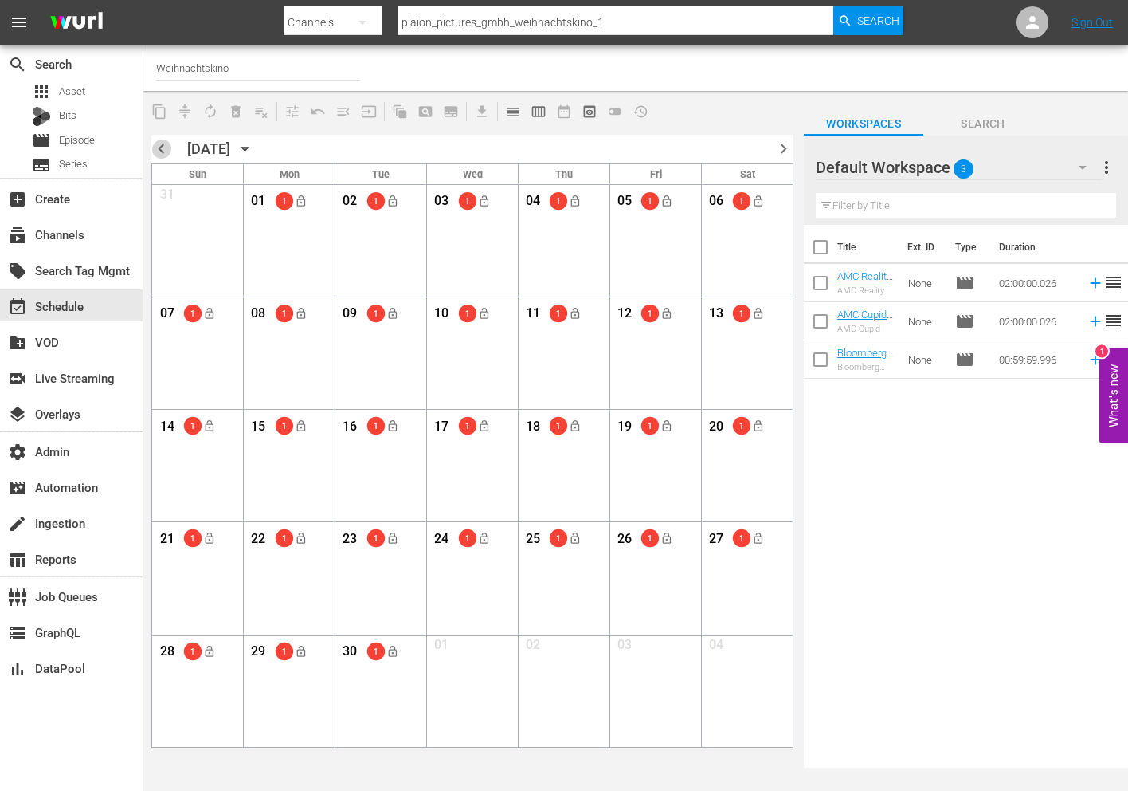
click at [168, 147] on span "chevron_left" at bounding box center [161, 149] width 20 height 20
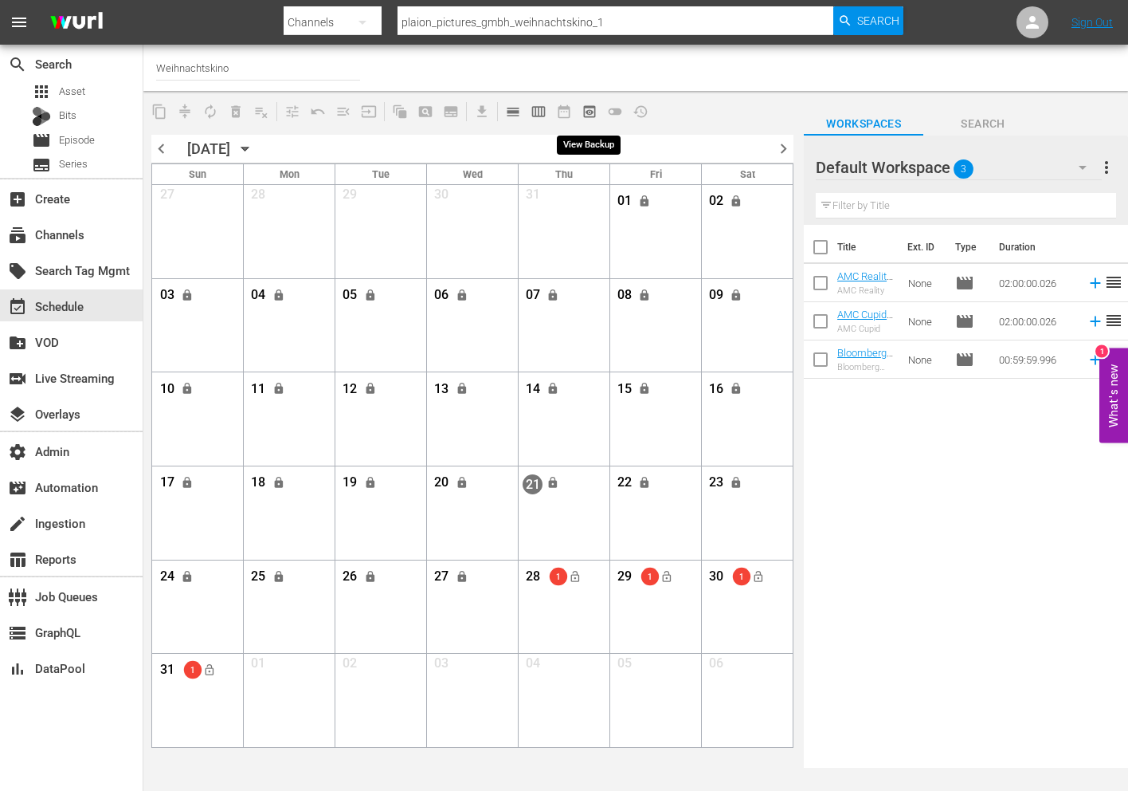
click at [595, 119] on span "preview_outlined" at bounding box center [590, 112] width 16 height 16
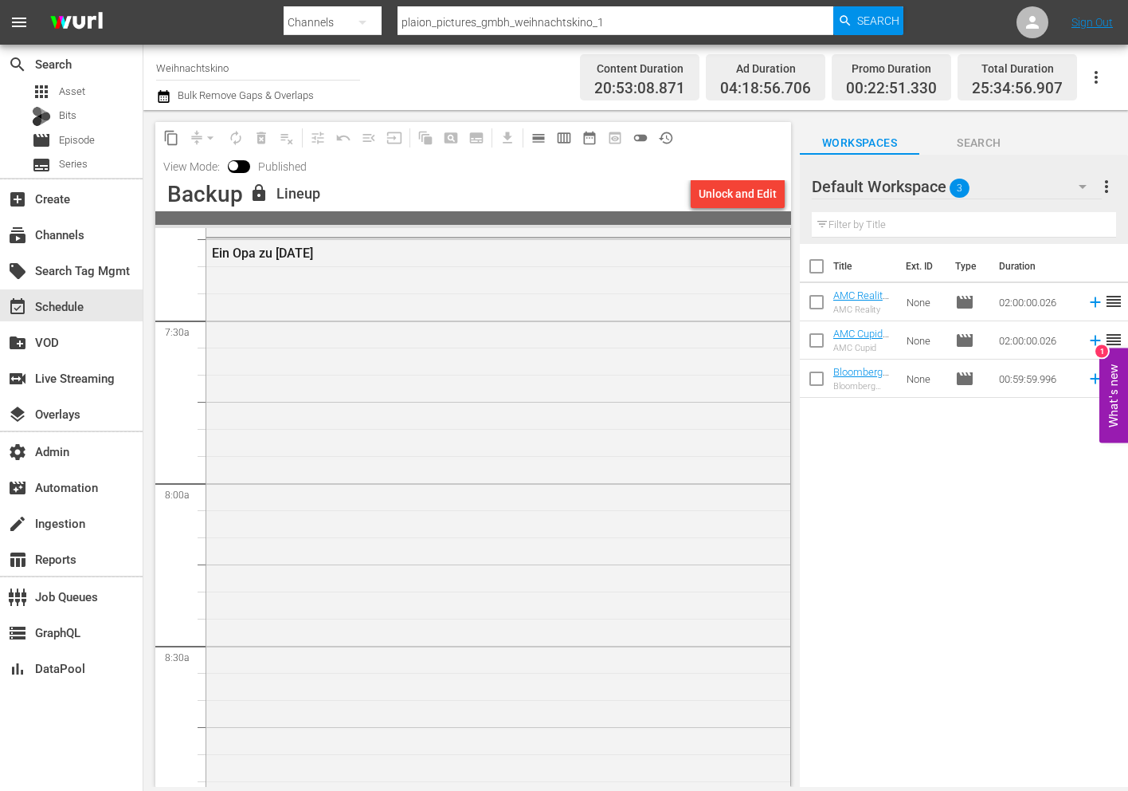
scroll to position [2913, 0]
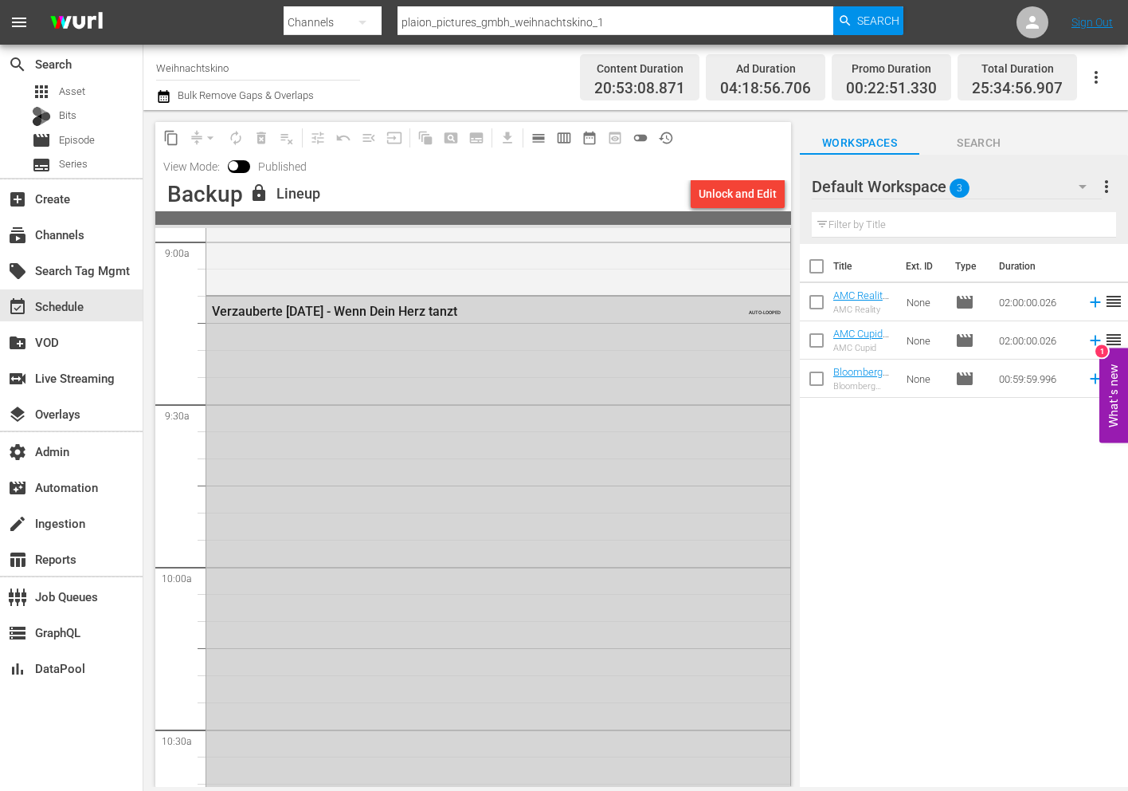
click at [288, 563] on div "Verzauberte Weihnachten - Wenn Dein Herz tanzt AUTO-LOOPED" at bounding box center [498, 575] width 584 height 559
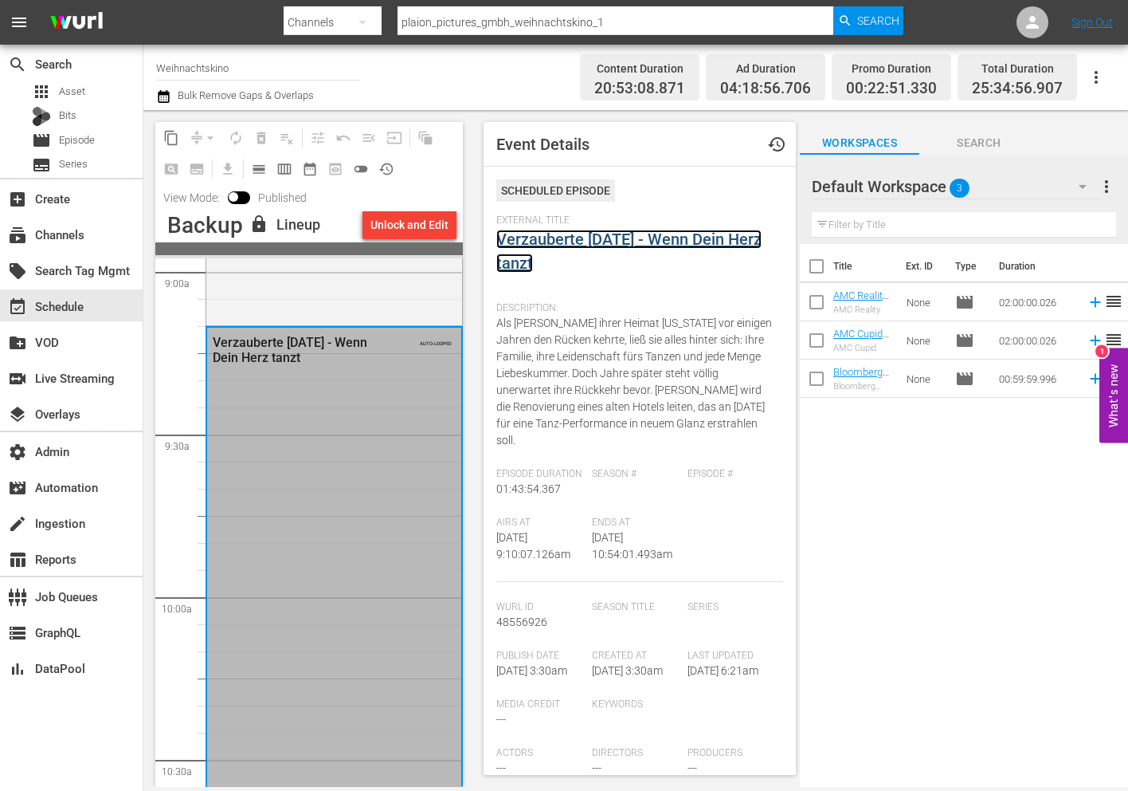
click at [602, 239] on link "Verzauberte Weihnachten - Wenn Dein Herz tanzt" at bounding box center [628, 251] width 265 height 43
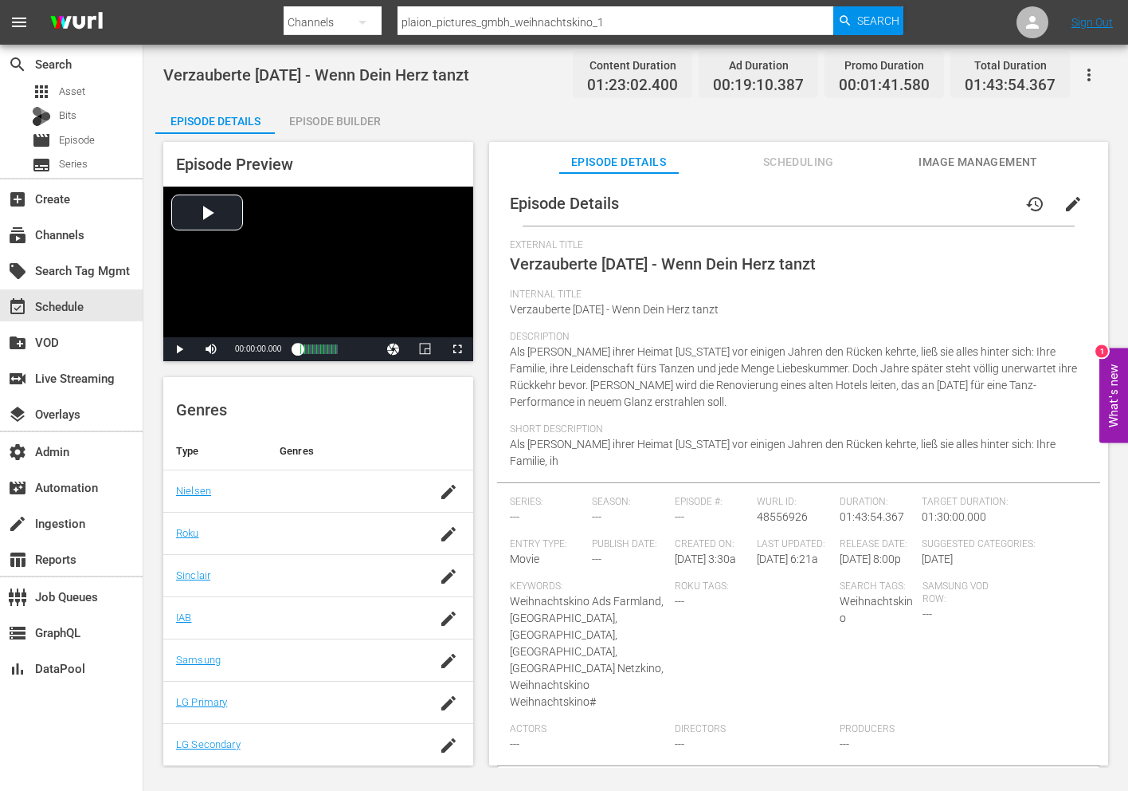
click at [940, 154] on span "Image Management" at bounding box center [979, 162] width 120 height 20
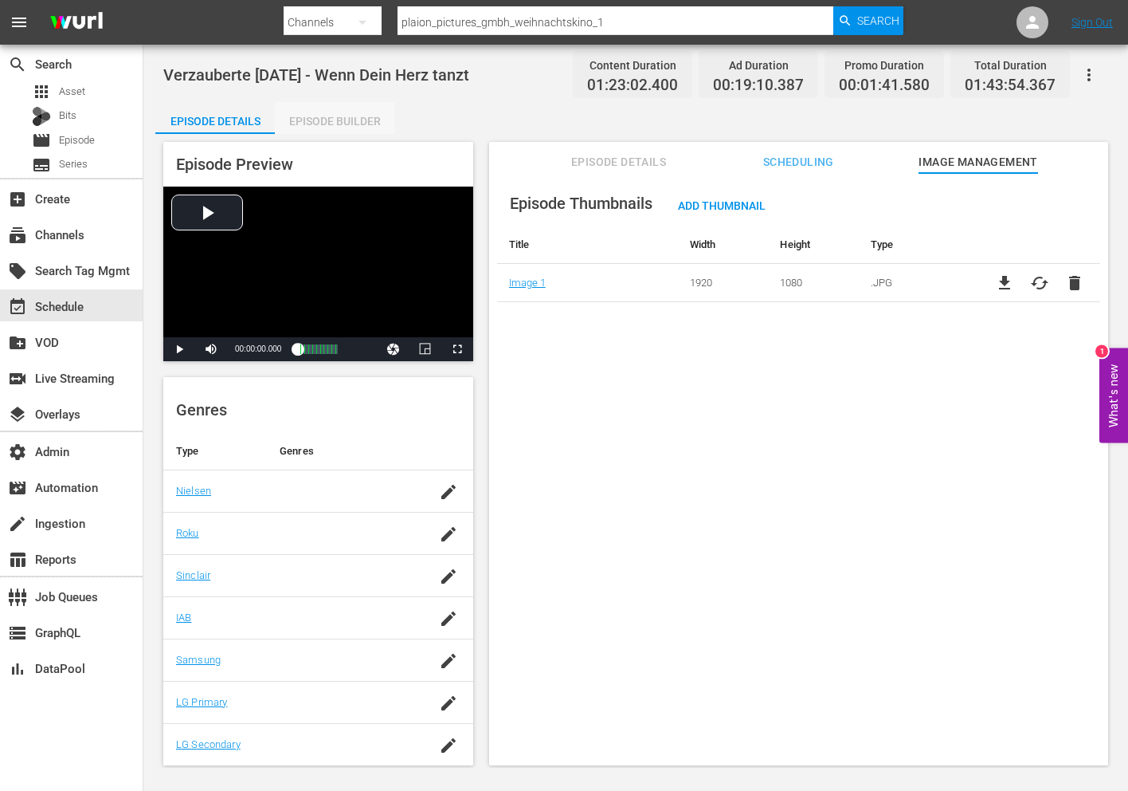
click at [347, 121] on div "Episode Builder" at bounding box center [335, 121] width 120 height 38
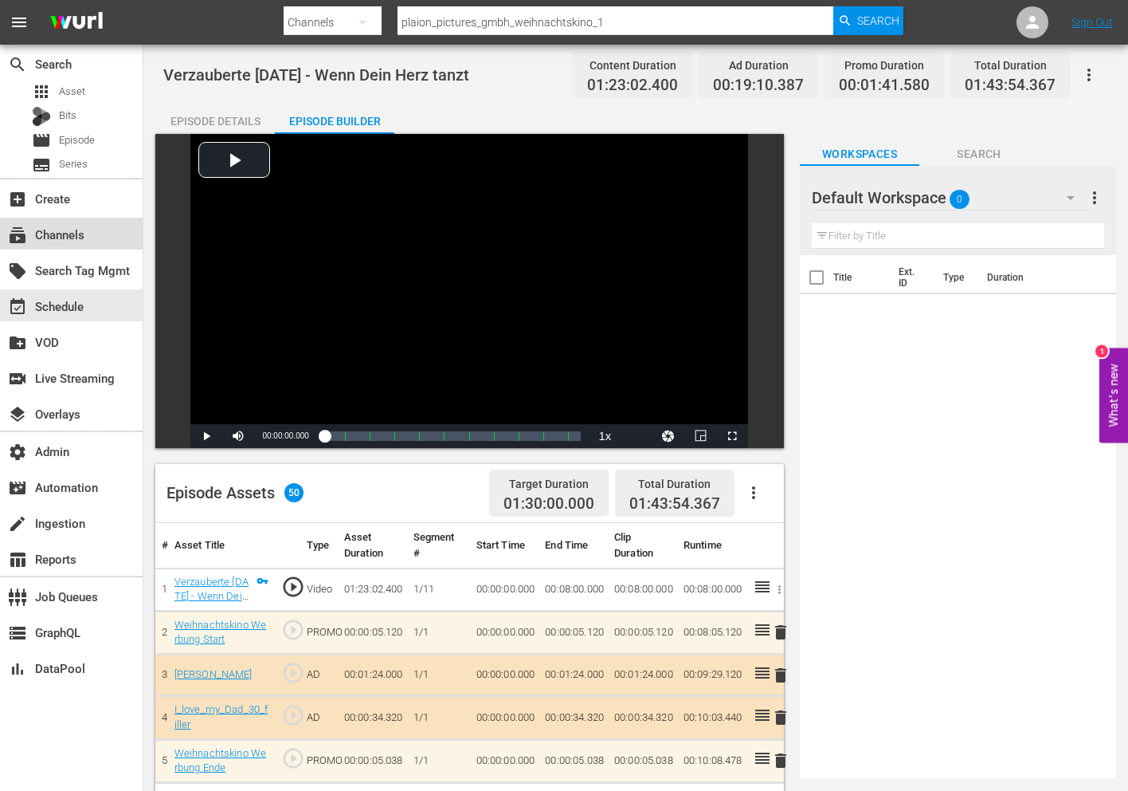
click at [86, 234] on div "subscriptions Channels" at bounding box center [44, 232] width 89 height 14
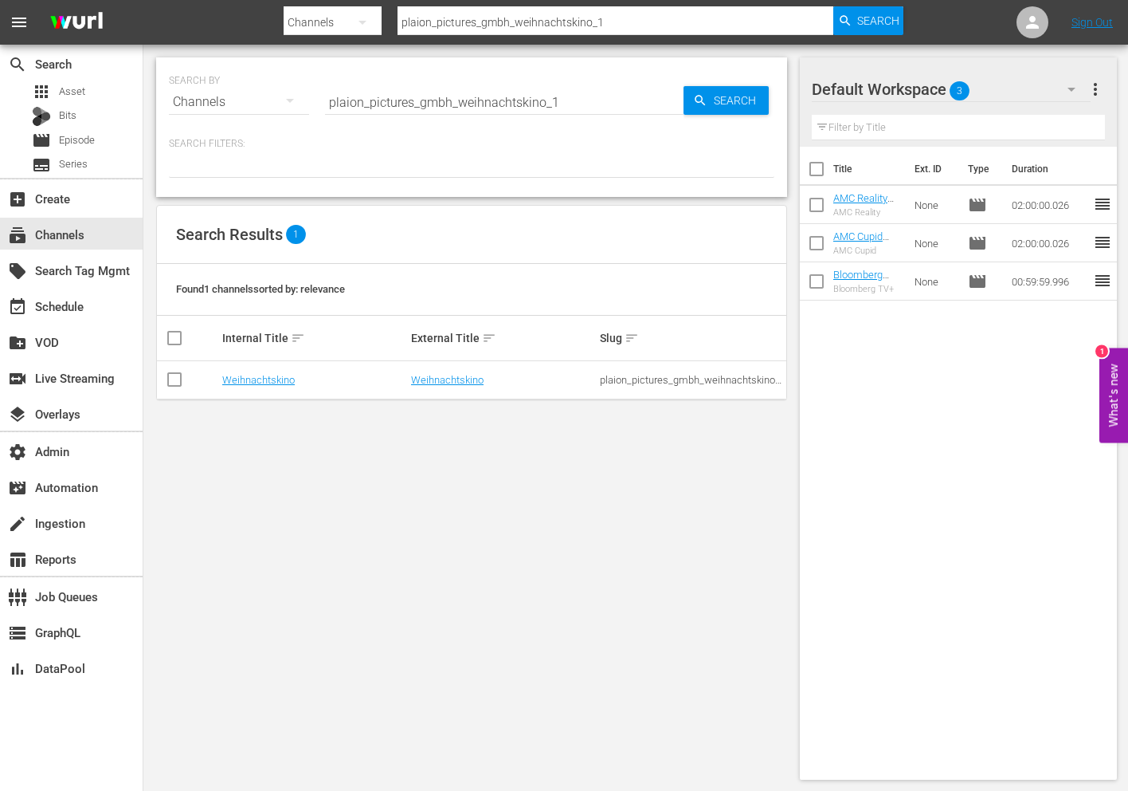
click at [434, 373] on td "Weihnachtskino" at bounding box center [503, 380] width 189 height 38
click at [439, 372] on td "Weihnachtskino" at bounding box center [503, 380] width 189 height 38
click at [439, 380] on link "Weihnachtskino" at bounding box center [447, 380] width 73 height 12
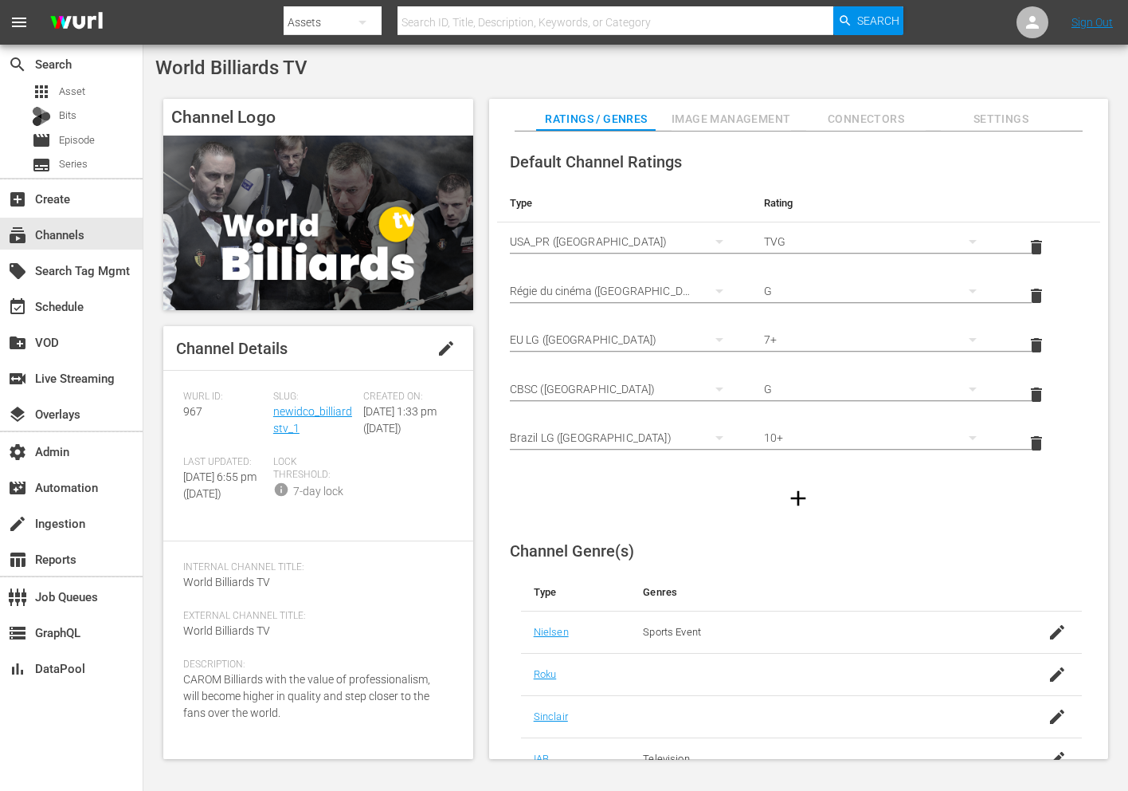
click at [355, 97] on div "Channel Logo Channel Details edit [PERSON_NAME] ID: 967 Slug: newidco_billiards…" at bounding box center [635, 421] width 961 height 660
drag, startPoint x: 320, startPoint y: 63, endPoint x: 150, endPoint y: 64, distance: 169.7
click at [150, 64] on div "World Billiards TV Channel Logo Channel Details edit [PERSON_NAME] ID: 967 Slug…" at bounding box center [635, 413] width 985 height 736
copy span "World Billiards TV"
drag, startPoint x: 305, startPoint y: 426, endPoint x: 273, endPoint y: 416, distance: 34.3
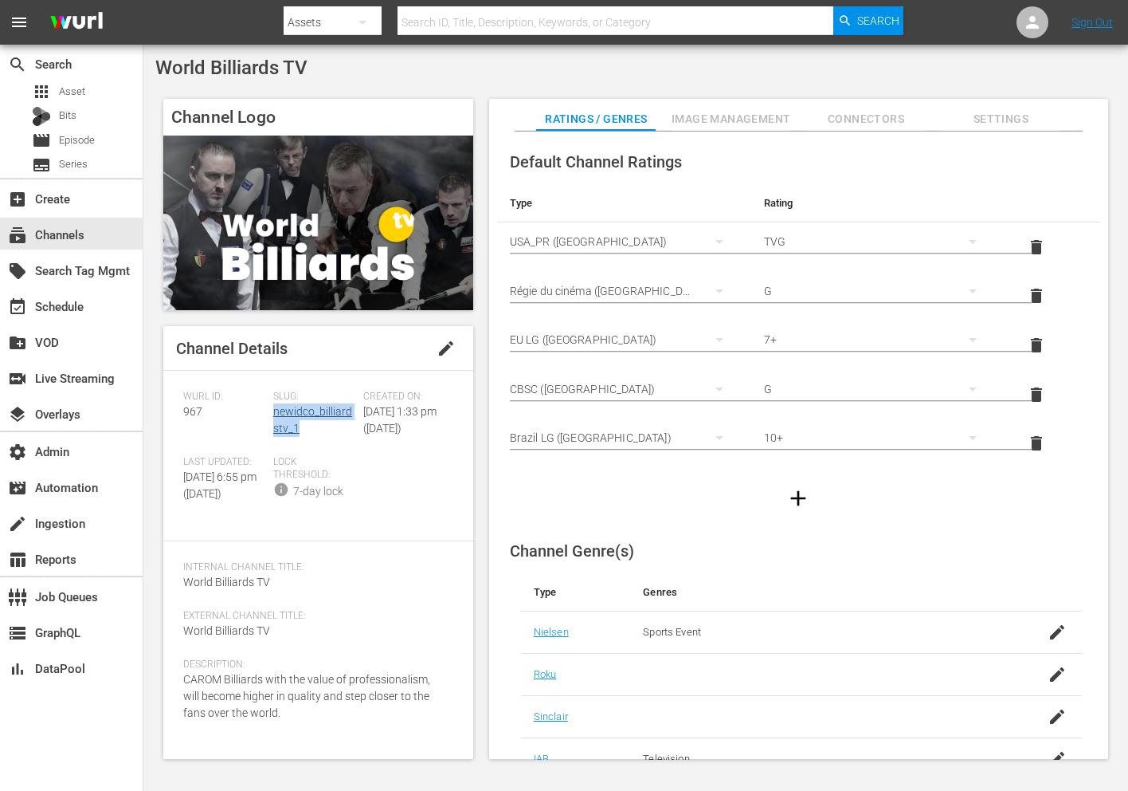
click at [273, 416] on div "Slug: newidco_billiardstv_1" at bounding box center [318, 422] width 90 height 65
copy link "newidco_billiardstv_1"
click at [192, 410] on span "967" at bounding box center [192, 411] width 19 height 13
copy span "967"
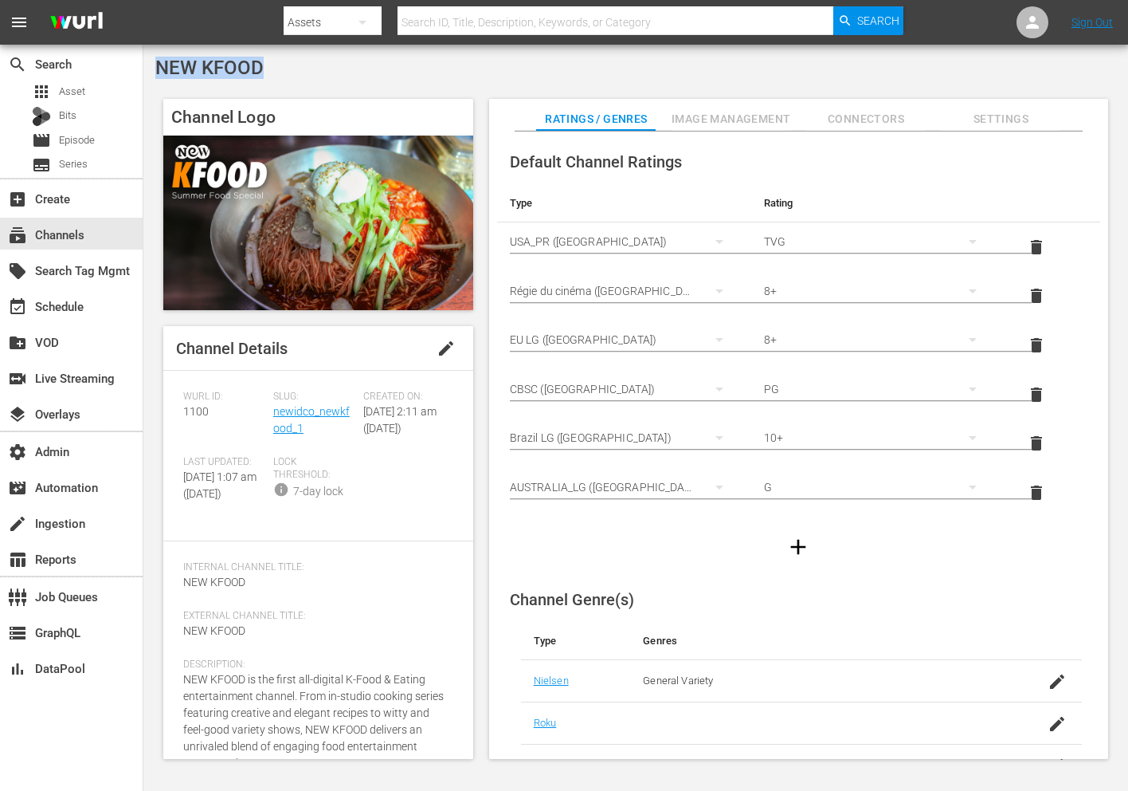
drag, startPoint x: 310, startPoint y: 63, endPoint x: 159, endPoint y: 61, distance: 150.6
click at [159, 61] on div "NEW KFOOD" at bounding box center [635, 68] width 961 height 22
copy span "NEW KFOOD"
drag, startPoint x: 312, startPoint y: 426, endPoint x: 272, endPoint y: 414, distance: 41.6
click at [273, 414] on div "Slug: newidco_newkfood_1" at bounding box center [318, 422] width 90 height 65
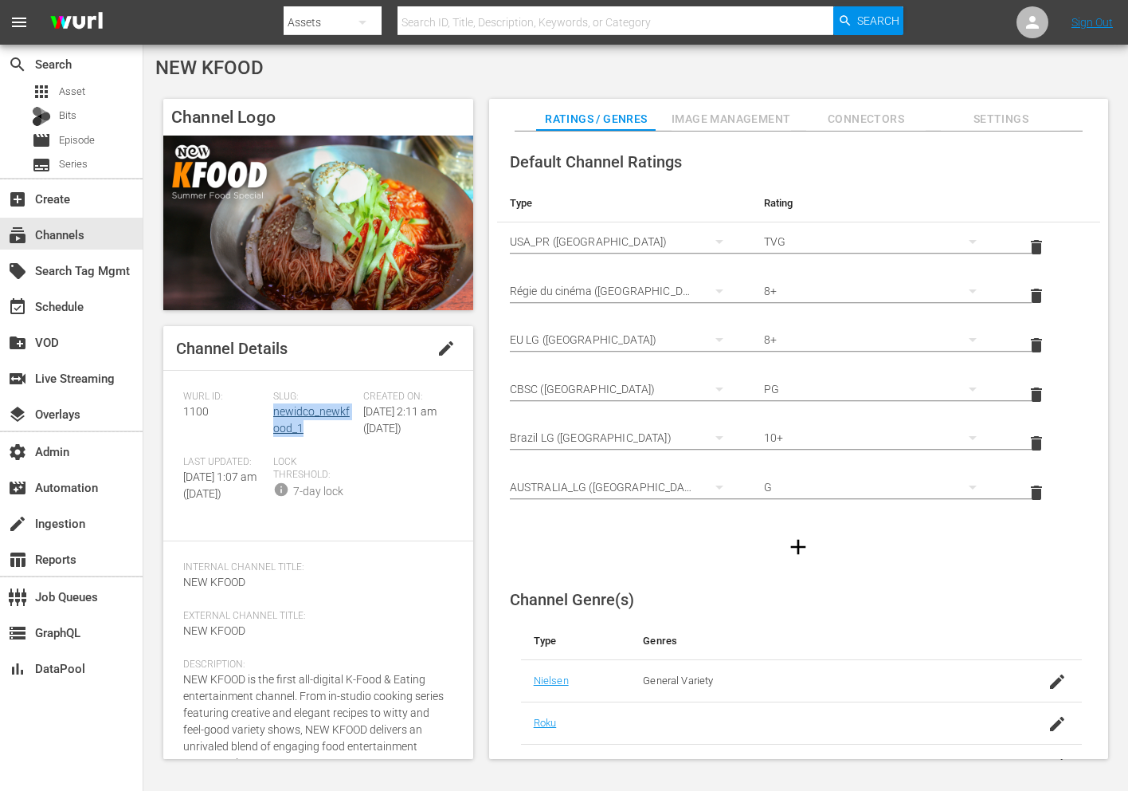
copy link "newidco_newkfood_1"
click at [181, 405] on div "Channel Details edit [PERSON_NAME] ID: 1100 Slug: newidco_newkfood_1 Created On…" at bounding box center [318, 542] width 310 height 433
click at [194, 413] on span "1100" at bounding box center [196, 411] width 26 height 13
copy span "1100"
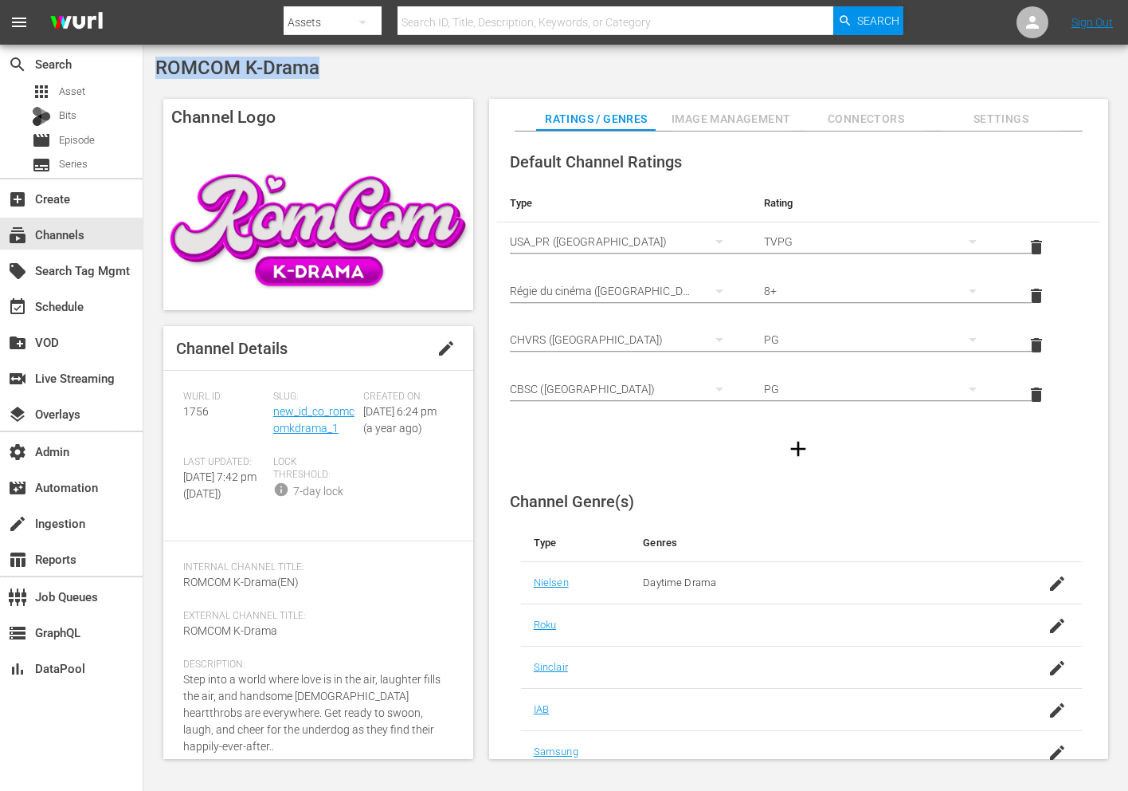
drag, startPoint x: 328, startPoint y: 77, endPoint x: 159, endPoint y: 75, distance: 169.0
click at [159, 75] on div "ROMCOM K-Drama" at bounding box center [635, 68] width 961 height 22
copy span "ROMCOM K-Drama"
click at [193, 413] on span "1756" at bounding box center [196, 411] width 26 height 13
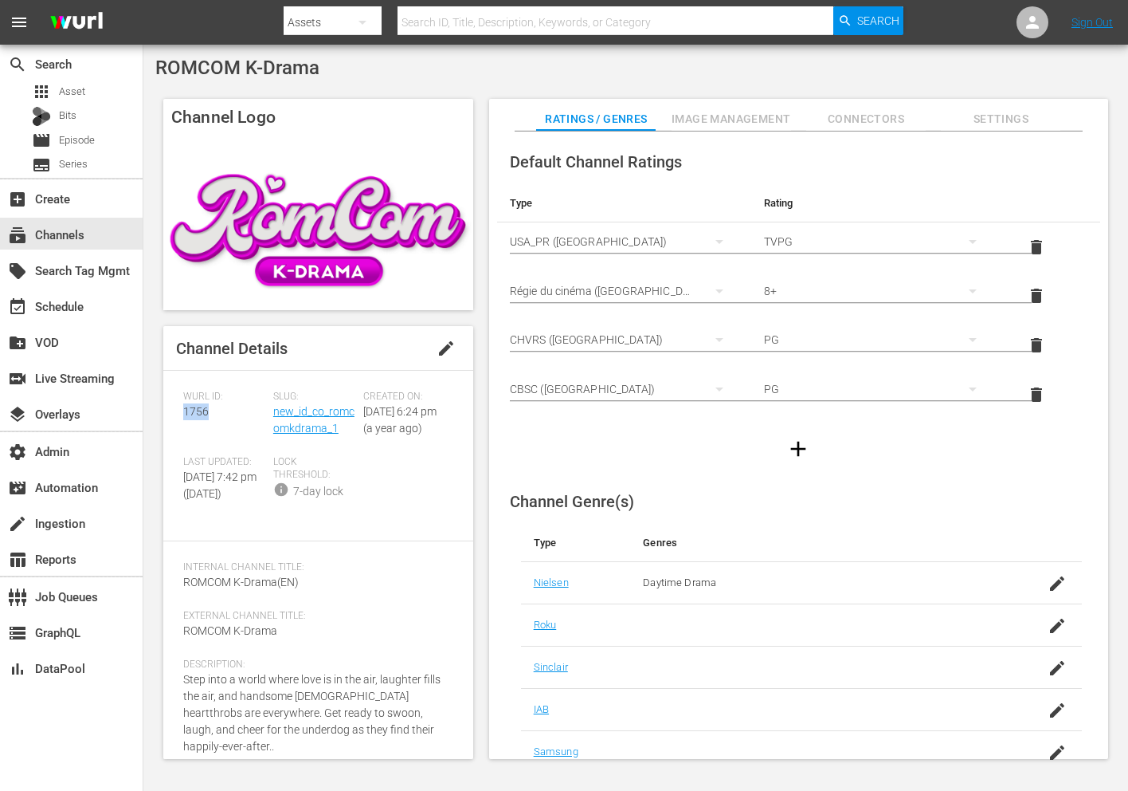
copy span "1756"
drag, startPoint x: 347, startPoint y: 428, endPoint x: 274, endPoint y: 413, distance: 74.1
click at [274, 413] on div "Slug: new_id_co_romcomkdrama_1" at bounding box center [318, 422] width 90 height 65
copy link "new_id_co_romcomkdrama_1"
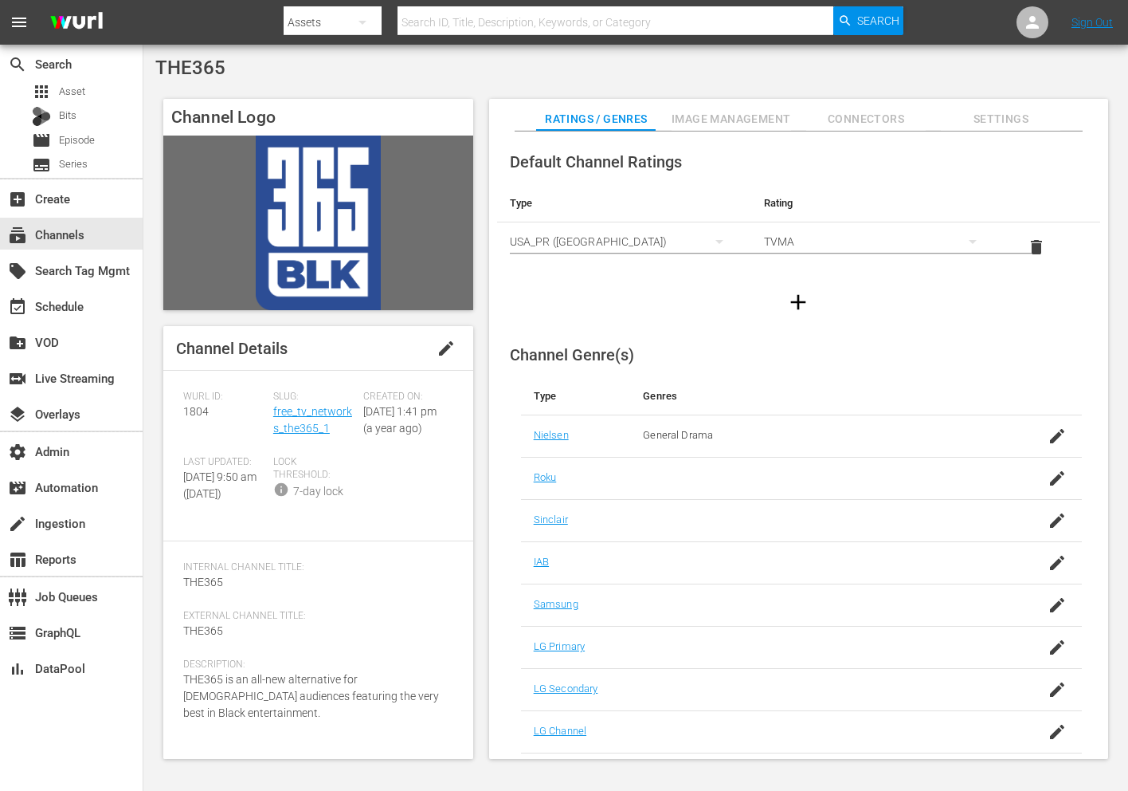
click at [174, 71] on span "THE365" at bounding box center [190, 68] width 70 height 22
copy span "THE365"
drag, startPoint x: 335, startPoint y: 429, endPoint x: 271, endPoint y: 417, distance: 64.9
click at [273, 417] on div "Slug: free_tv_networks_the365_1" at bounding box center [318, 422] width 90 height 65
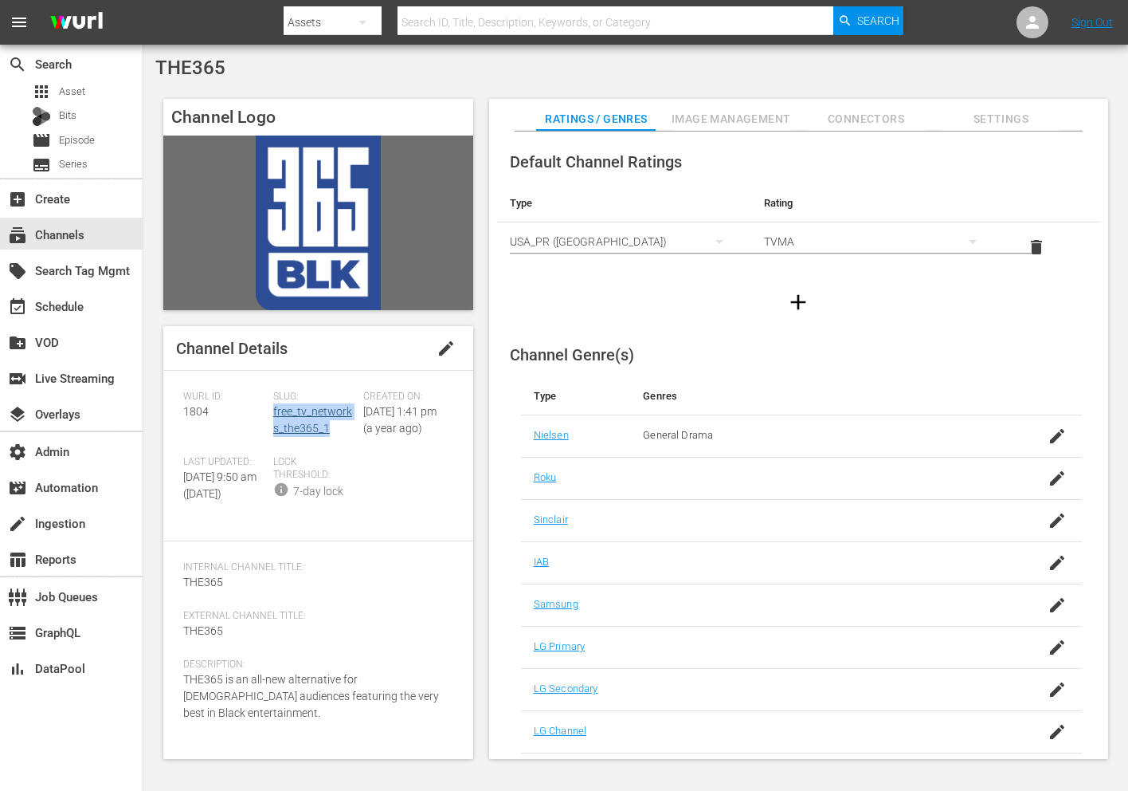
copy link "free_tv_networks_the365_1"
click at [198, 414] on span "1804" at bounding box center [196, 411] width 26 height 13
copy span "1804"
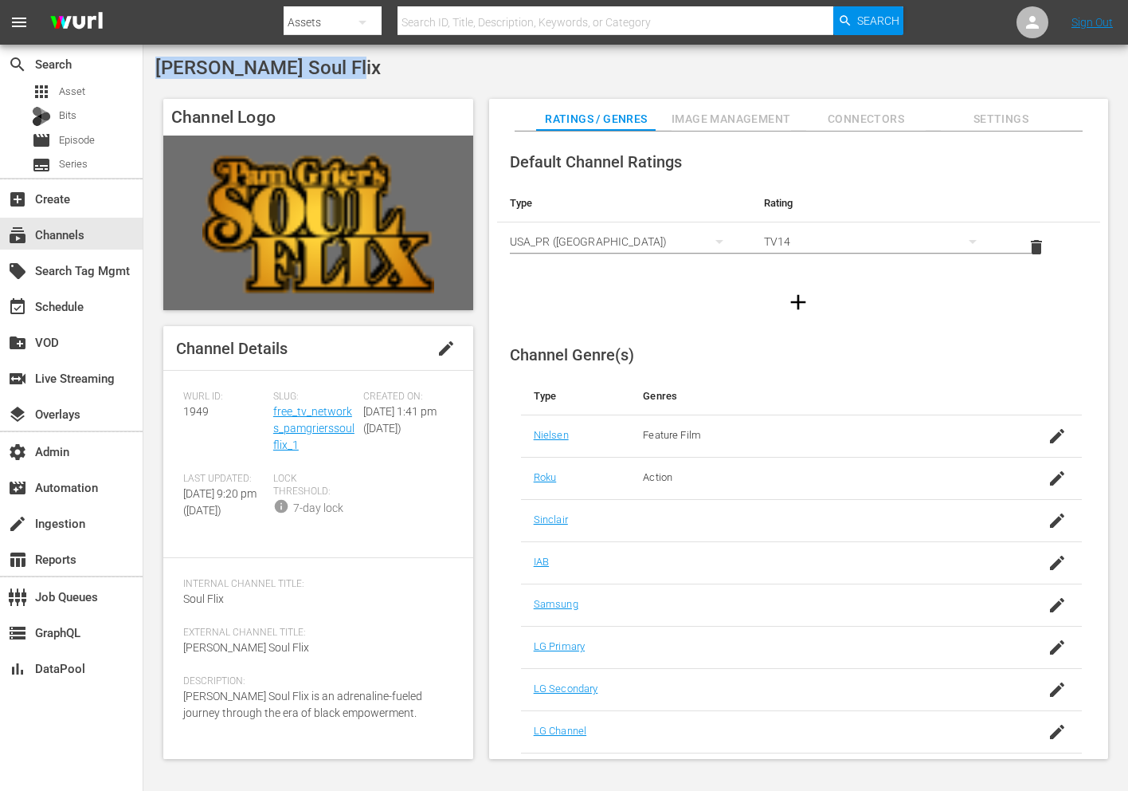
drag, startPoint x: 359, startPoint y: 69, endPoint x: 150, endPoint y: 69, distance: 208.8
click at [150, 69] on div "[PERSON_NAME] Soul Flix Channel Logo Channel Details edit [PERSON_NAME] ID: 194…" at bounding box center [635, 413] width 985 height 736
copy span "[PERSON_NAME] Soul Flix"
drag, startPoint x: 314, startPoint y: 445, endPoint x: 273, endPoint y: 410, distance: 54.3
click at [273, 410] on div "Slug: free_tv_networks_pamgrierssoulflix_1" at bounding box center [318, 431] width 90 height 82
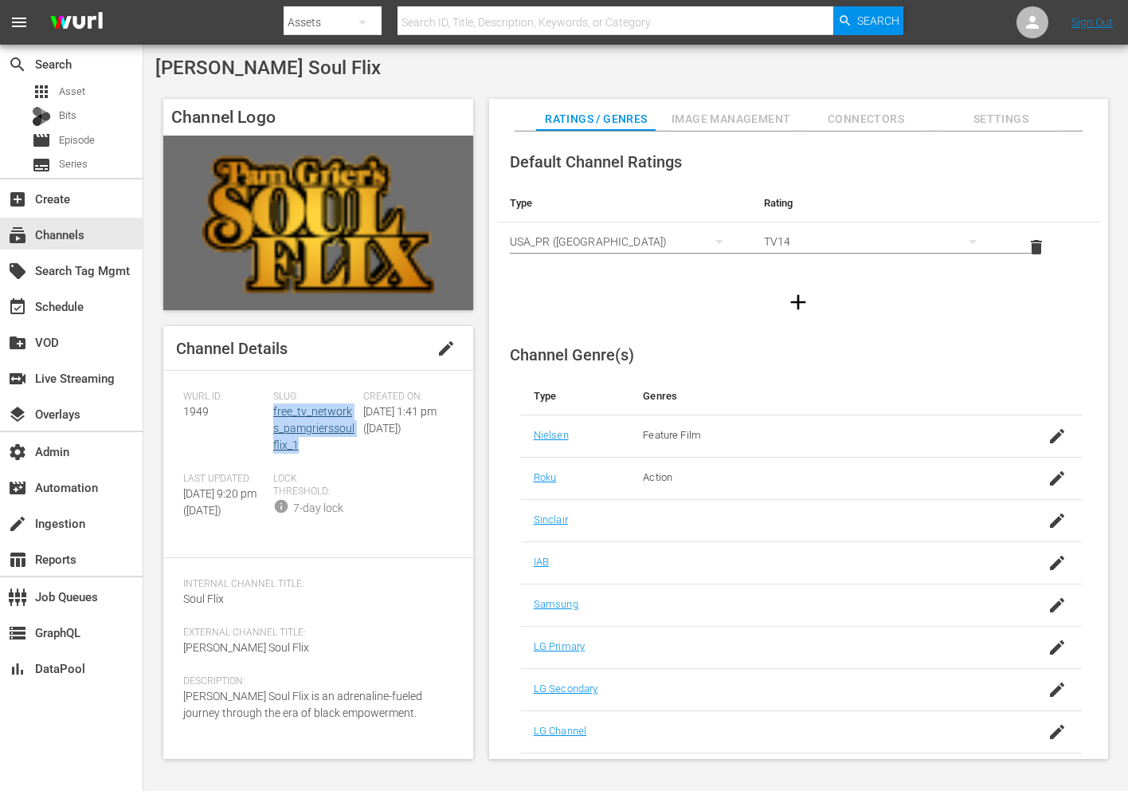
copy link "free_tv_networks_pamgrierssoulflix_1"
click at [203, 413] on span "1949" at bounding box center [196, 411] width 26 height 13
copy span "1949"
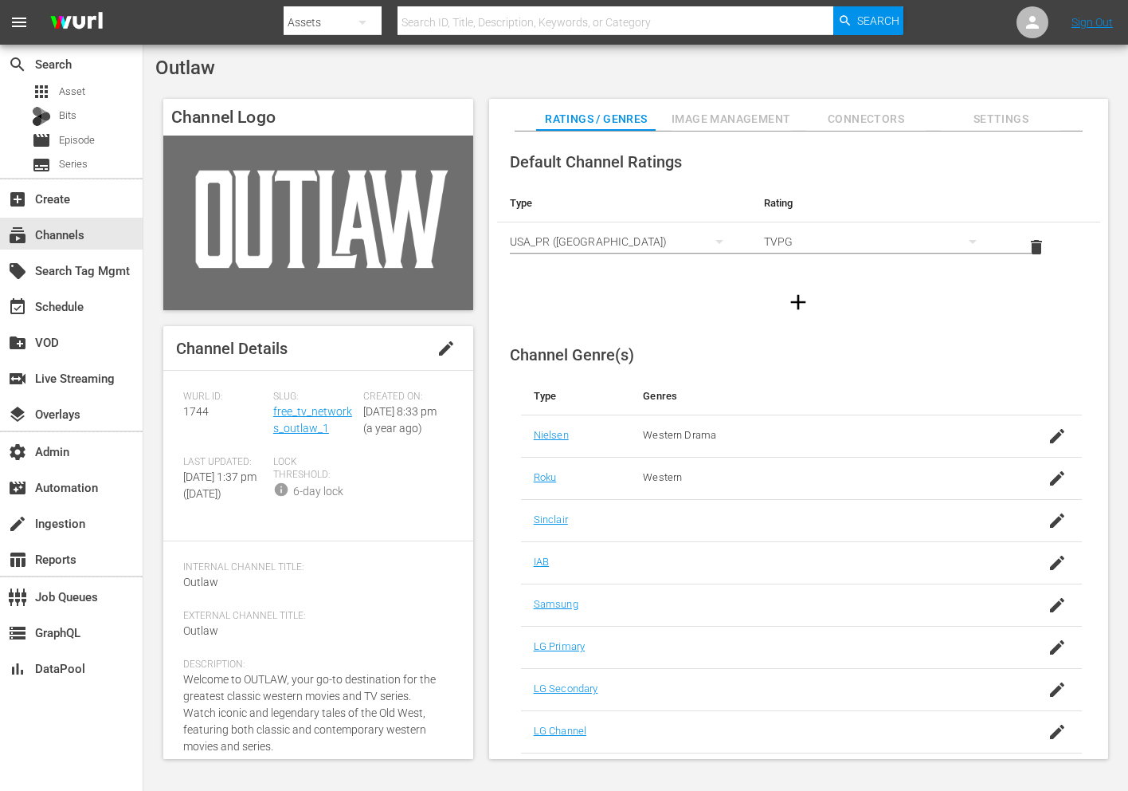
click at [203, 78] on span "Outlaw" at bounding box center [185, 68] width 60 height 22
copy span "Outlaw"
drag, startPoint x: 334, startPoint y: 430, endPoint x: 271, endPoint y: 412, distance: 65.6
click at [273, 412] on div "Slug: free_tv_networks_outlaw_1" at bounding box center [318, 422] width 90 height 65
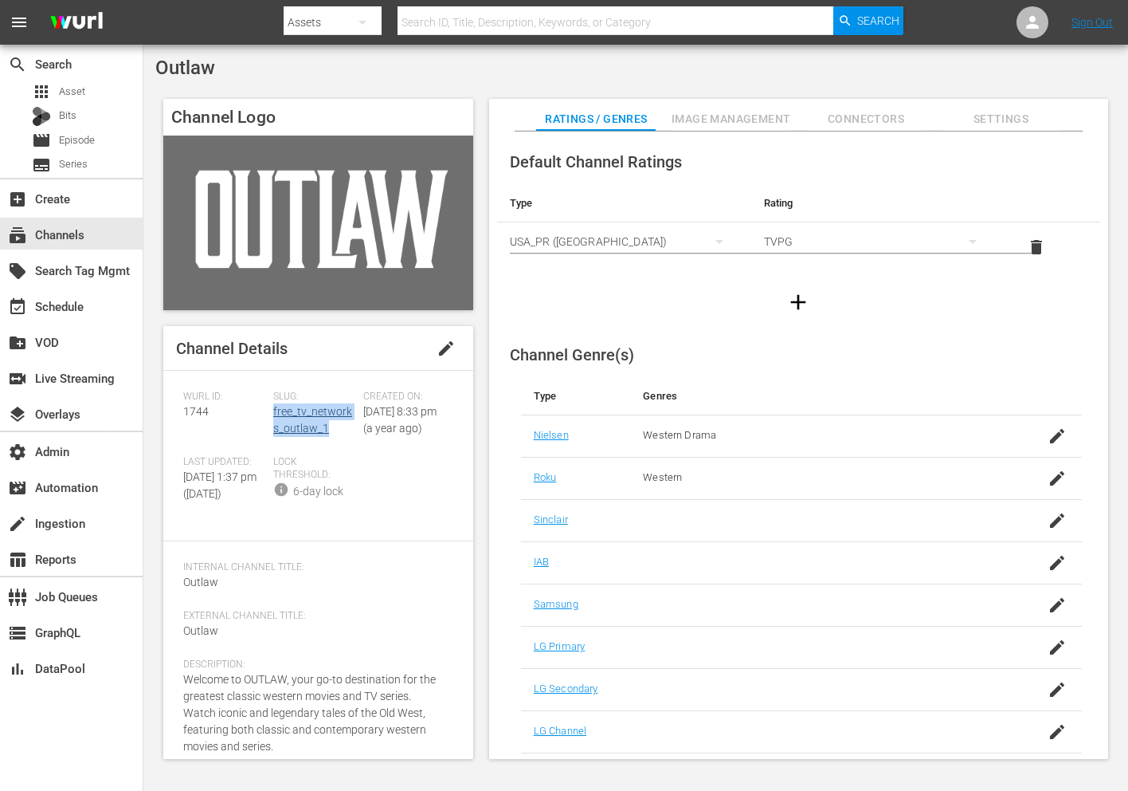
copy link "free_tv_networks_outlaw_1"
click at [190, 416] on span "1744" at bounding box center [196, 411] width 26 height 13
copy span "1744"
